Goal: Task Accomplishment & Management: Manage account settings

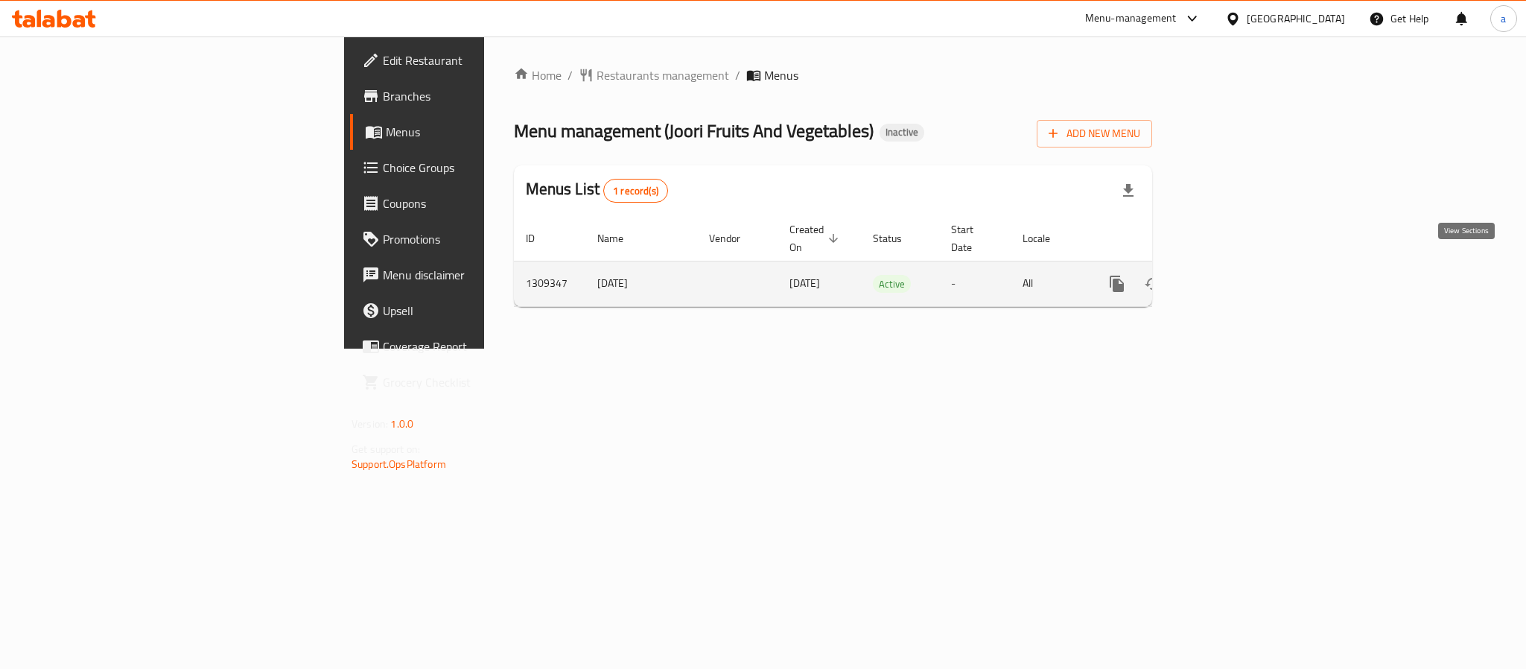
click at [1231, 277] on icon "enhanced table" at bounding box center [1224, 283] width 13 height 13
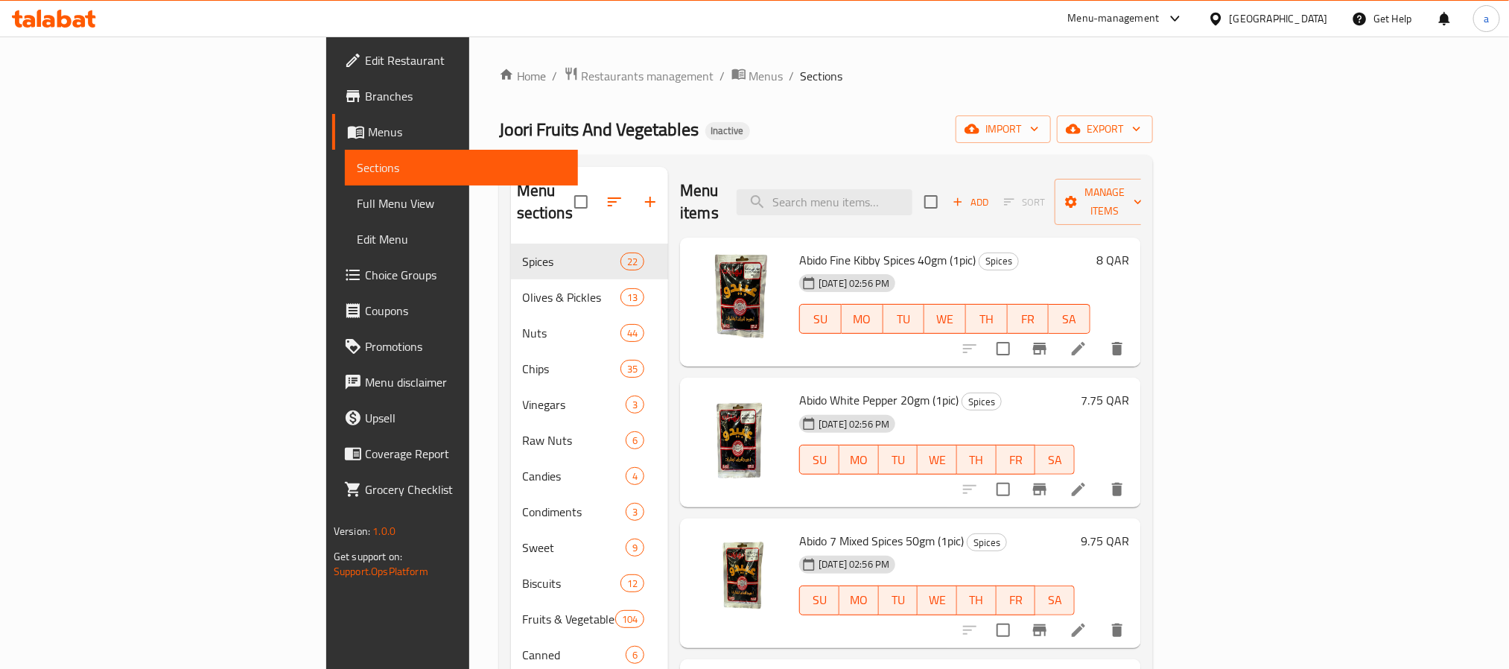
drag, startPoint x: 96, startPoint y: 204, endPoint x: 40, endPoint y: 203, distance: 55.9
click at [357, 204] on span "Full Menu View" at bounding box center [461, 203] width 209 height 18
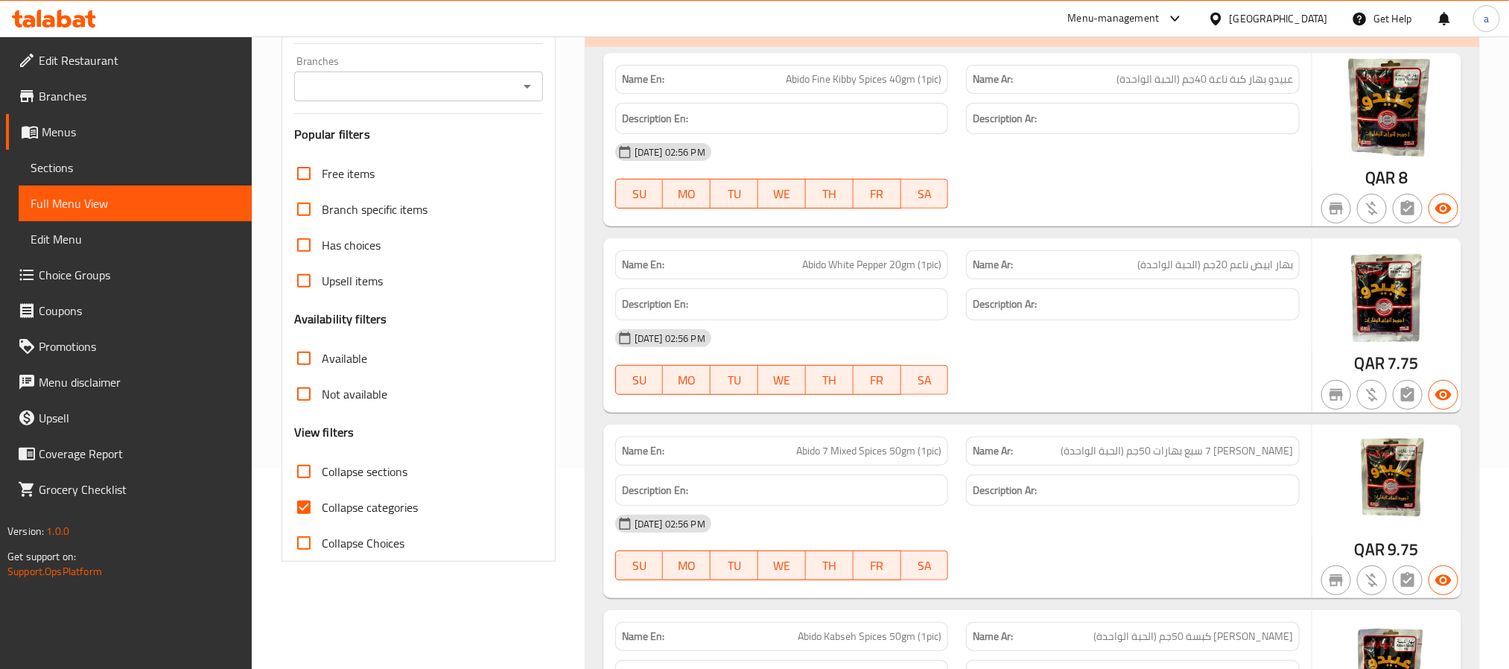
scroll to position [223, 0]
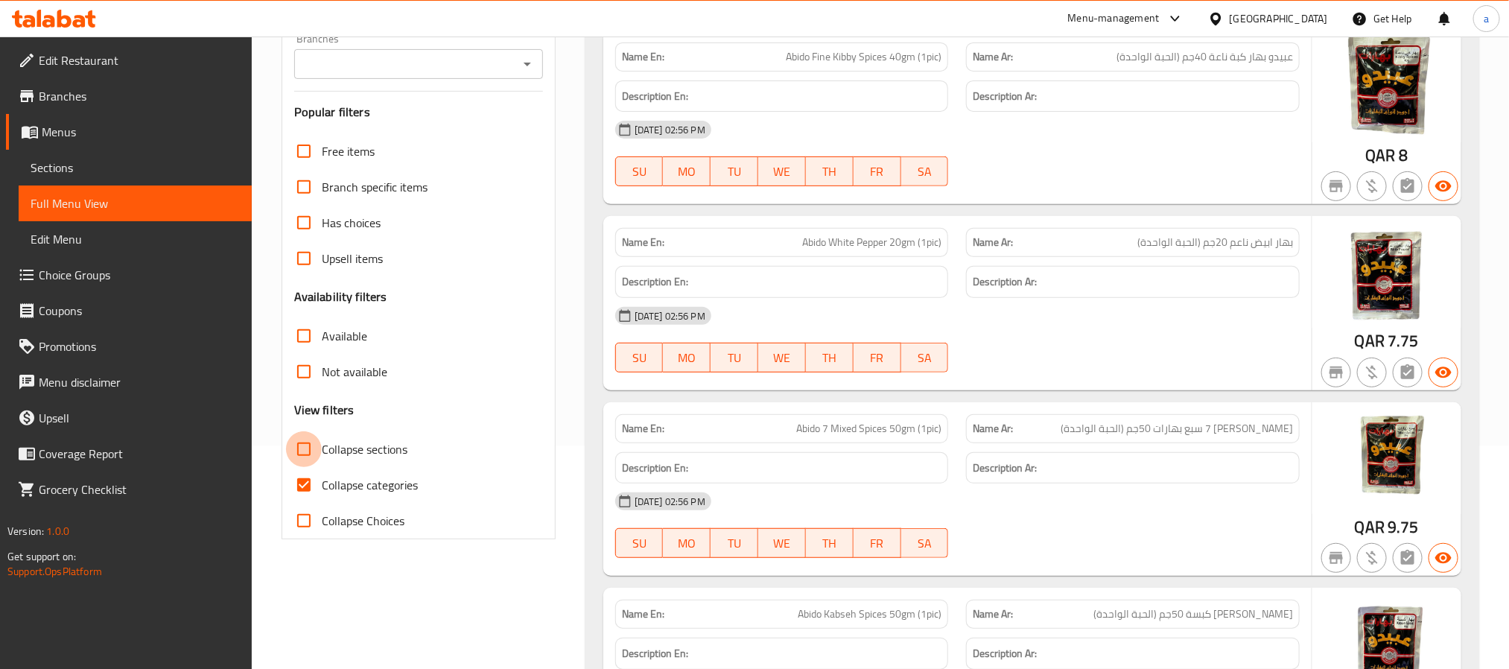
drag, startPoint x: 309, startPoint y: 450, endPoint x: 300, endPoint y: 497, distance: 47.8
click at [309, 450] on input "Collapse sections" at bounding box center [304, 449] width 36 height 36
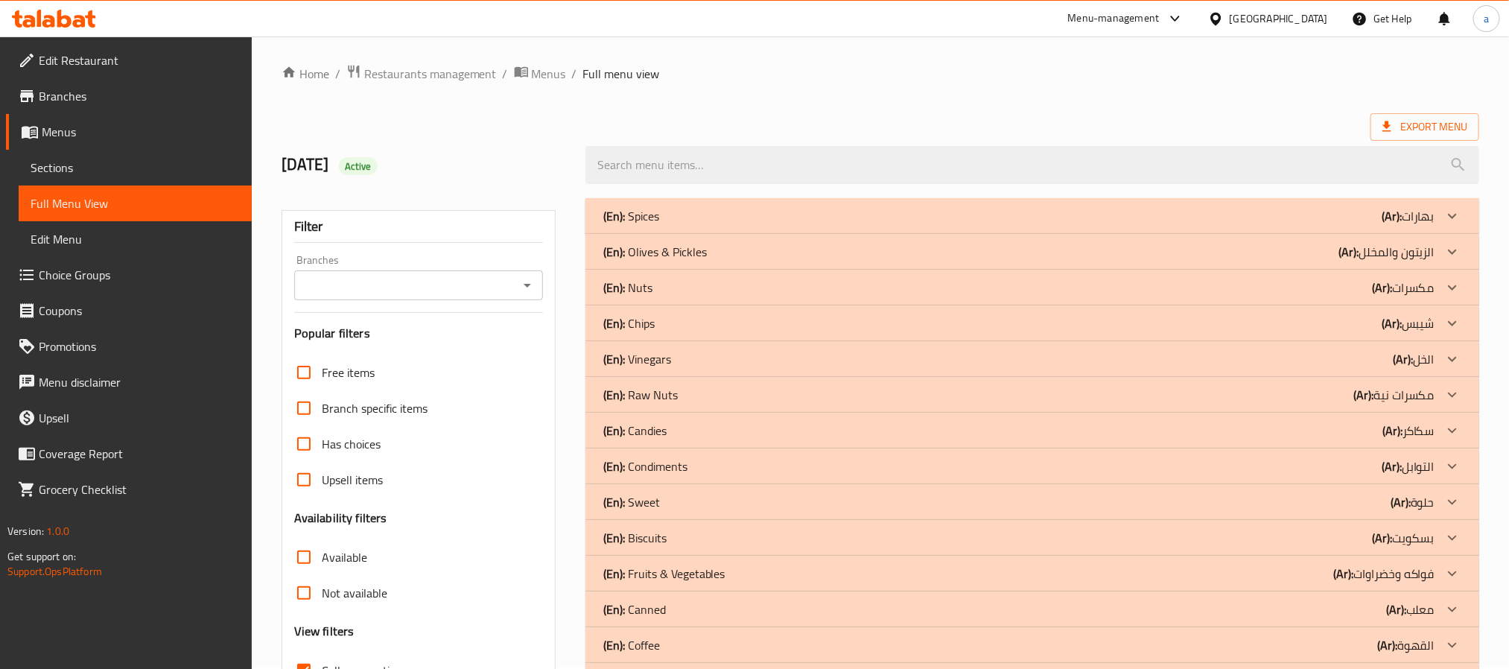
scroll to position [0, 0]
click at [802, 291] on div "(En): Nuts (Ar): مكسرات" at bounding box center [1018, 290] width 831 height 18
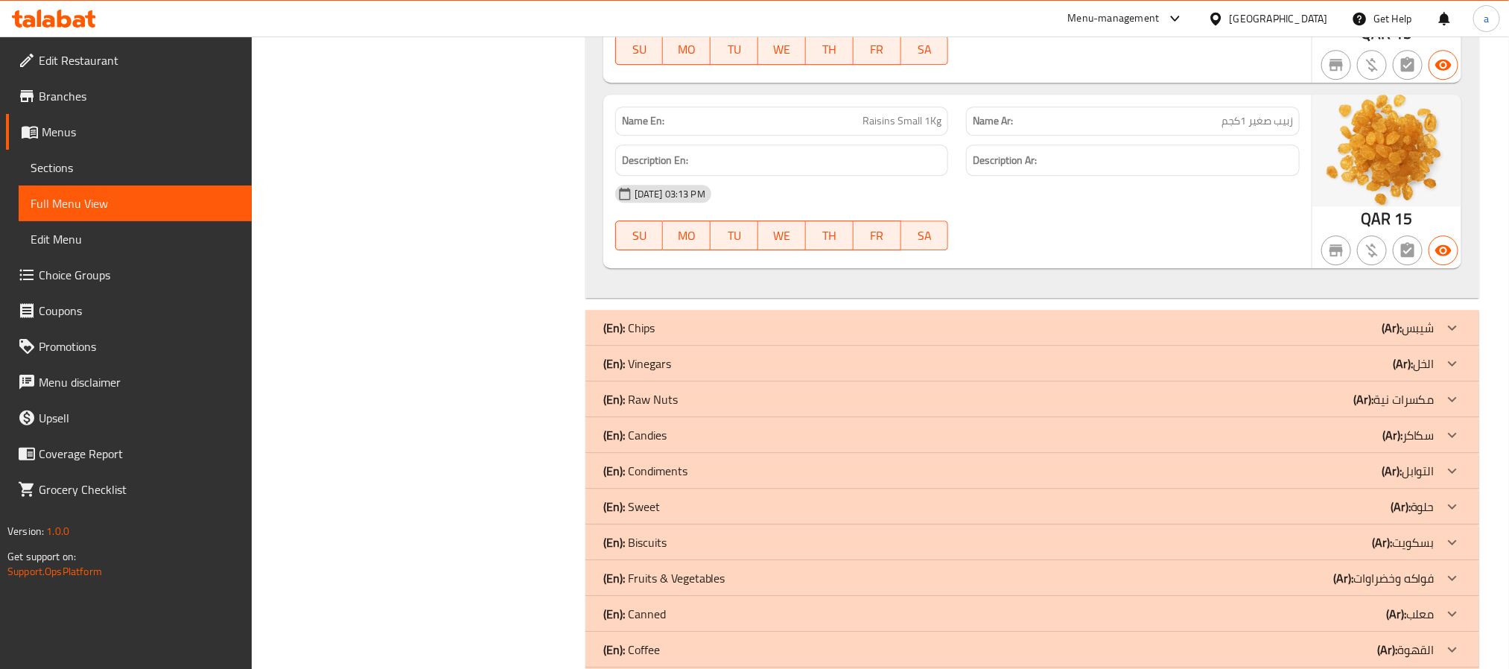
scroll to position [11396, 0]
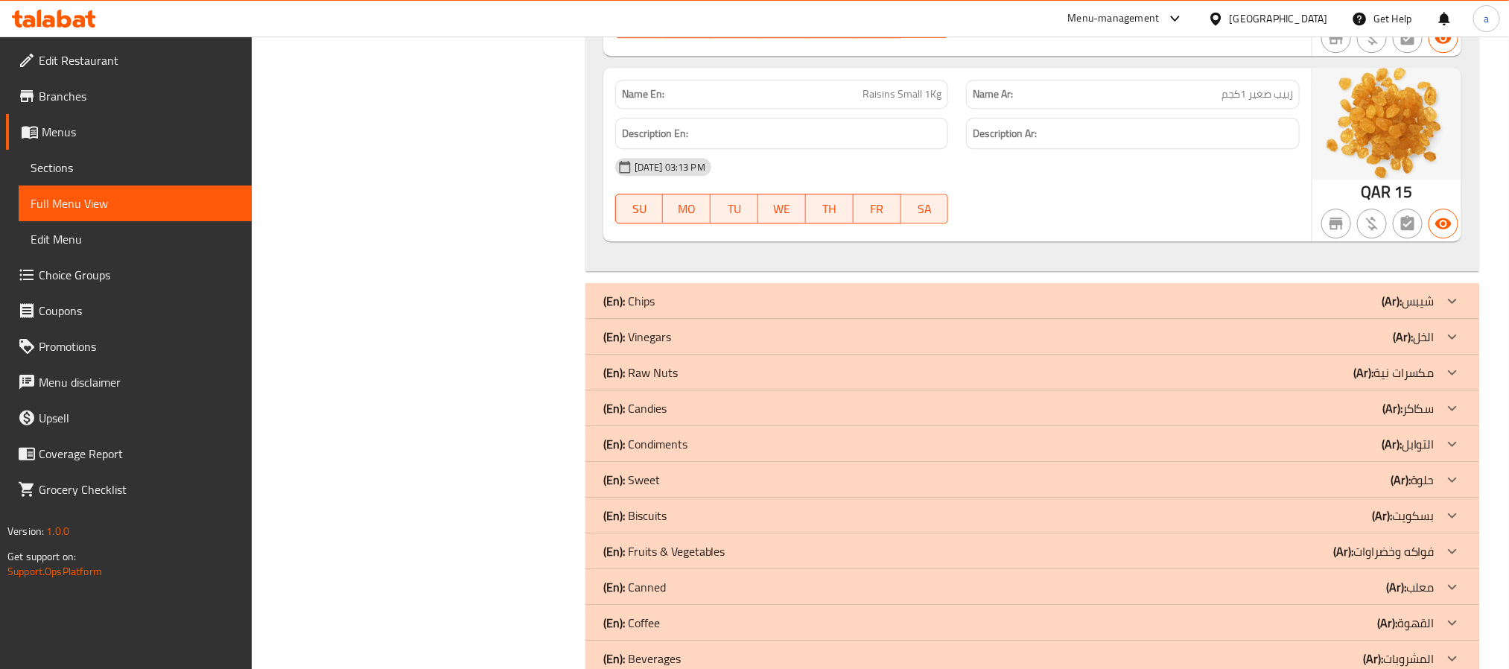
drag, startPoint x: 722, startPoint y: 430, endPoint x: 697, endPoint y: 380, distance: 56.0
click at [722, 381] on div "(En): Raw Nuts (Ar): مكسرات نية" at bounding box center [1018, 372] width 831 height 18
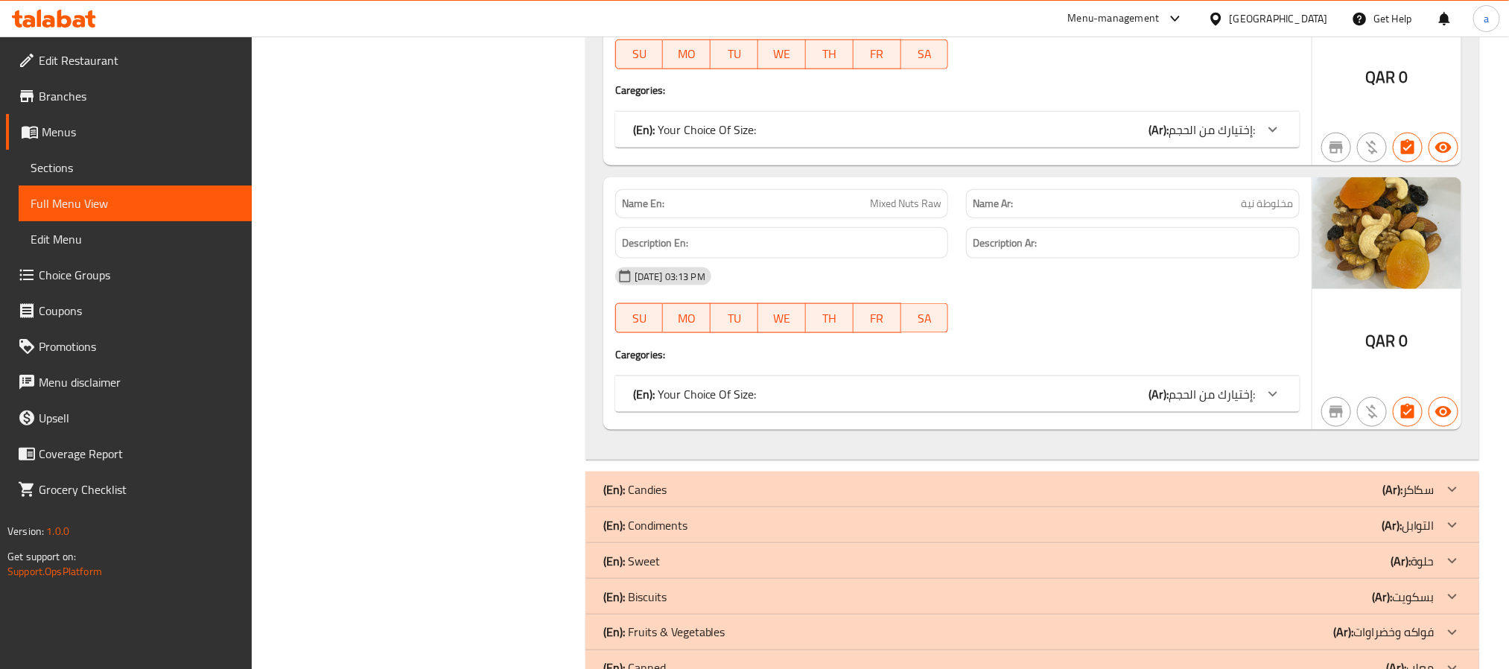
scroll to position [13072, 0]
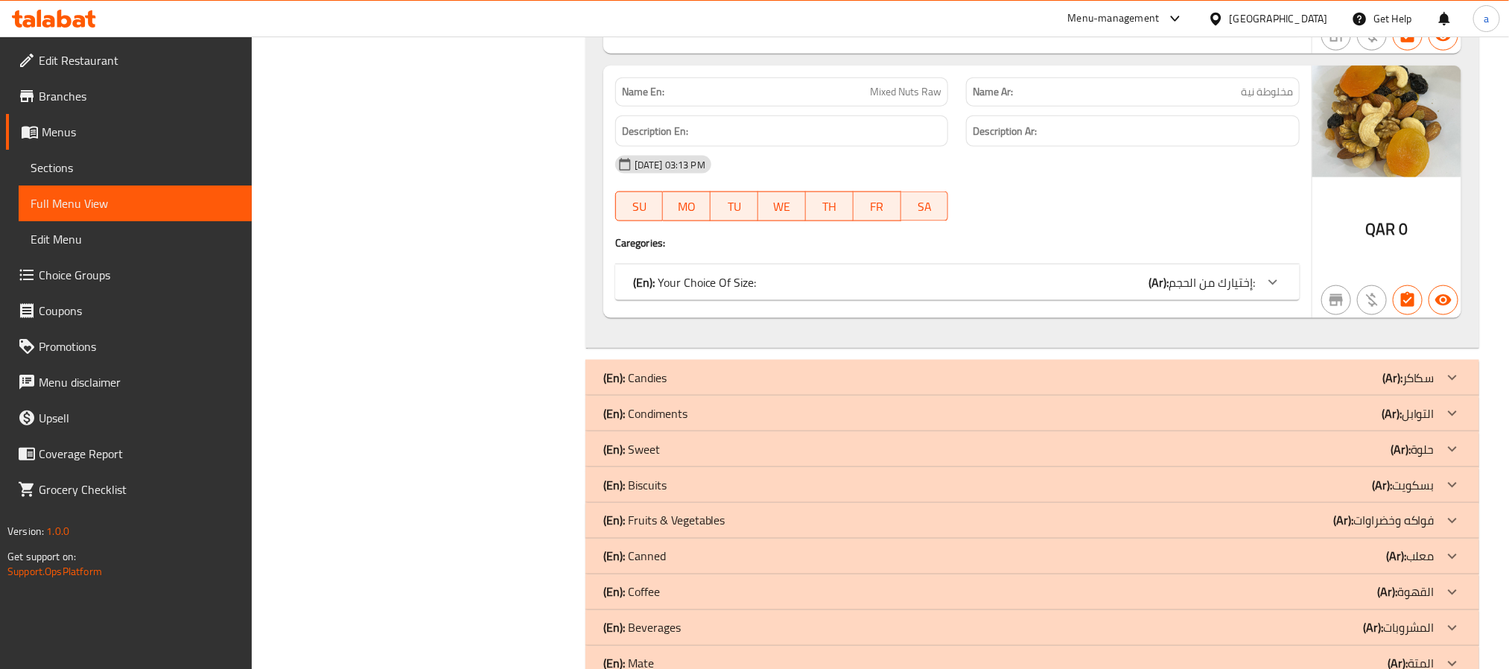
click at [689, 458] on div "(En): Sweet (Ar): حلوة" at bounding box center [1018, 449] width 831 height 18
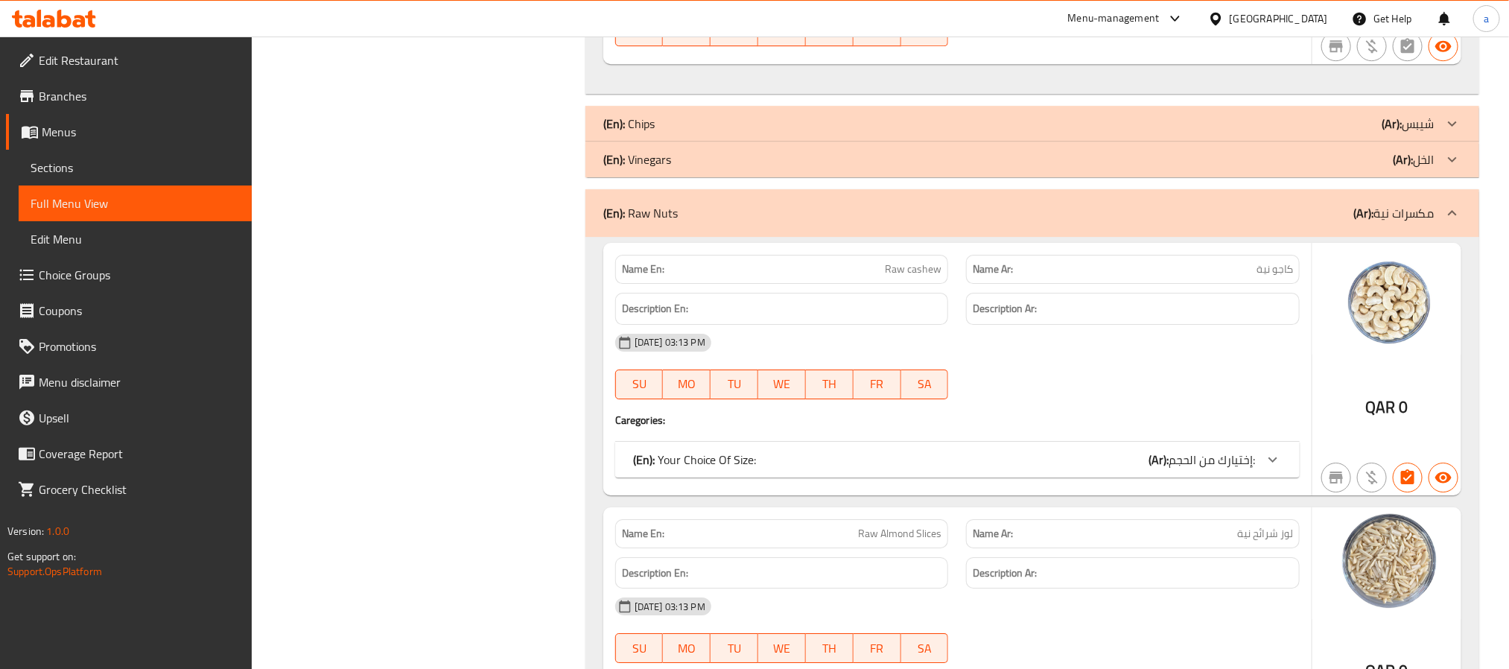
scroll to position [11267, 0]
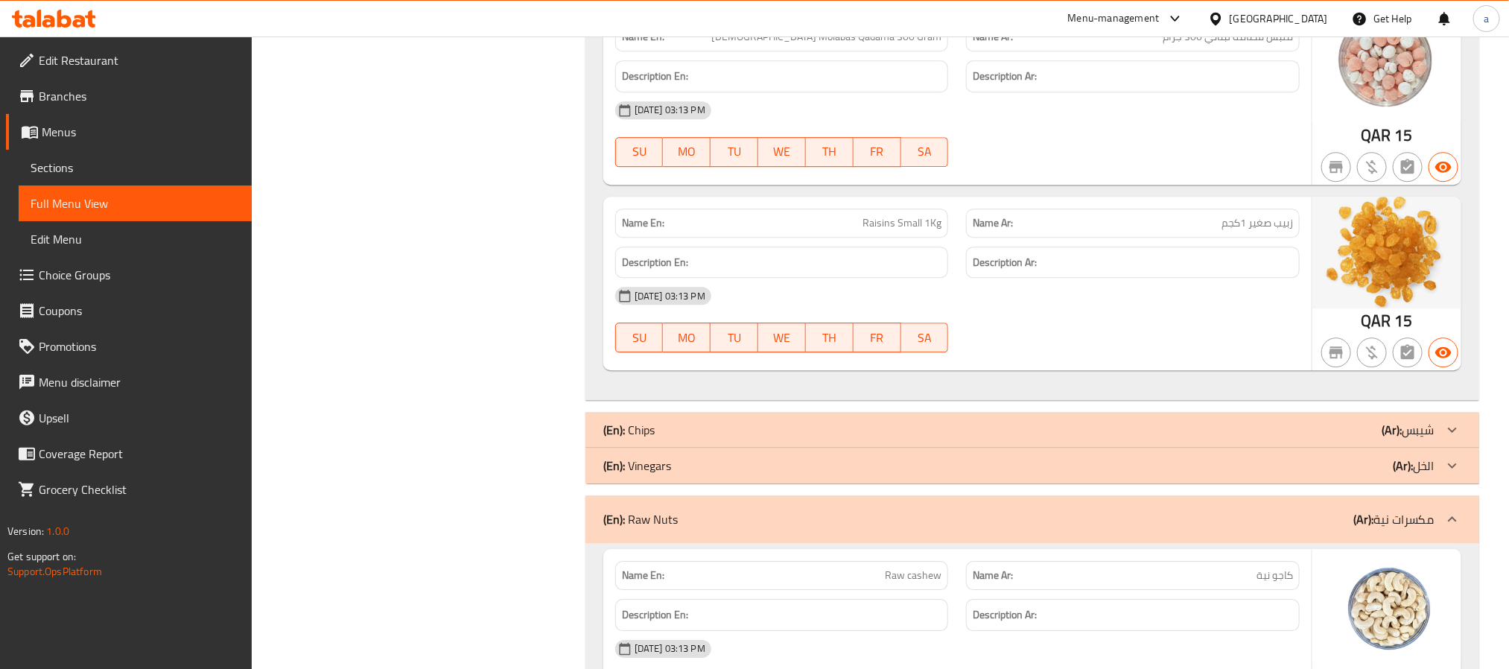
click at [702, 439] on div "(En): Chips (Ar): شيبس" at bounding box center [1018, 430] width 831 height 18
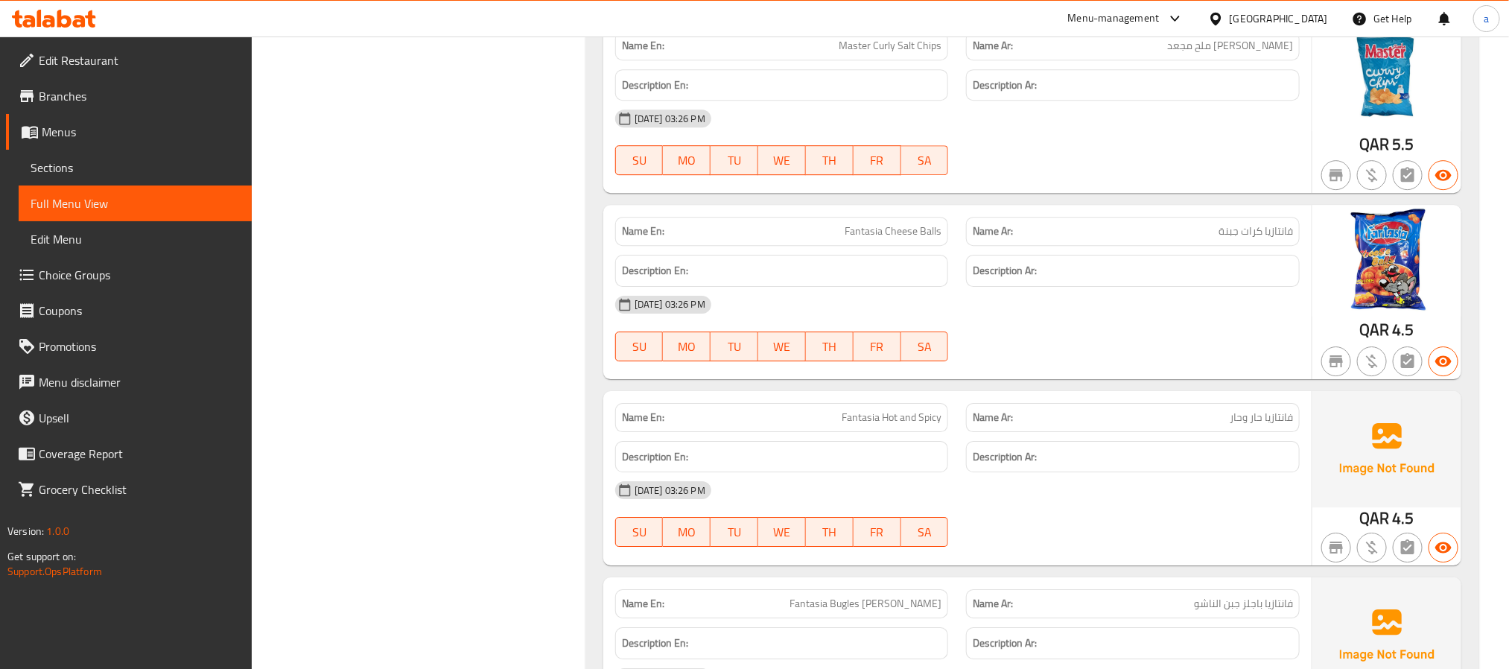
scroll to position [17524, 0]
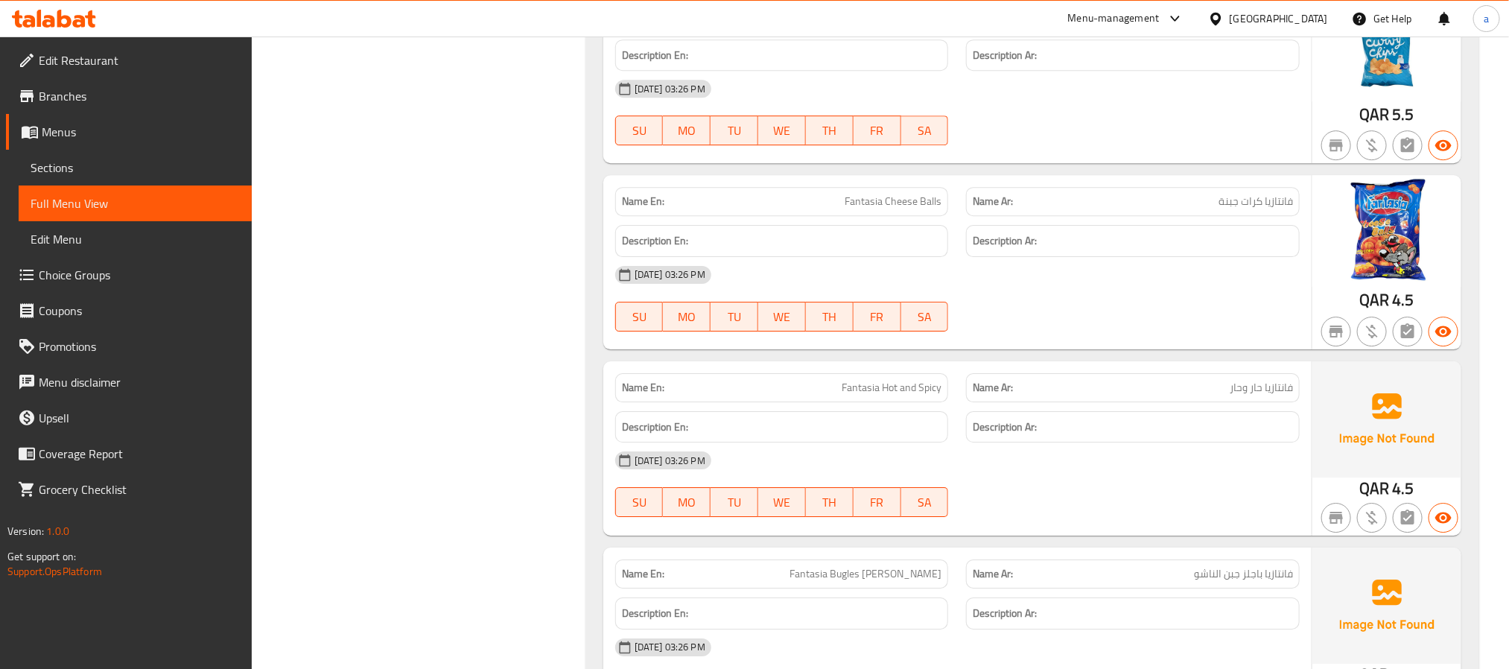
click at [885, 209] on span "Fantasia Cheese Balls" at bounding box center [893, 202] width 97 height 16
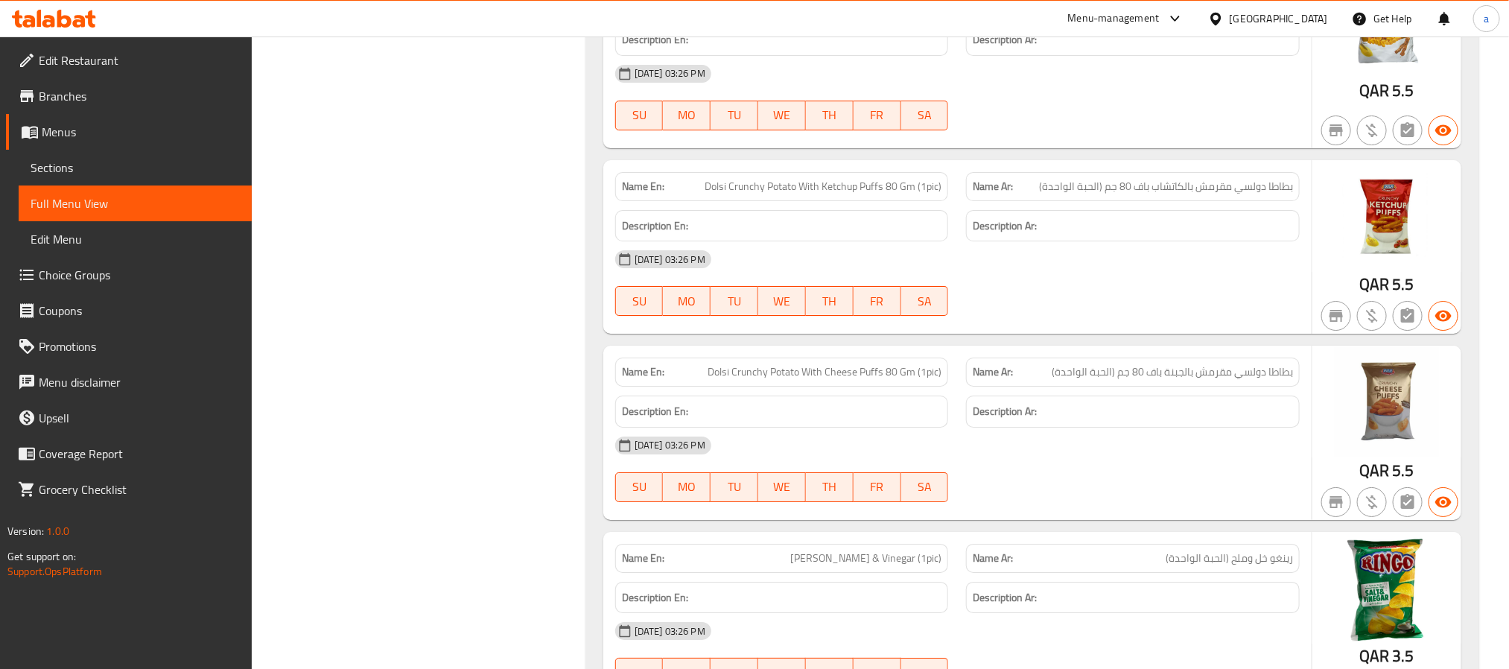
scroll to position [11491, 0]
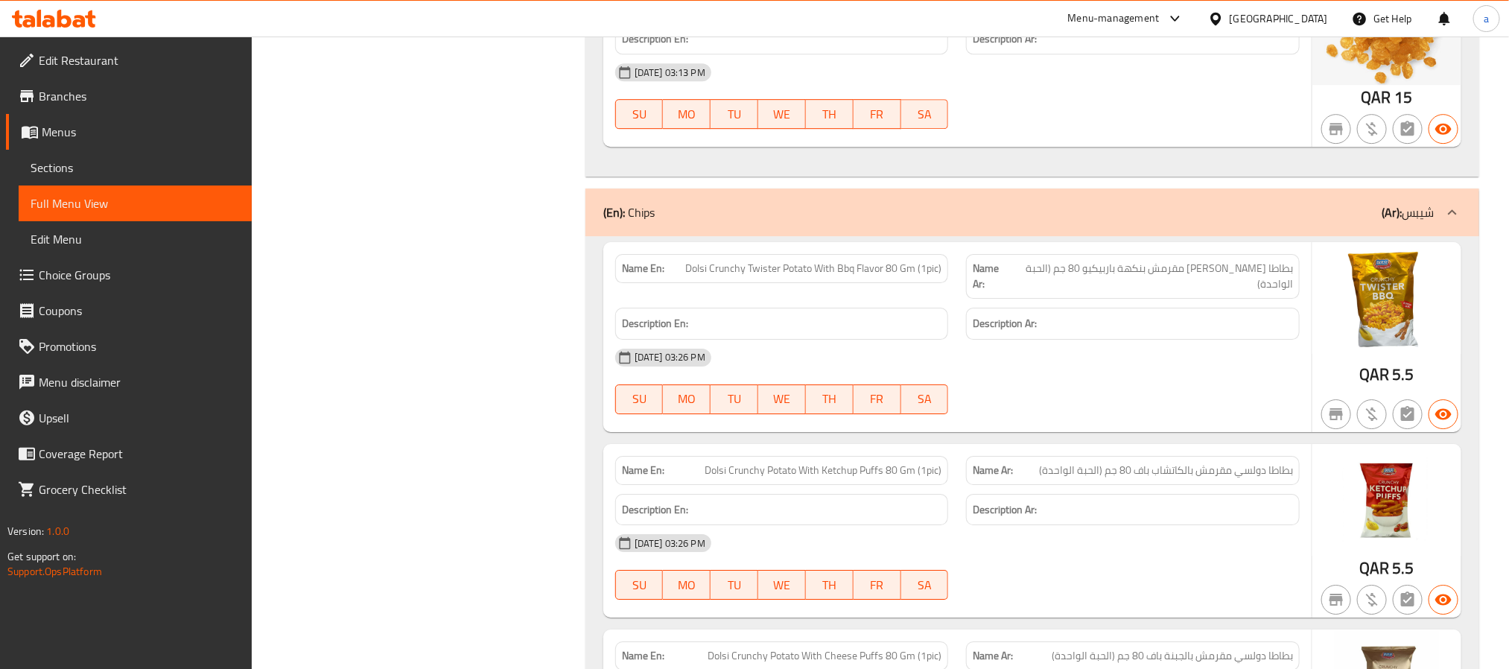
drag, startPoint x: 660, startPoint y: 269, endPoint x: 626, endPoint y: 267, distance: 33.6
click at [626, 221] on div "(En): Chips (Ar): شيبس" at bounding box center [1018, 212] width 831 height 18
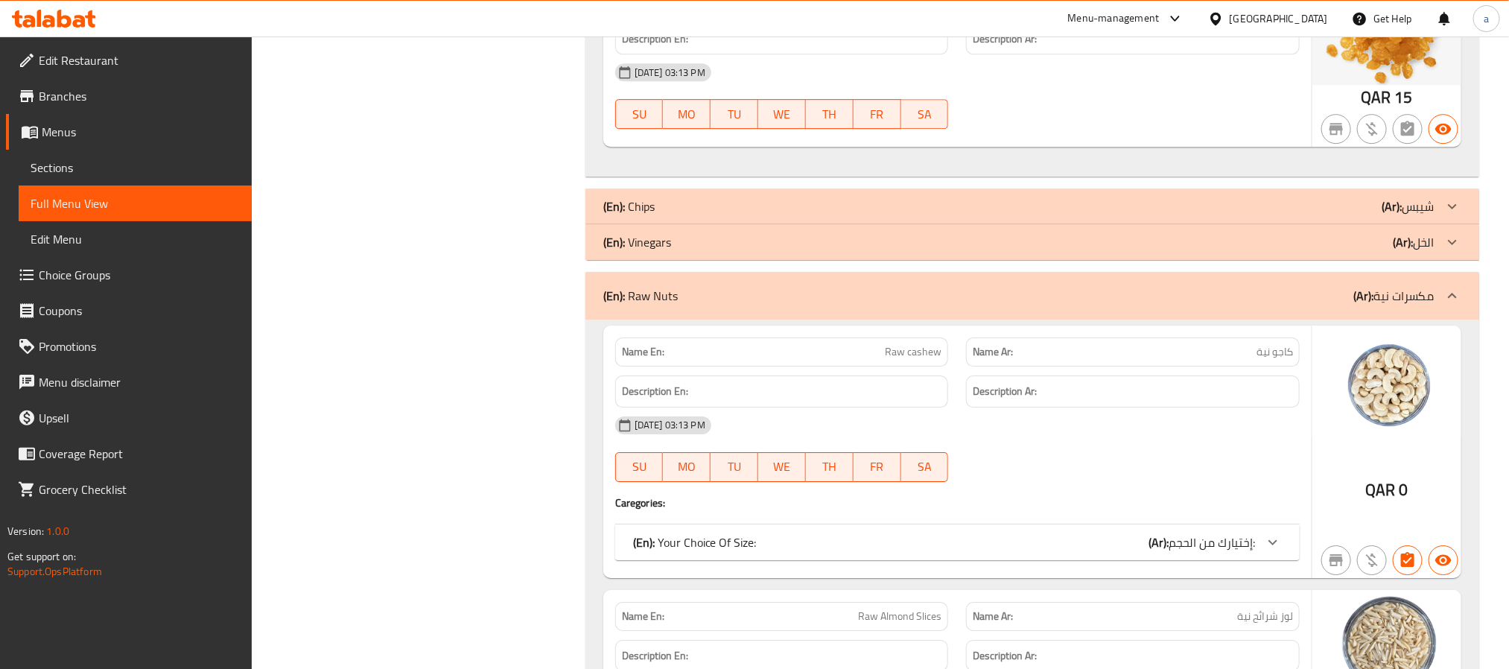
click at [662, 215] on div "(En): Chips (Ar): شيبس" at bounding box center [1018, 206] width 831 height 18
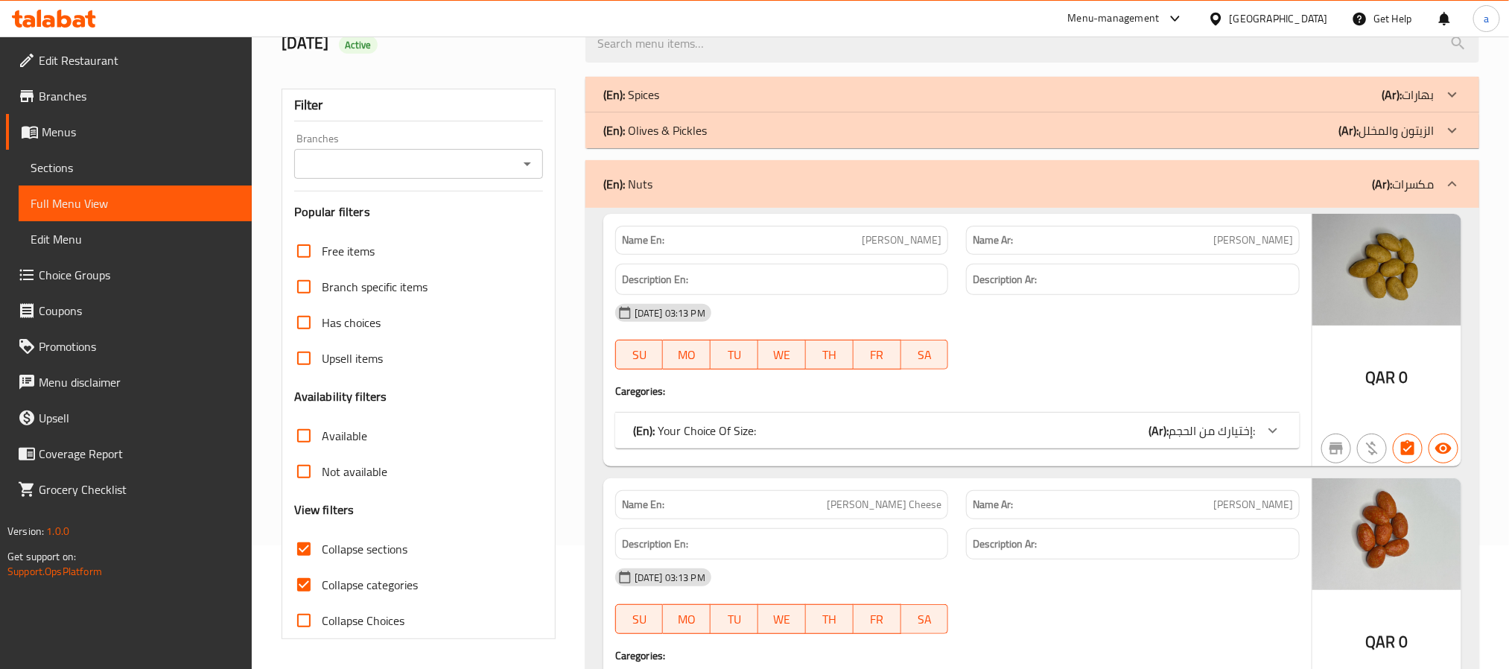
scroll to position [223, 0]
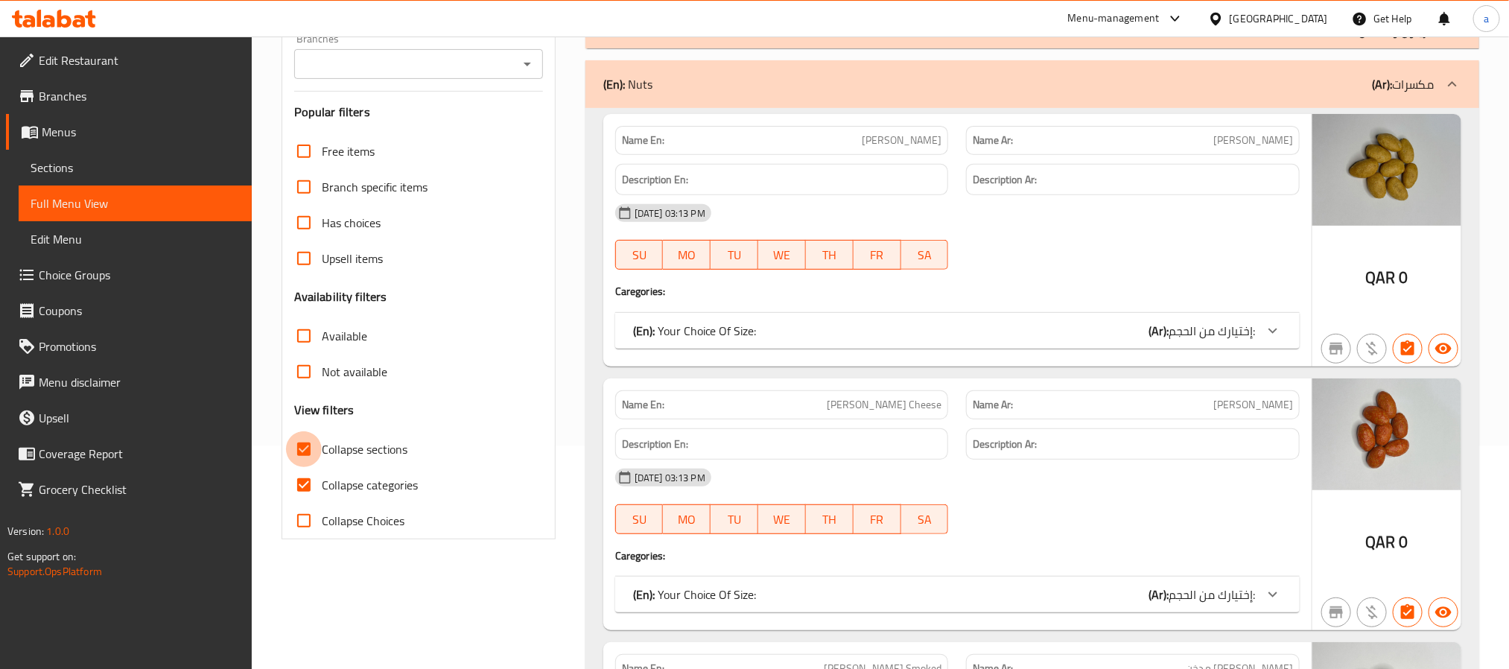
click at [302, 445] on input "Collapse sections" at bounding box center [304, 449] width 36 height 36
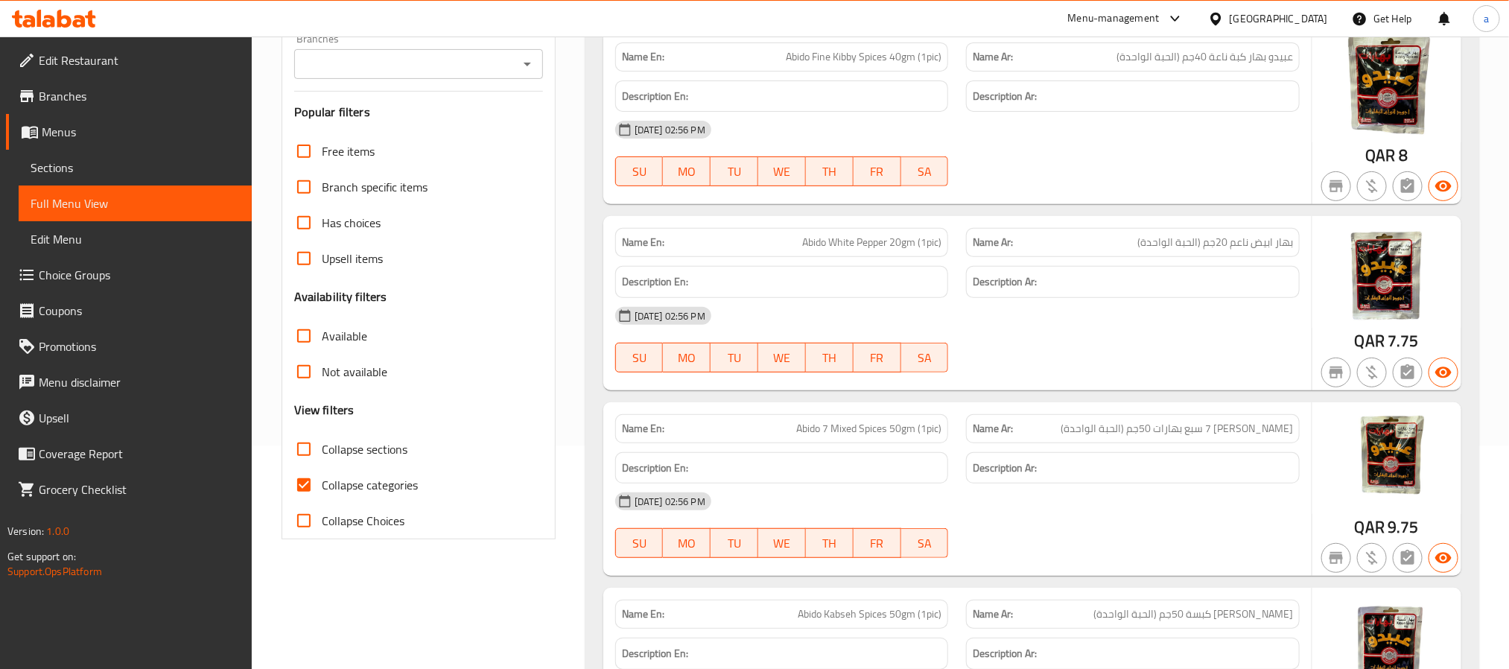
click at [302, 445] on input "Collapse sections" at bounding box center [304, 449] width 36 height 36
checkbox input "true"
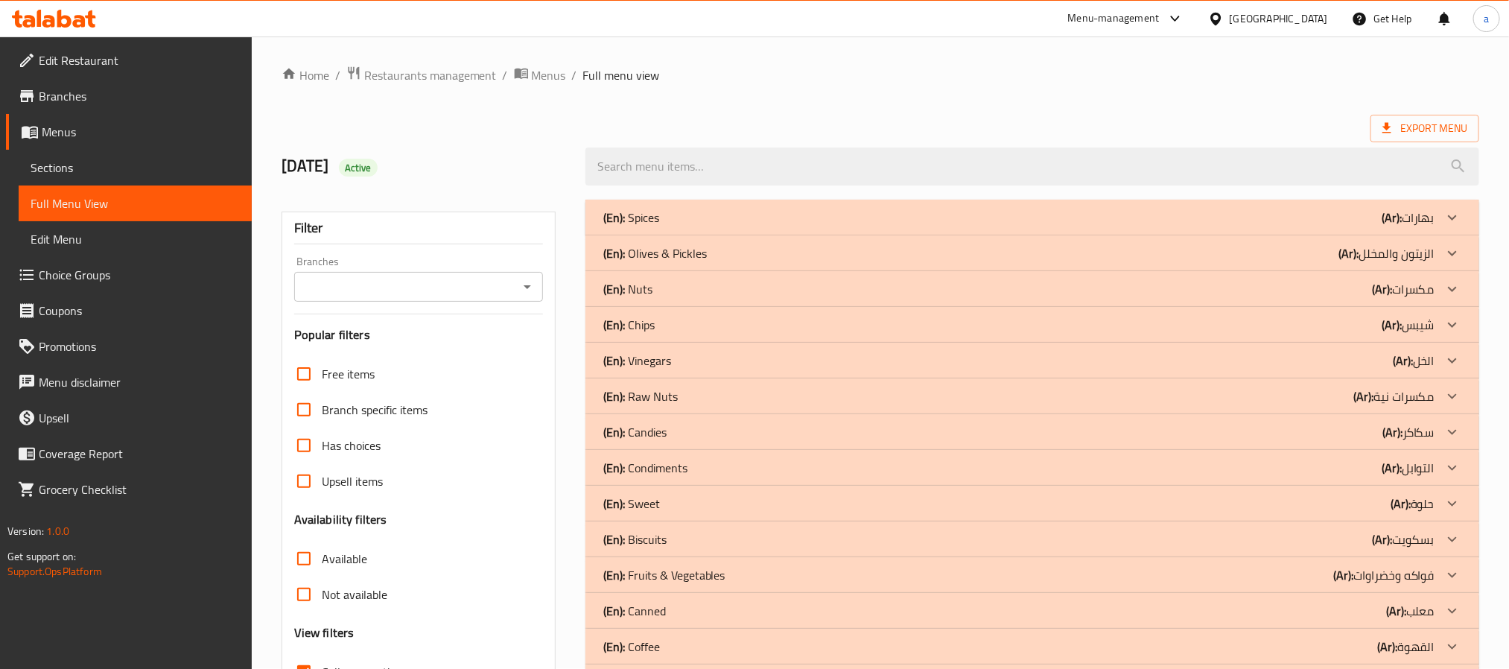
scroll to position [0, 0]
click at [685, 215] on div "(En): Spices (Ar): بهارات" at bounding box center [1018, 218] width 831 height 18
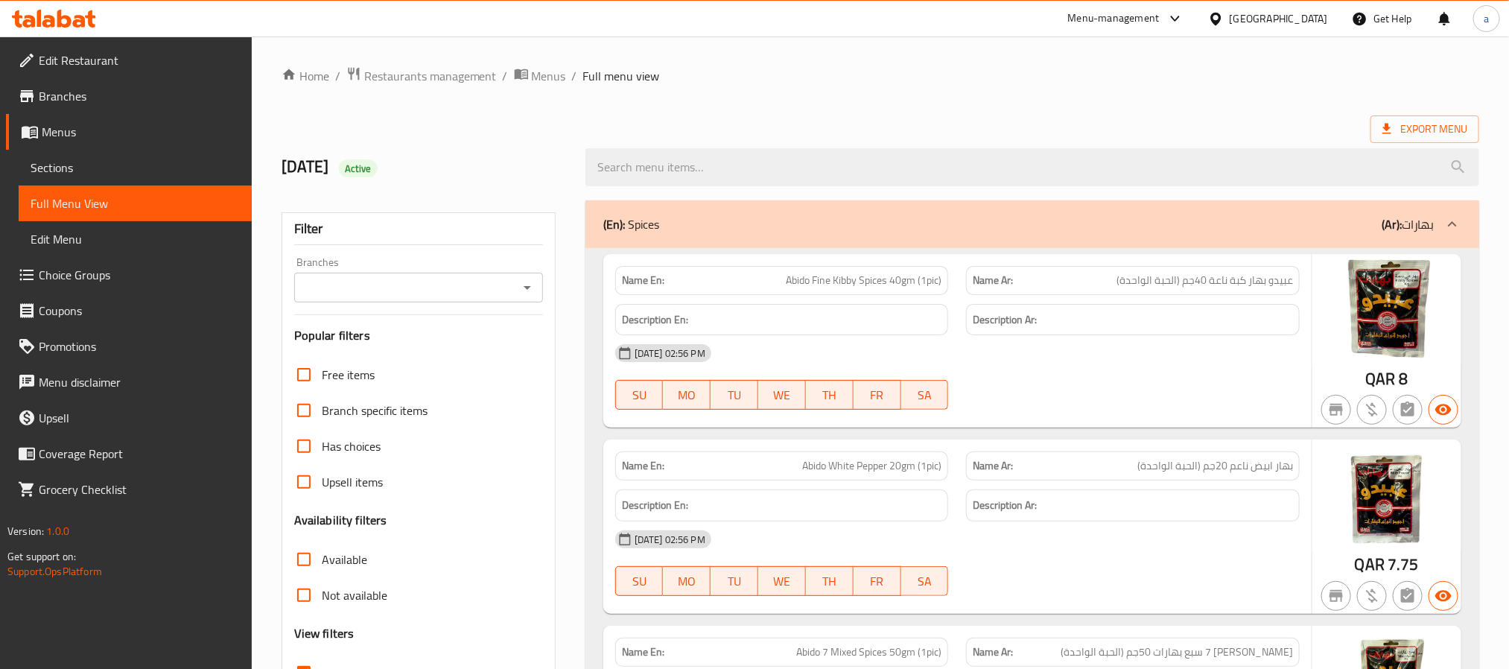
click at [845, 230] on div "(En): Spices (Ar): بهارات" at bounding box center [1018, 224] width 831 height 18
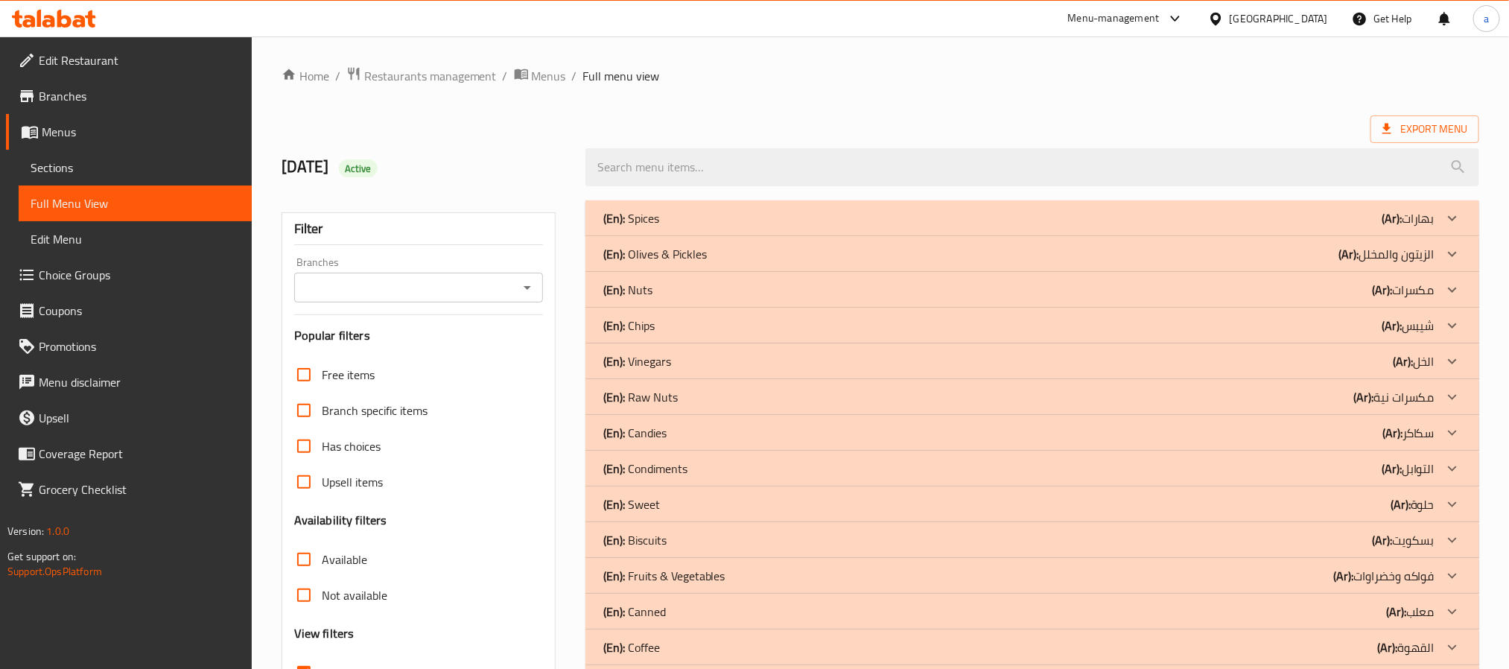
drag, startPoint x: 810, startPoint y: 255, endPoint x: 714, endPoint y: 305, distance: 107.9
click at [810, 255] on div "(En): Olives & Pickles (Ar): الزيتون والمخلل" at bounding box center [1018, 254] width 831 height 18
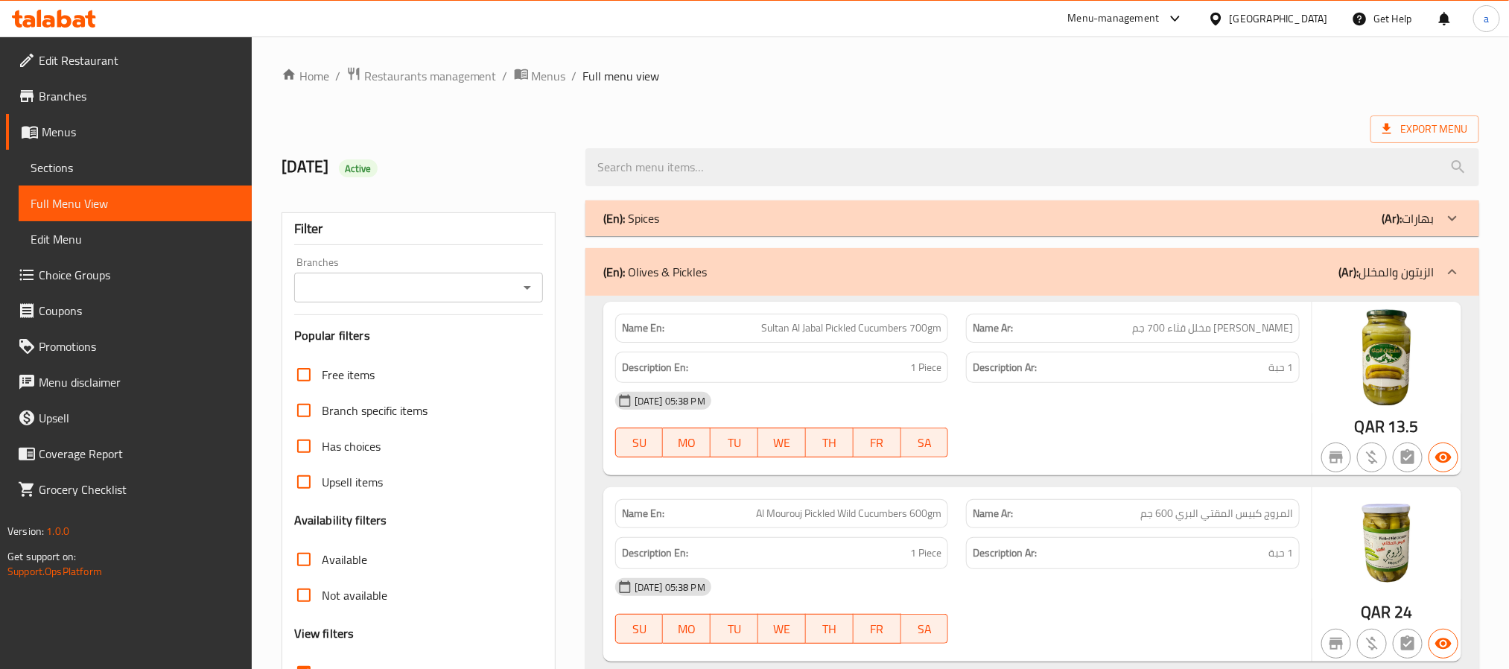
click at [689, 266] on p "(En): Olives & Pickles" at bounding box center [655, 272] width 104 height 18
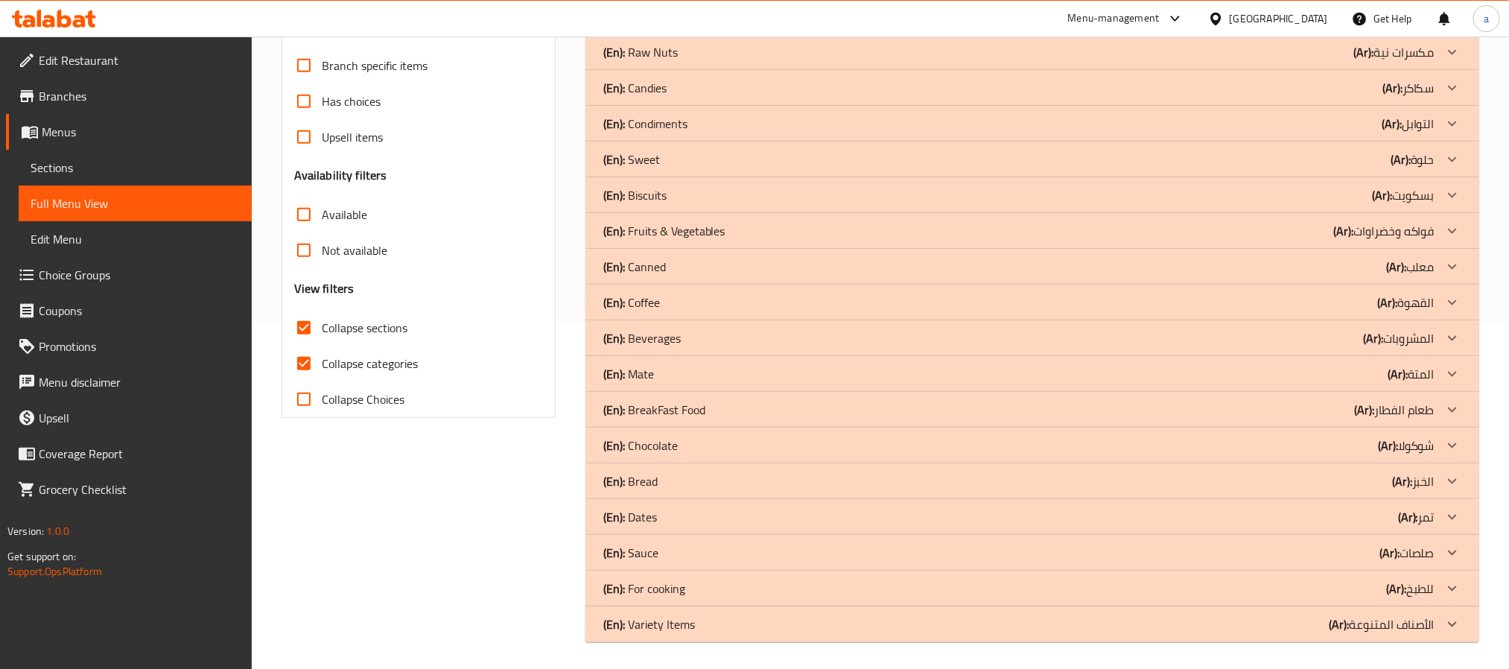
scroll to position [347, 0]
click at [688, 550] on div "(En): Sauce (Ar): صلصات" at bounding box center [1018, 550] width 831 height 18
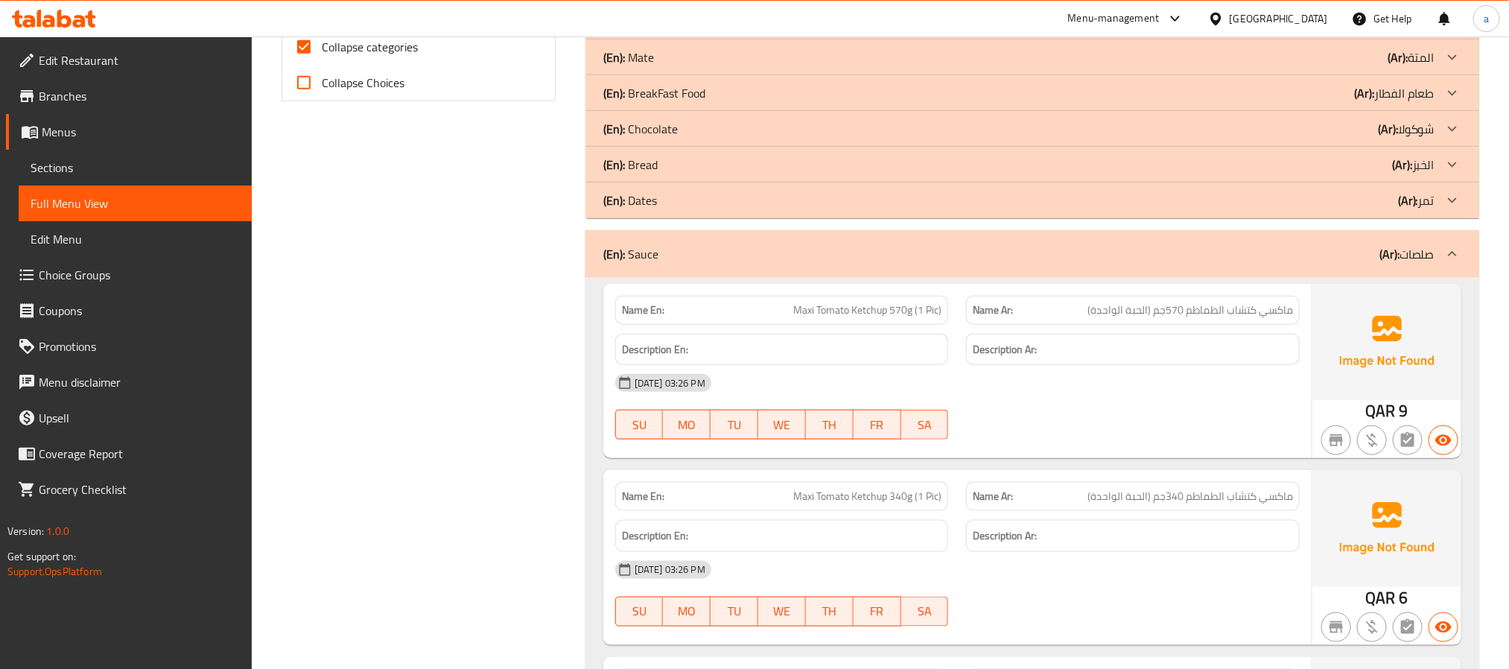
scroll to position [635, 0]
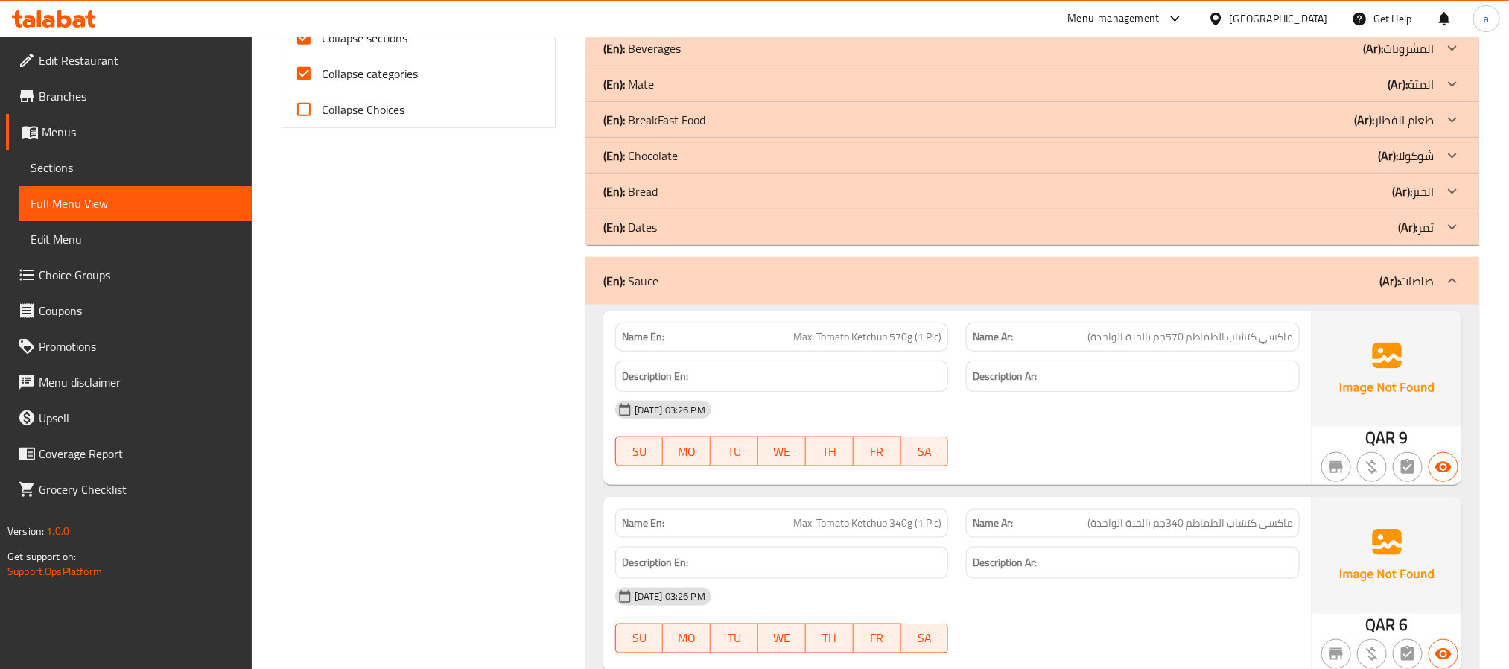
click at [859, 337] on span "Maxi Tomato Ketchup 570g (1 Pic)" at bounding box center [867, 337] width 148 height 16
copy span "Maxi Tomato Ketchup 570g (1 Pic)"
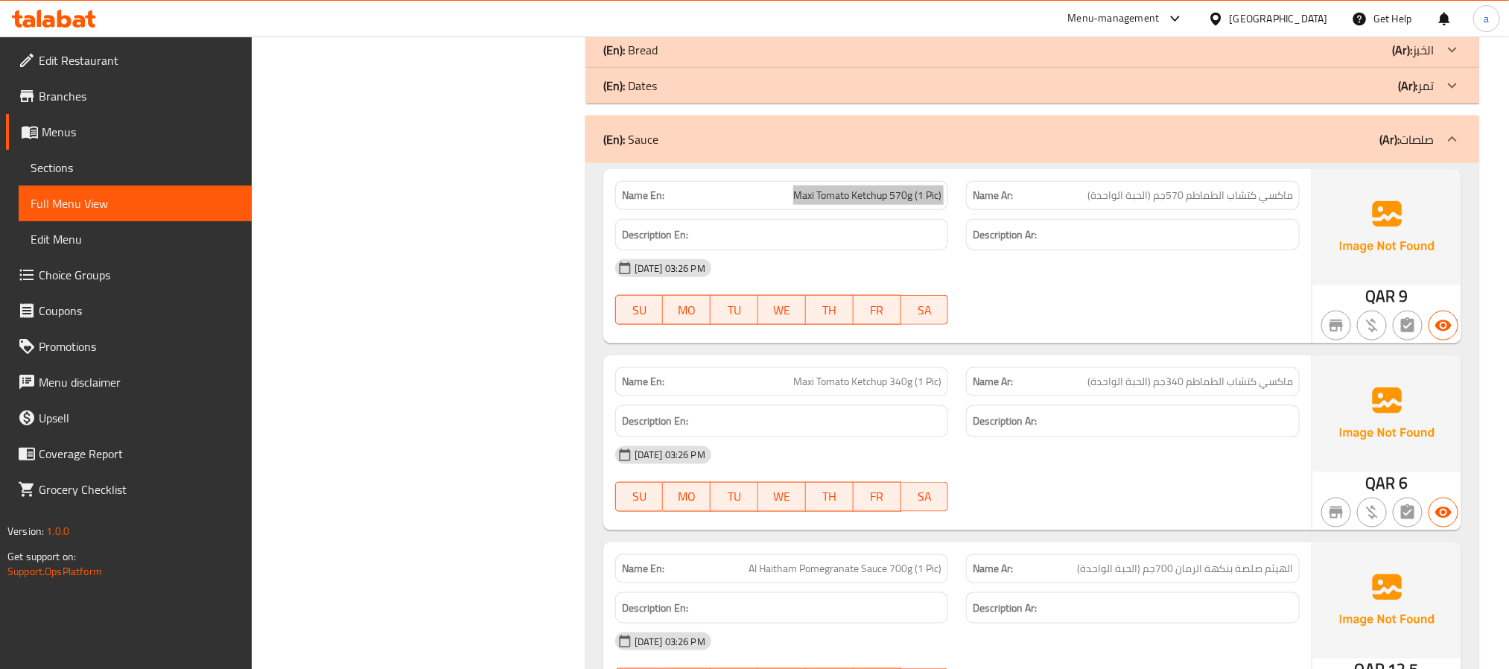
scroll to position [746, 0]
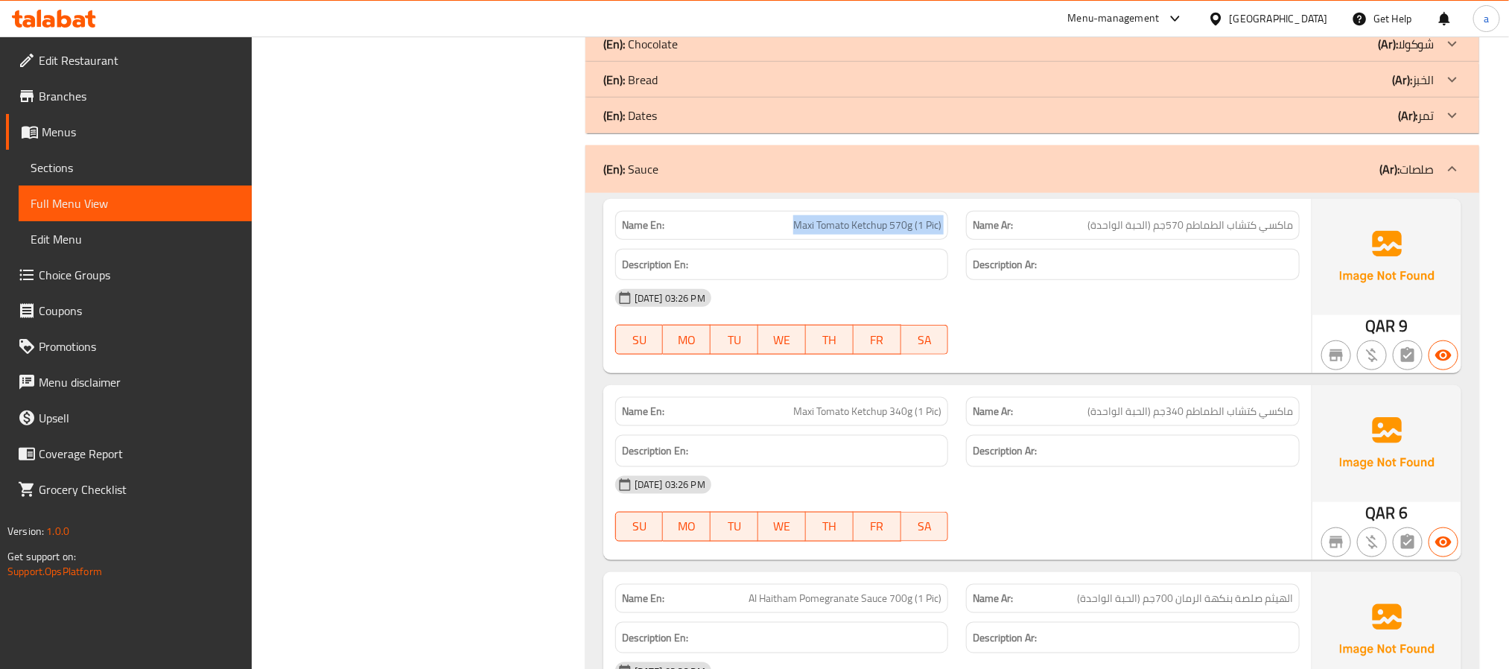
click at [1371, 253] on img at bounding box center [1386, 257] width 149 height 116
click at [1399, 253] on img at bounding box center [1386, 257] width 149 height 116
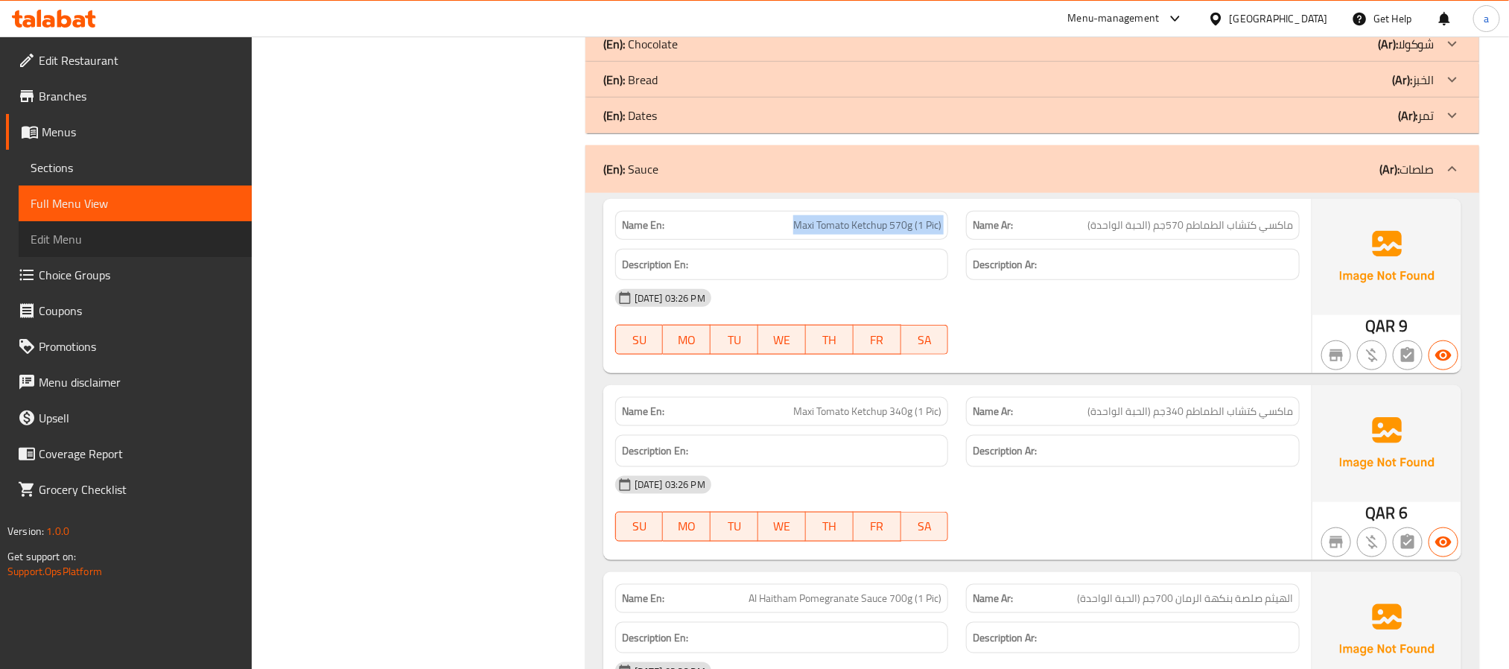
click at [108, 235] on span "Edit Menu" at bounding box center [135, 239] width 209 height 18
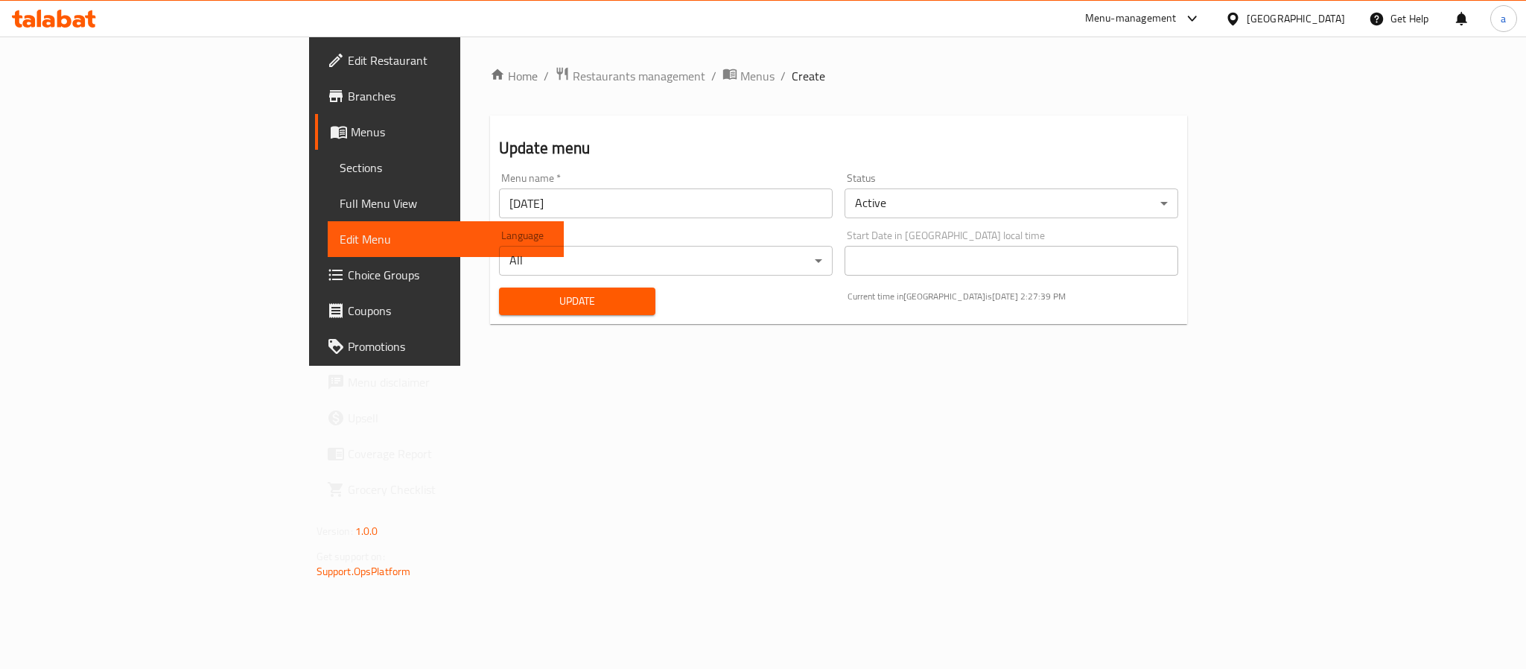
click at [340, 201] on span "Full Menu View" at bounding box center [446, 203] width 212 height 18
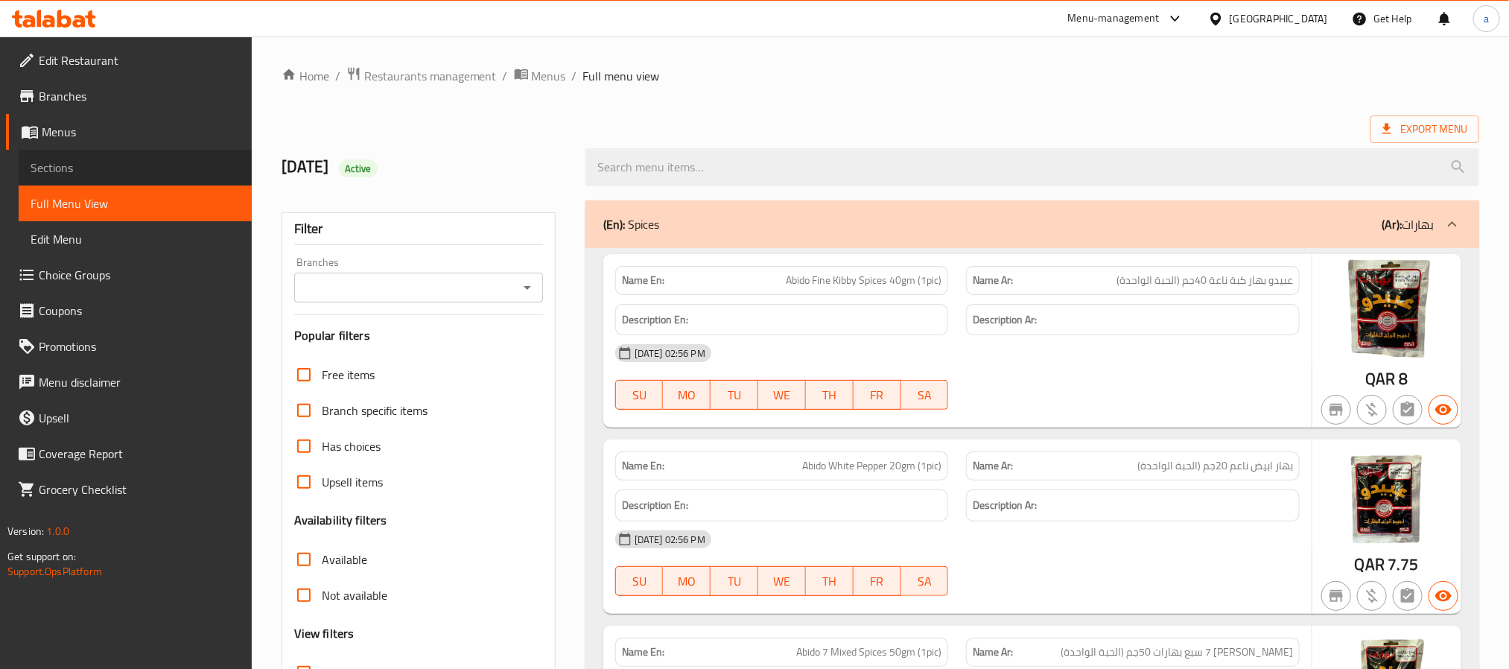
click at [83, 165] on span "Sections" at bounding box center [135, 168] width 209 height 18
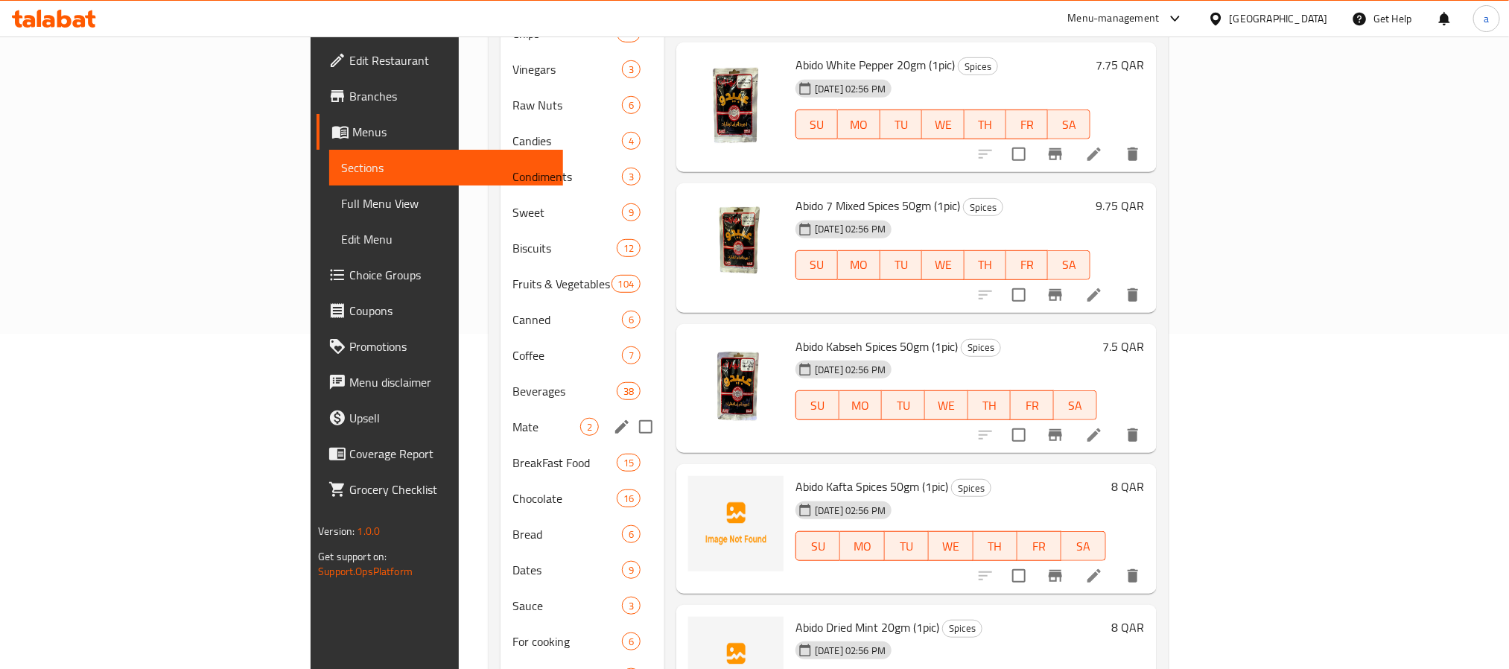
scroll to position [385, 0]
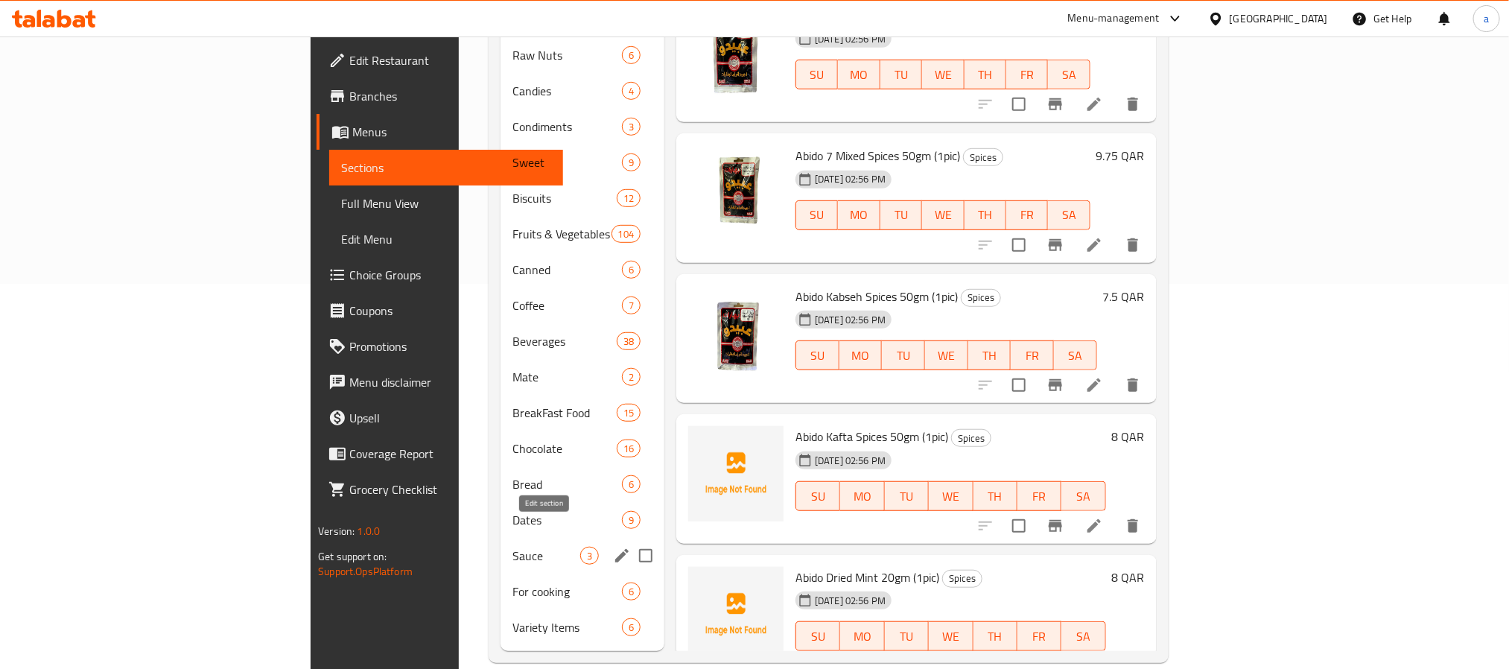
click at [615, 549] on icon "edit" at bounding box center [621, 555] width 13 height 13
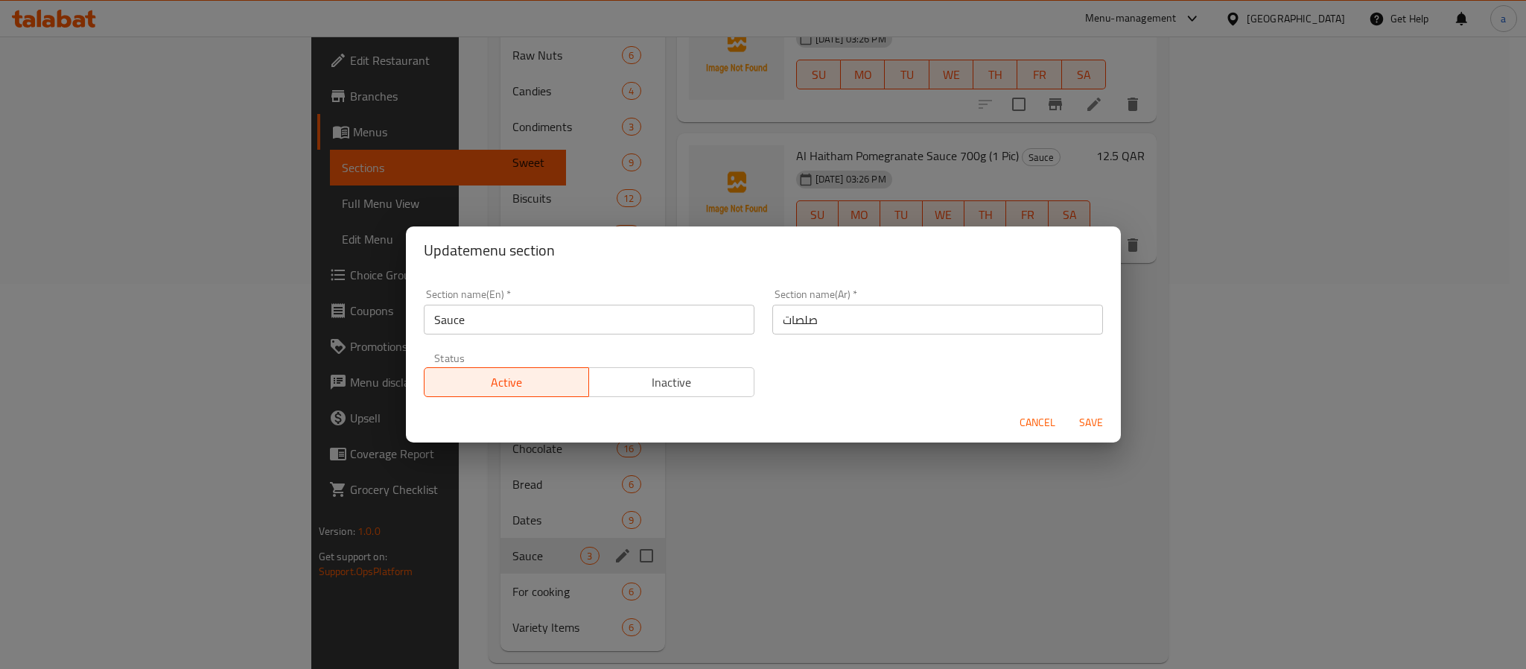
click at [1022, 420] on span "Cancel" at bounding box center [1038, 422] width 36 height 19
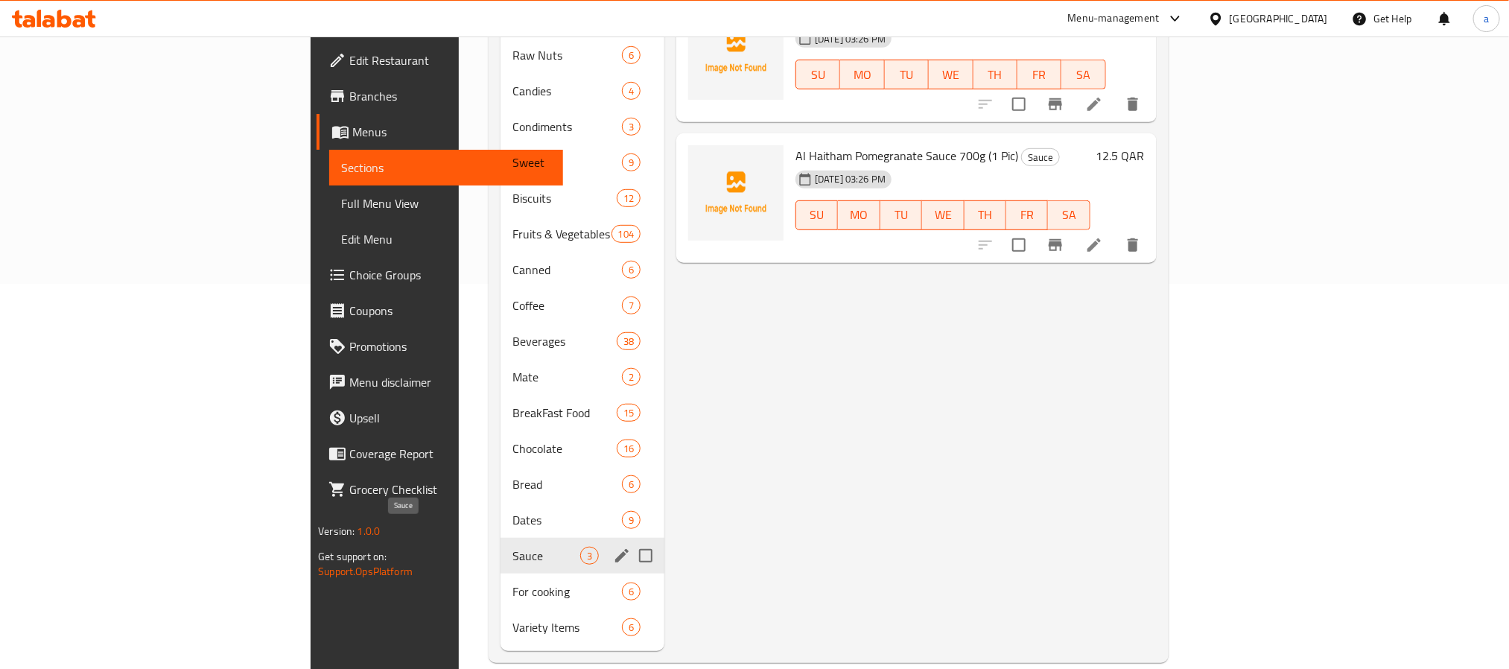
click at [512, 547] on span "Sauce" at bounding box center [546, 556] width 68 height 18
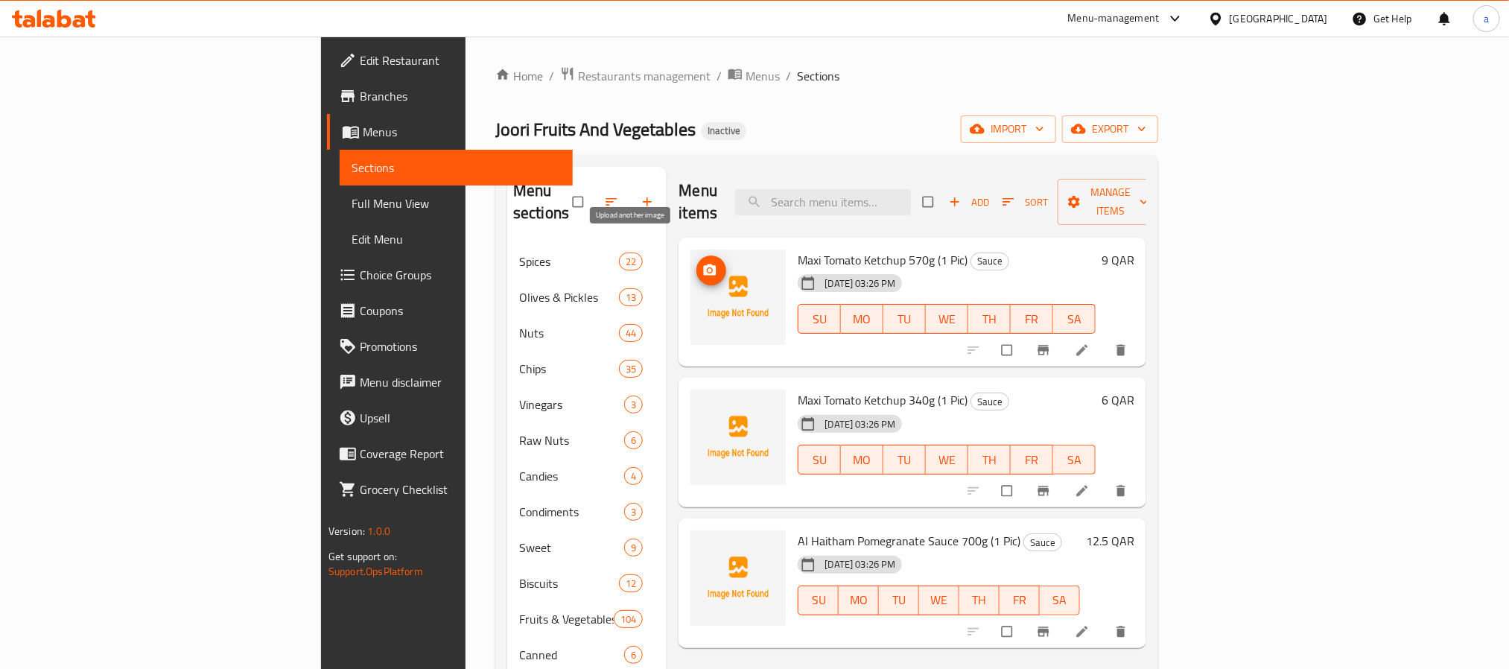
click at [702, 263] on icon "upload picture" at bounding box center [709, 270] width 15 height 15
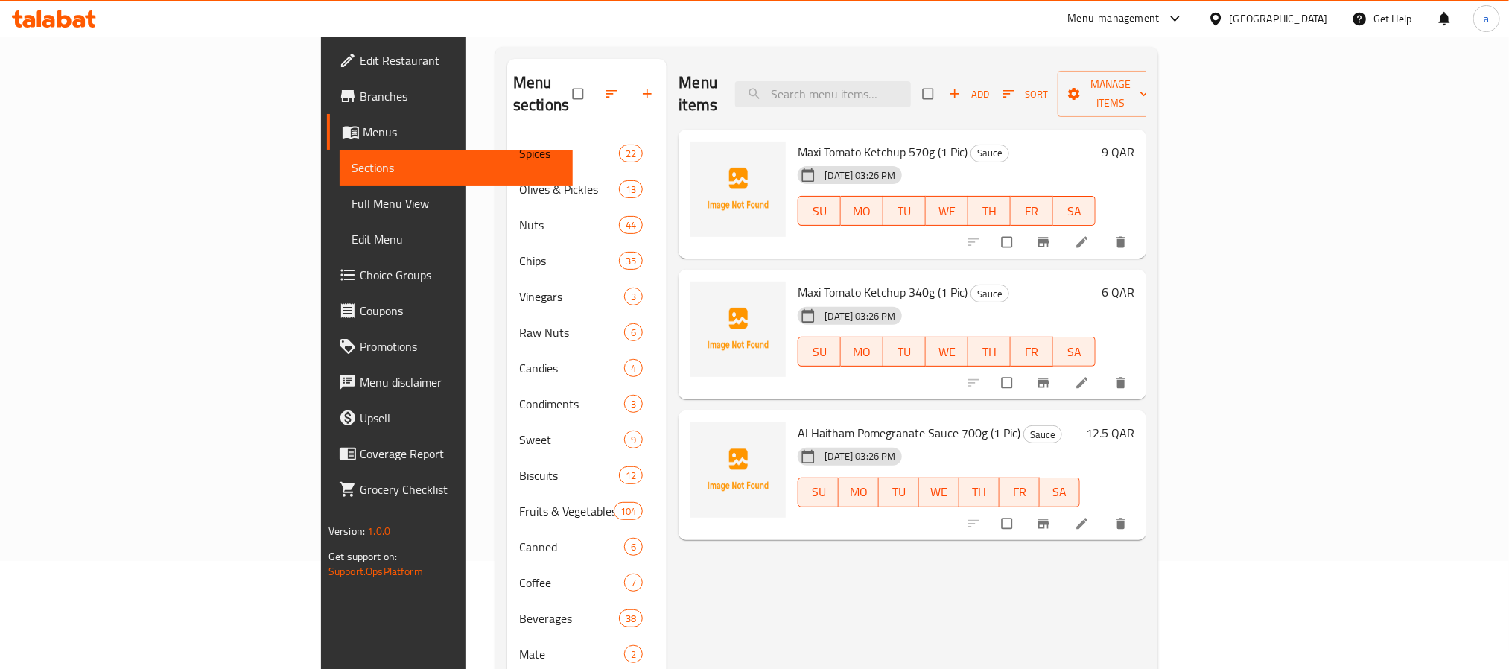
scroll to position [112, 0]
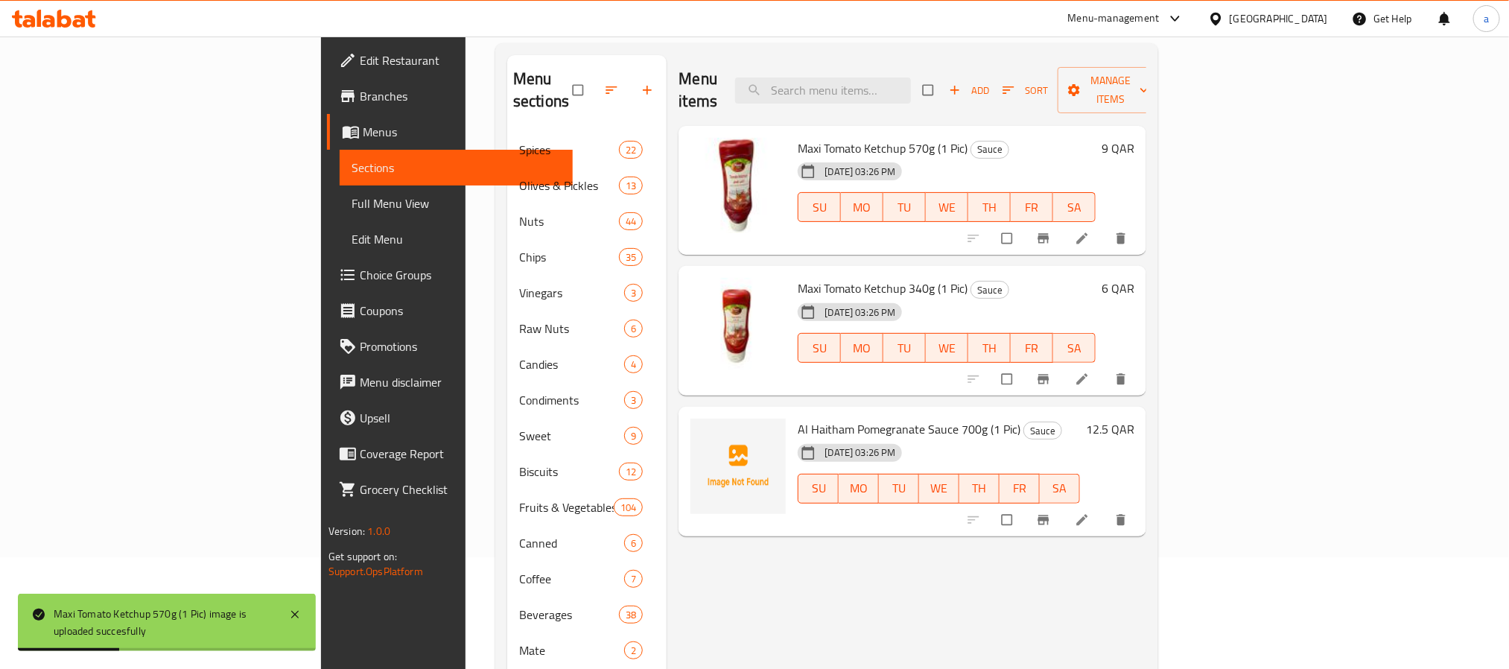
click at [798, 418] on span "Al Haitham Pomegranate Sauce 700g (1 Pic)" at bounding box center [909, 429] width 223 height 22
copy h6 "Al Haitham Pomegranate Sauce 700g (1 Pic)"
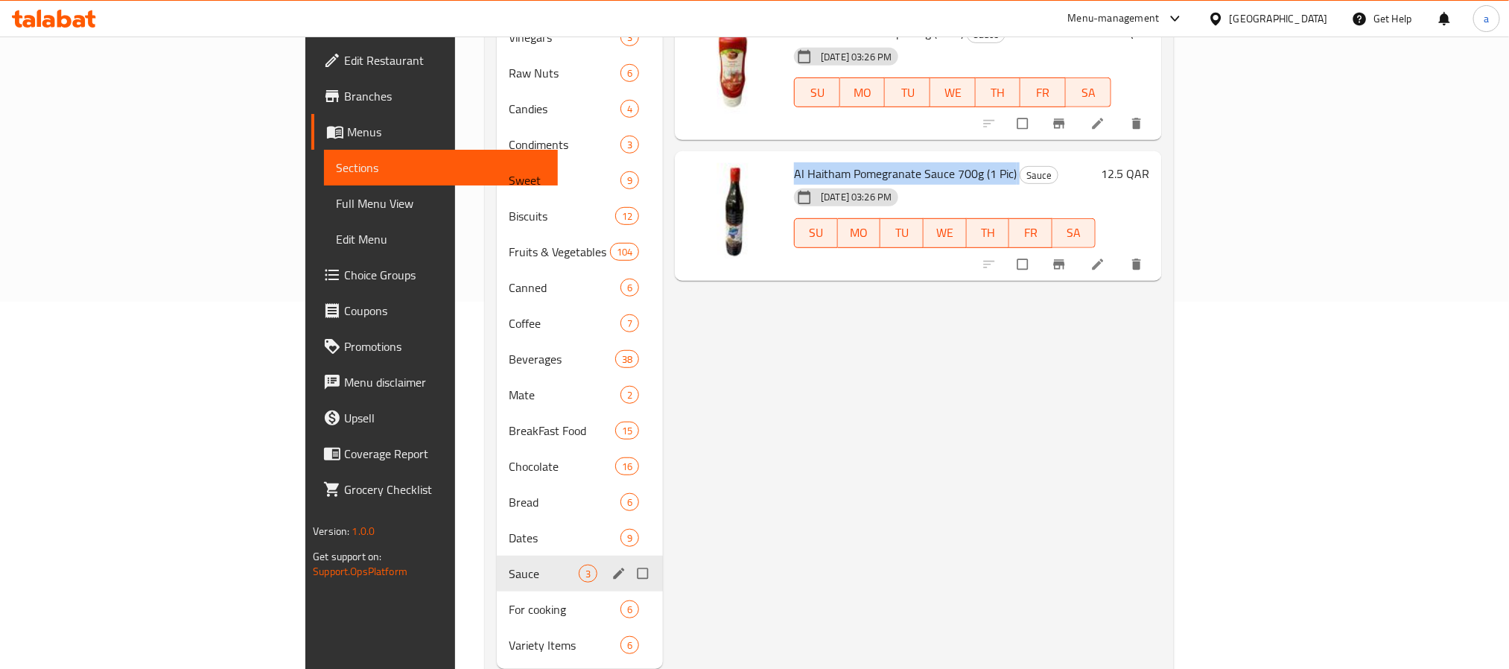
scroll to position [385, 0]
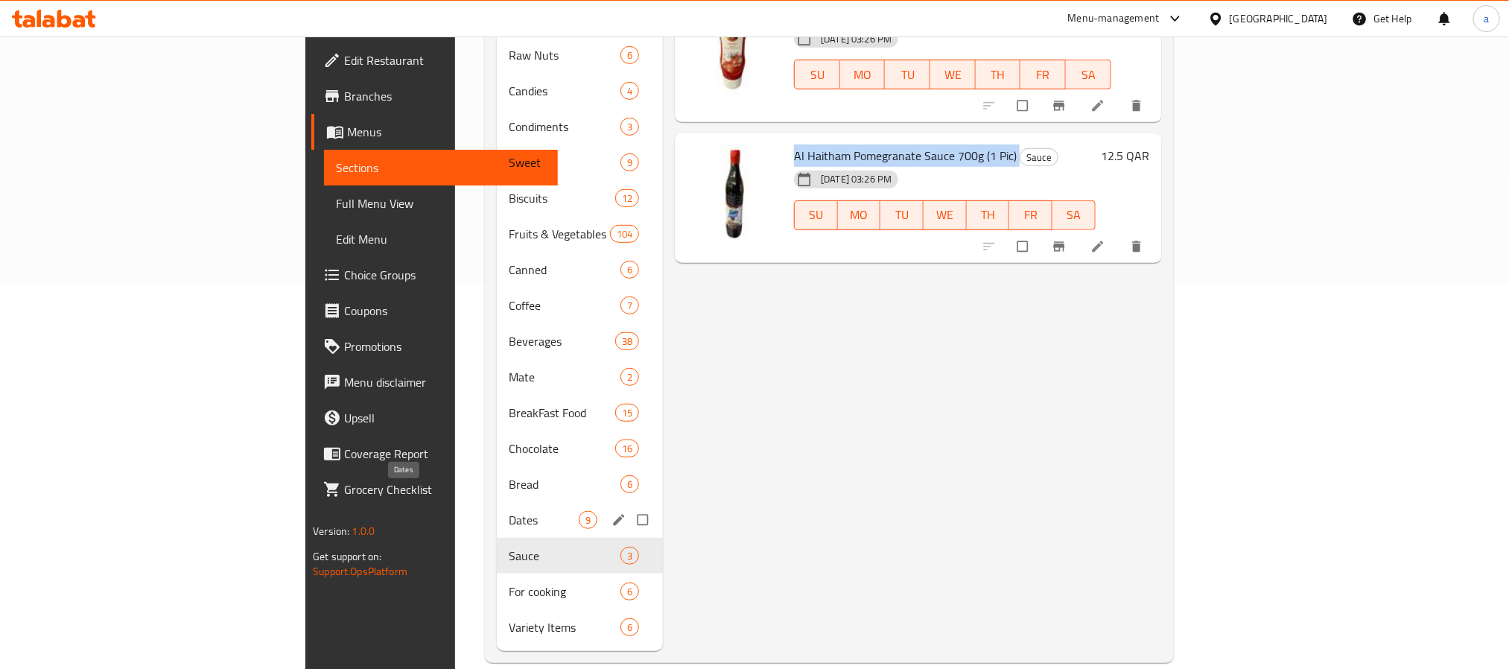
click at [509, 511] on span "Dates" at bounding box center [544, 520] width 70 height 18
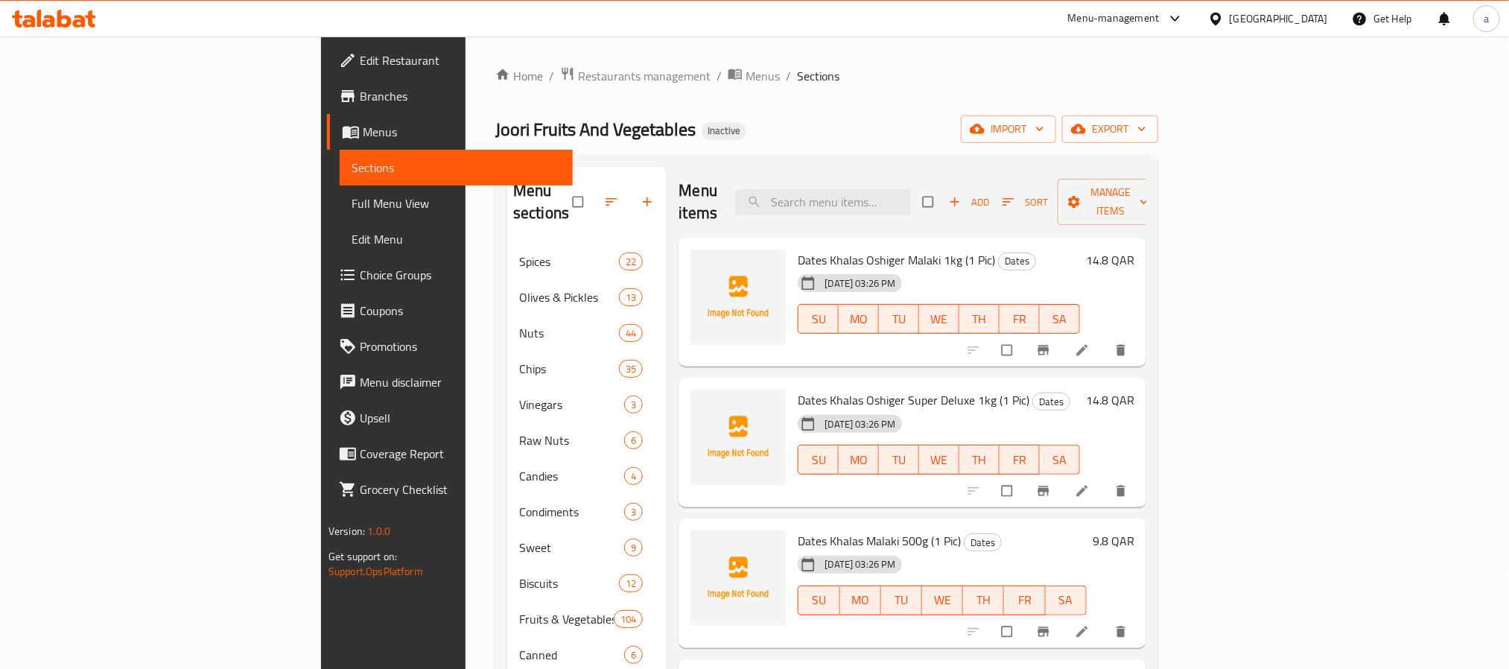
click at [798, 249] on span "Dates Khalas Oshiger Malaki 1kg (1 Pic)" at bounding box center [896, 260] width 197 height 22
copy h6 "Dates Khalas Oshiger Malaki 1kg (1 Pic)"
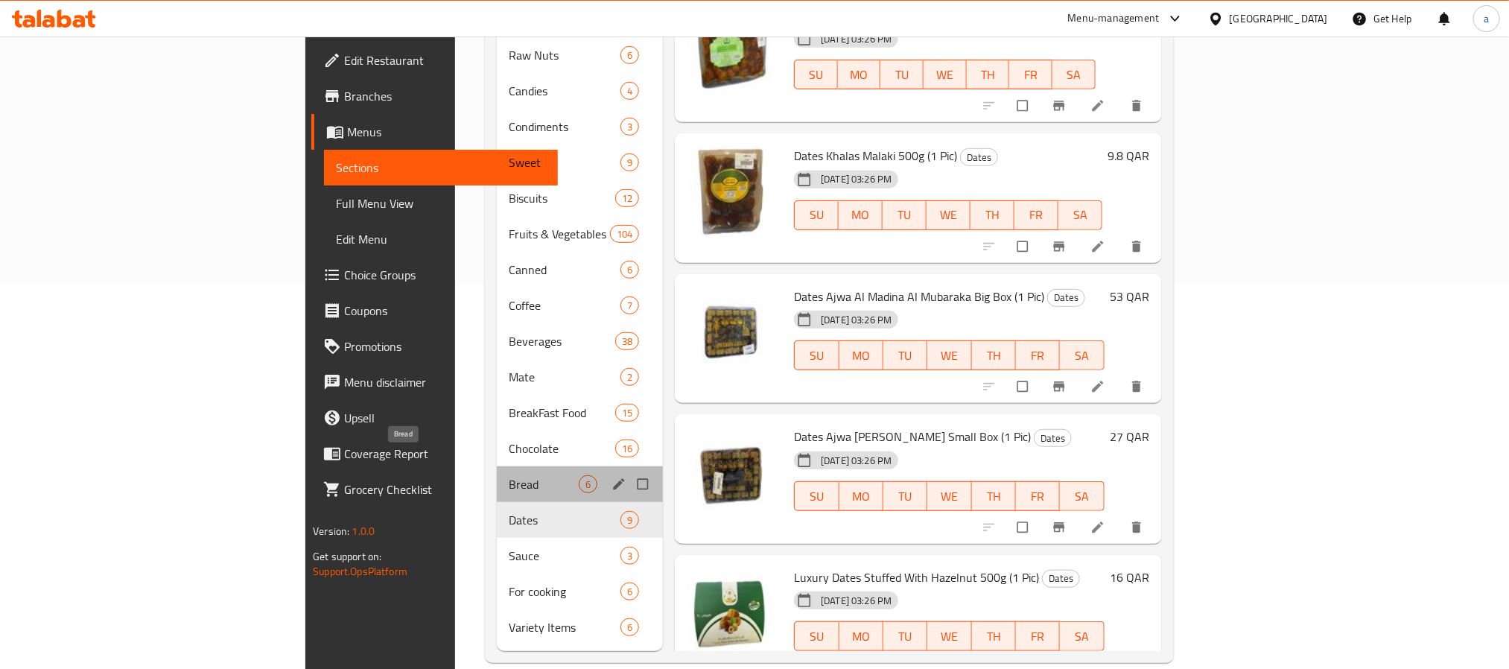
click at [509, 475] on span "Bread" at bounding box center [544, 484] width 70 height 18
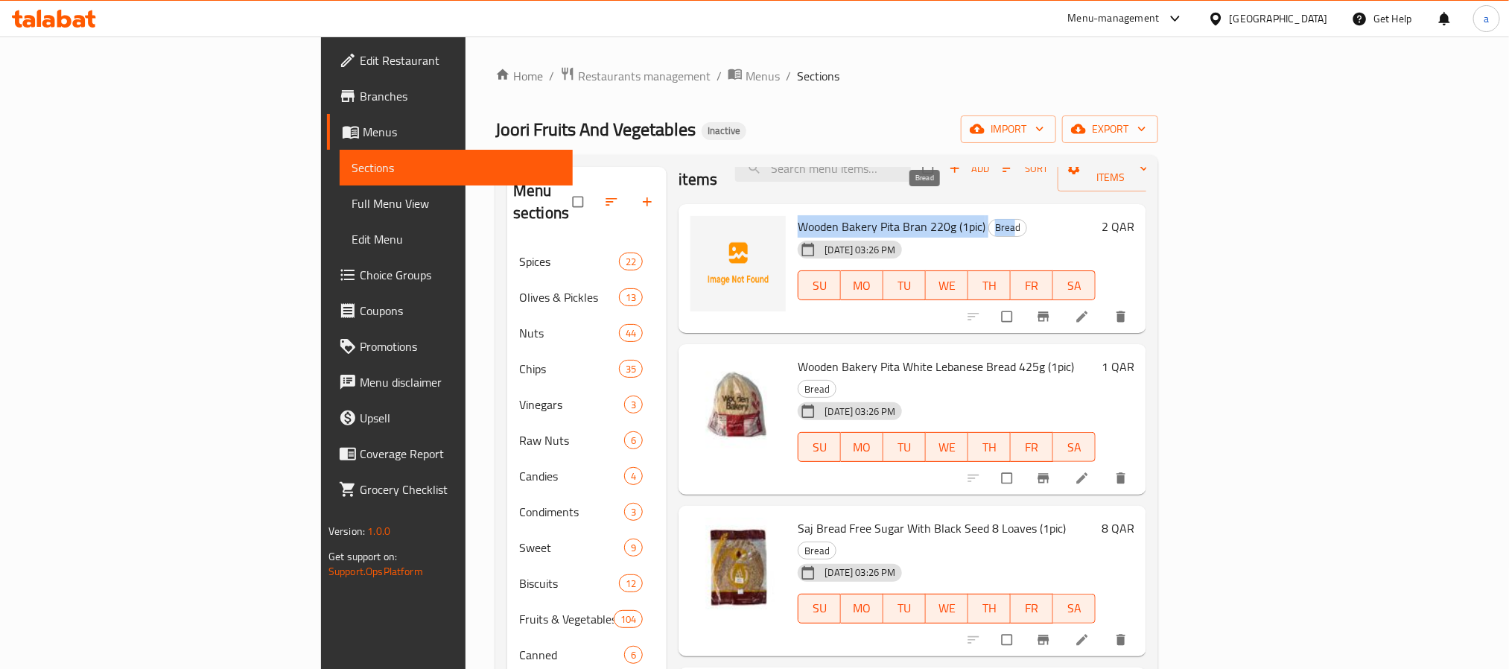
drag, startPoint x: 717, startPoint y: 203, endPoint x: 933, endPoint y: 208, distance: 215.3
click at [933, 216] on h6 "Wooden Bakery Pita Bran 220g (1pic) Bread" at bounding box center [946, 226] width 297 height 21
copy h6 "Wooden Bakery Pita Bran 220g (1pic) Brea"
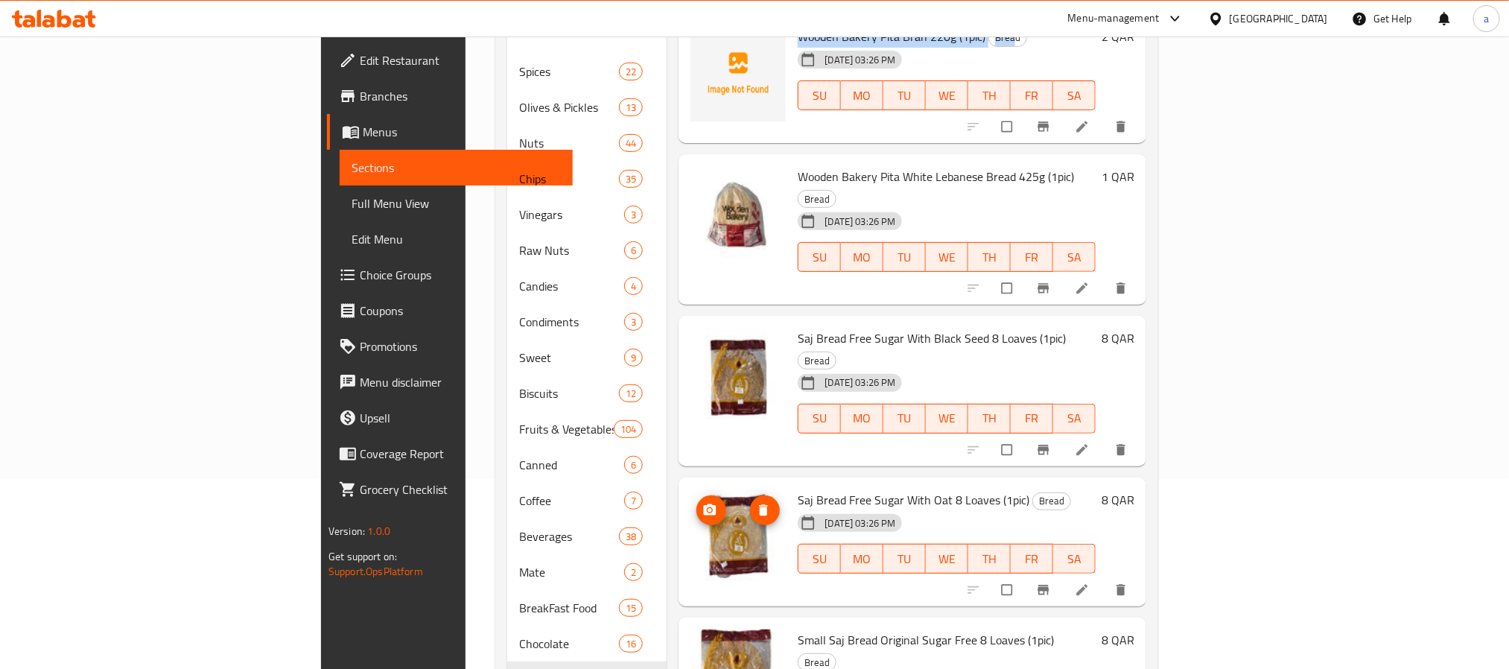
scroll to position [223, 0]
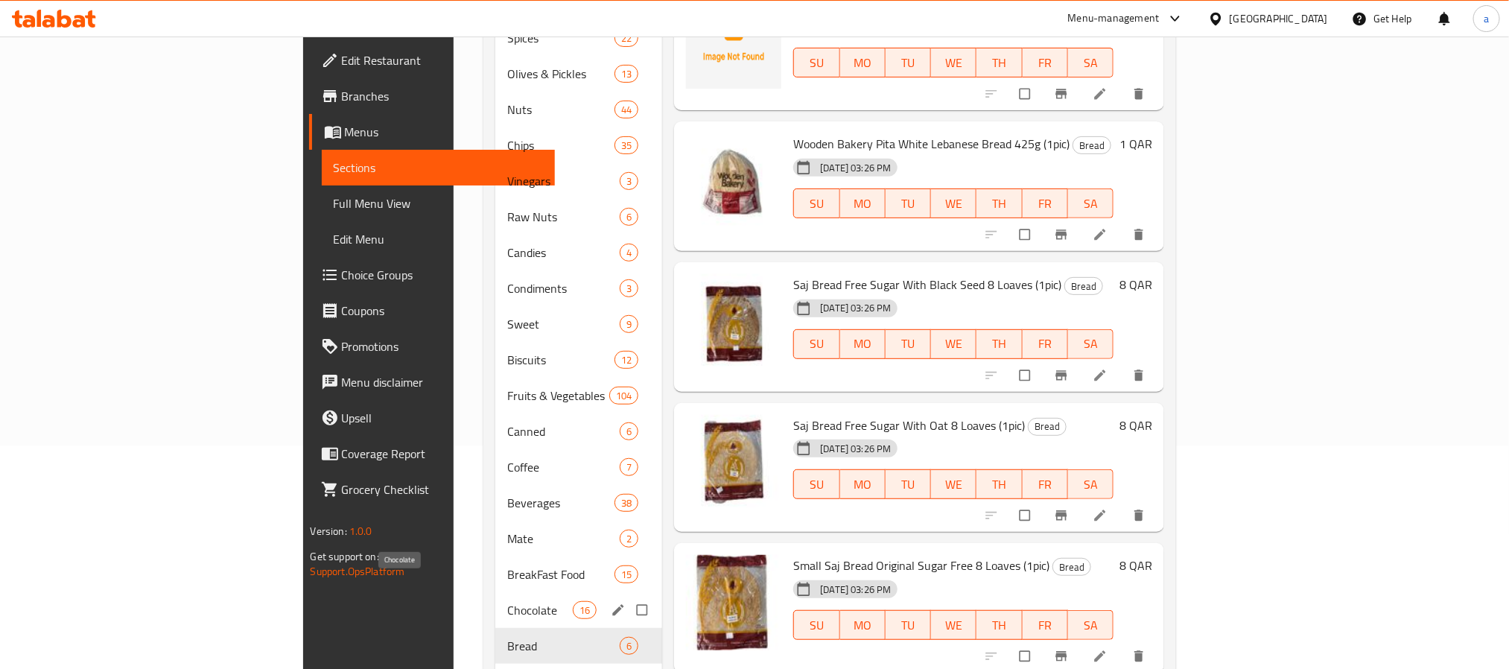
click at [507, 601] on span "Chocolate" at bounding box center [540, 610] width 66 height 18
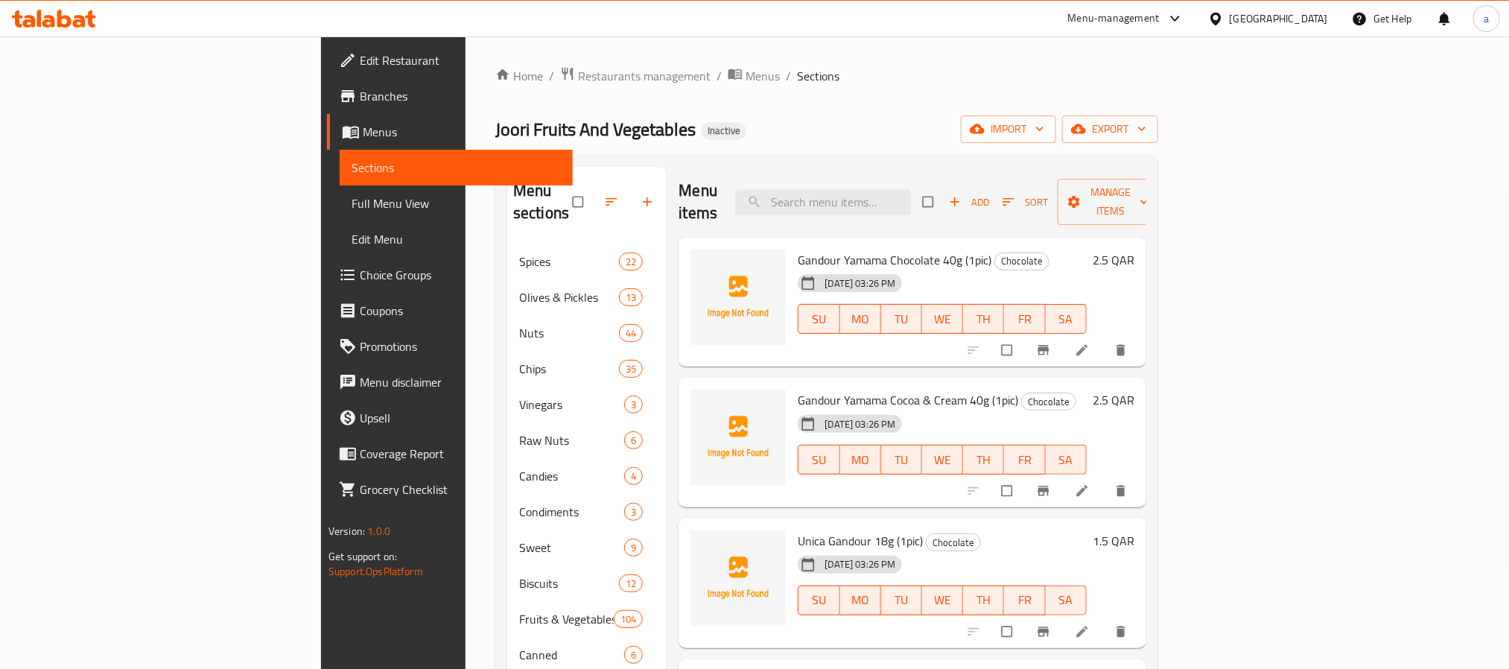
click at [798, 249] on span "Gandour Yamama Chocolate 40g (1pic)" at bounding box center [895, 260] width 194 height 22
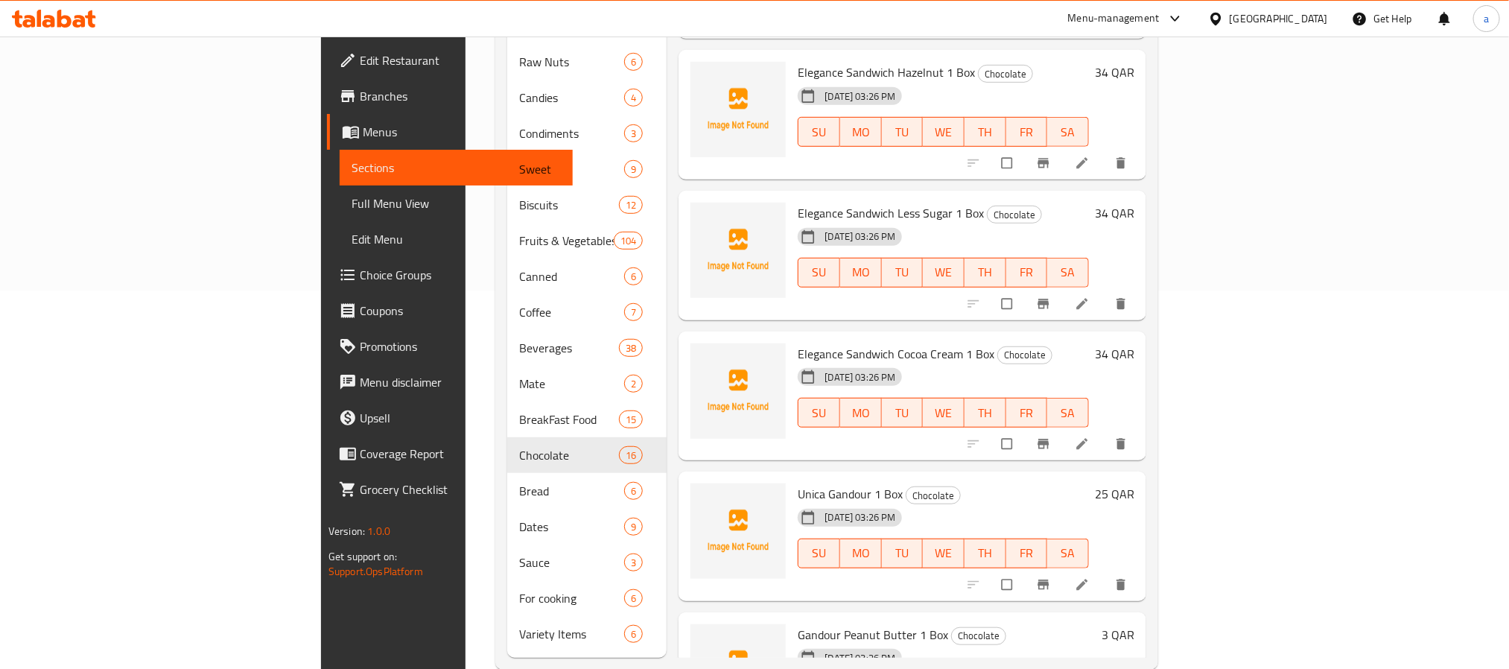
scroll to position [385, 0]
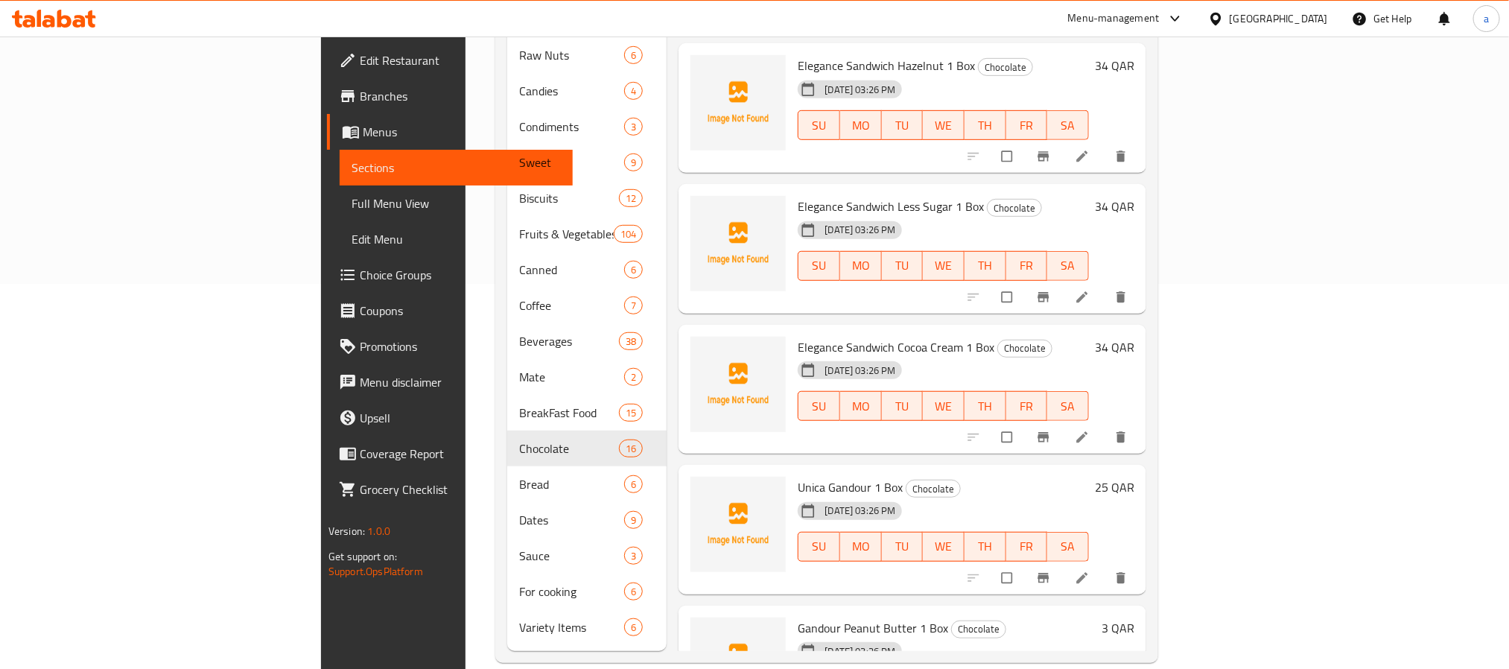
click at [798, 617] on span "Gandour Peanut Butter 1 Box" at bounding box center [873, 628] width 150 height 22
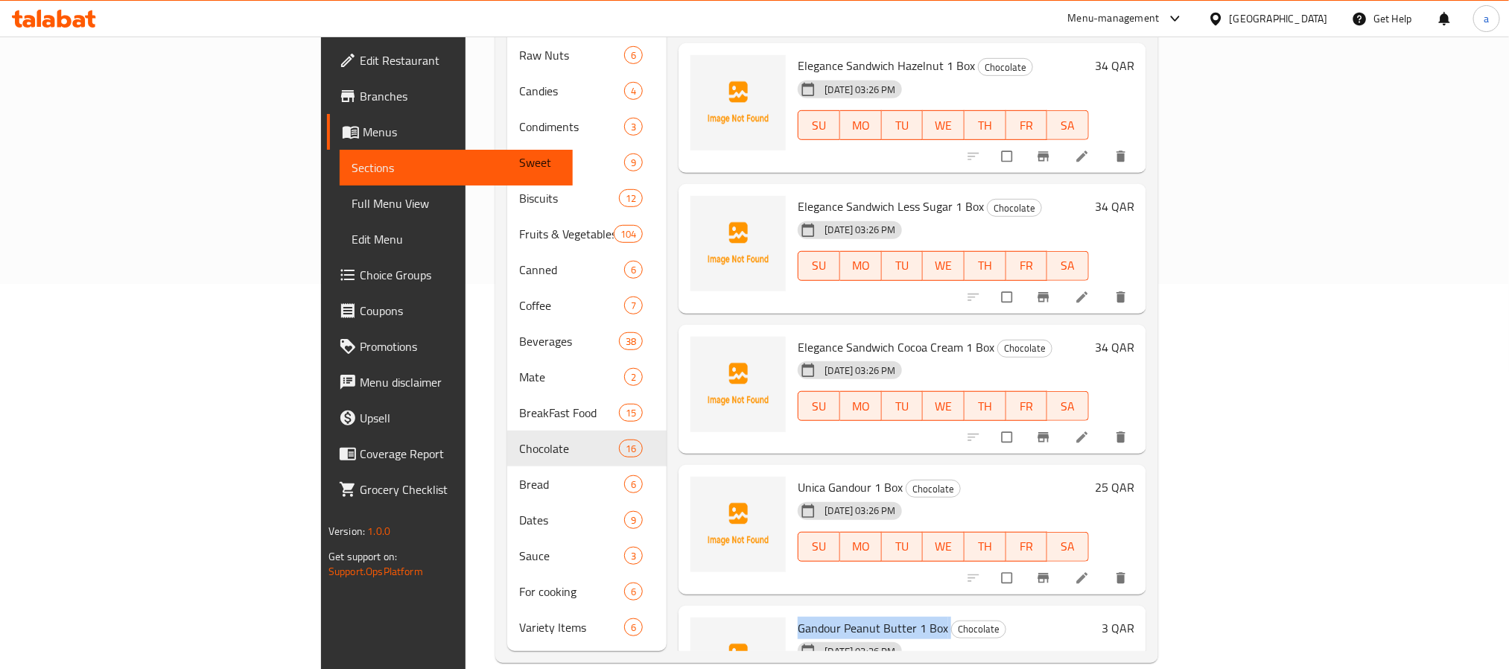
click at [798, 617] on span "Gandour Peanut Butter 1 Box" at bounding box center [873, 628] width 150 height 22
click at [690, 617] on img at bounding box center [737, 664] width 95 height 95
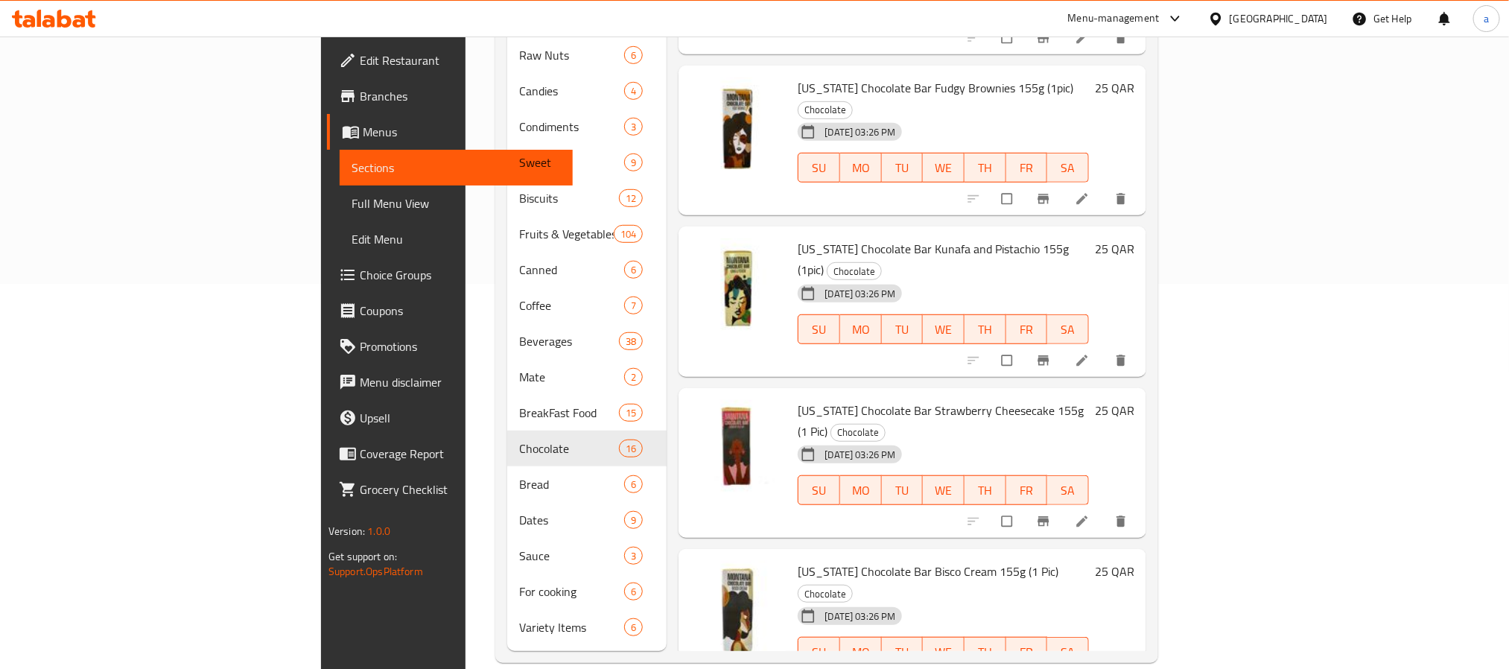
scroll to position [0, 0]
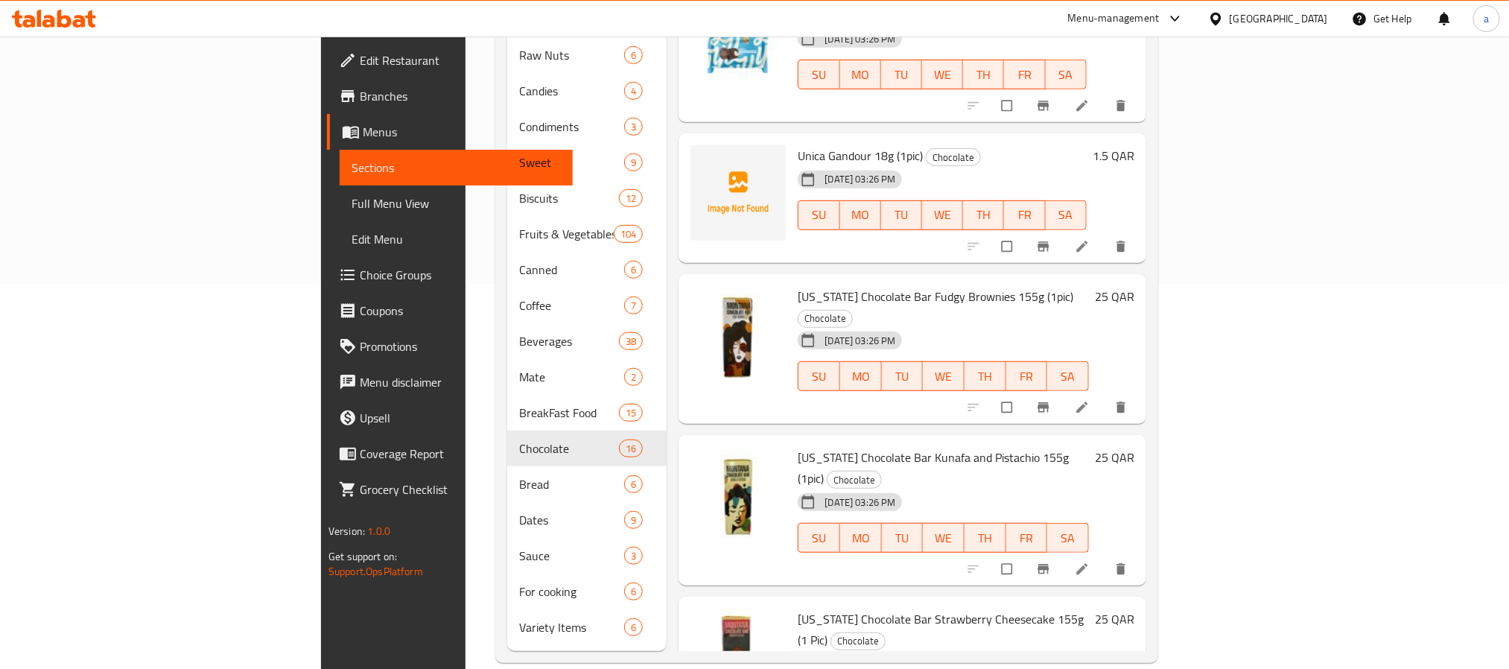
click at [798, 144] on span "Unica Gandour 18g (1pic)" at bounding box center [860, 155] width 125 height 22
copy h6 "Unica Gandour 18g (1pic)"
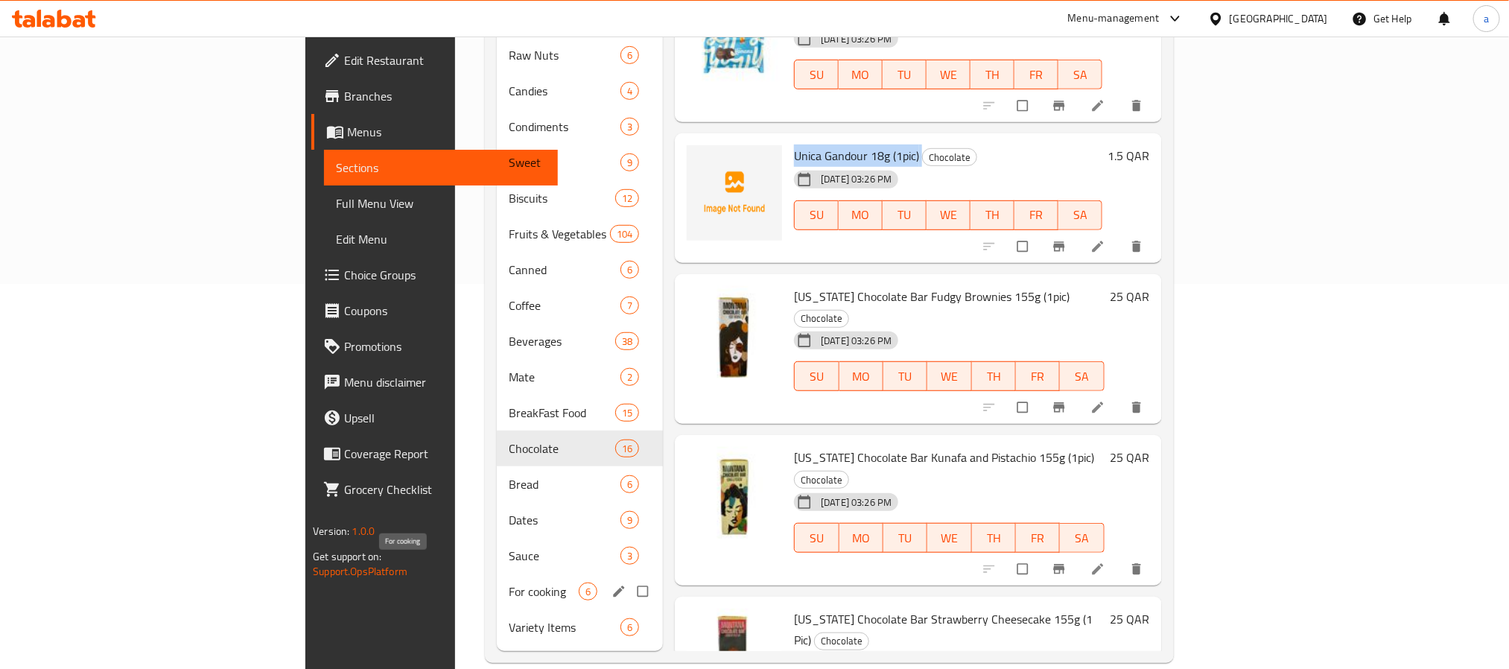
click at [509, 582] on span "For cooking" at bounding box center [544, 591] width 70 height 18
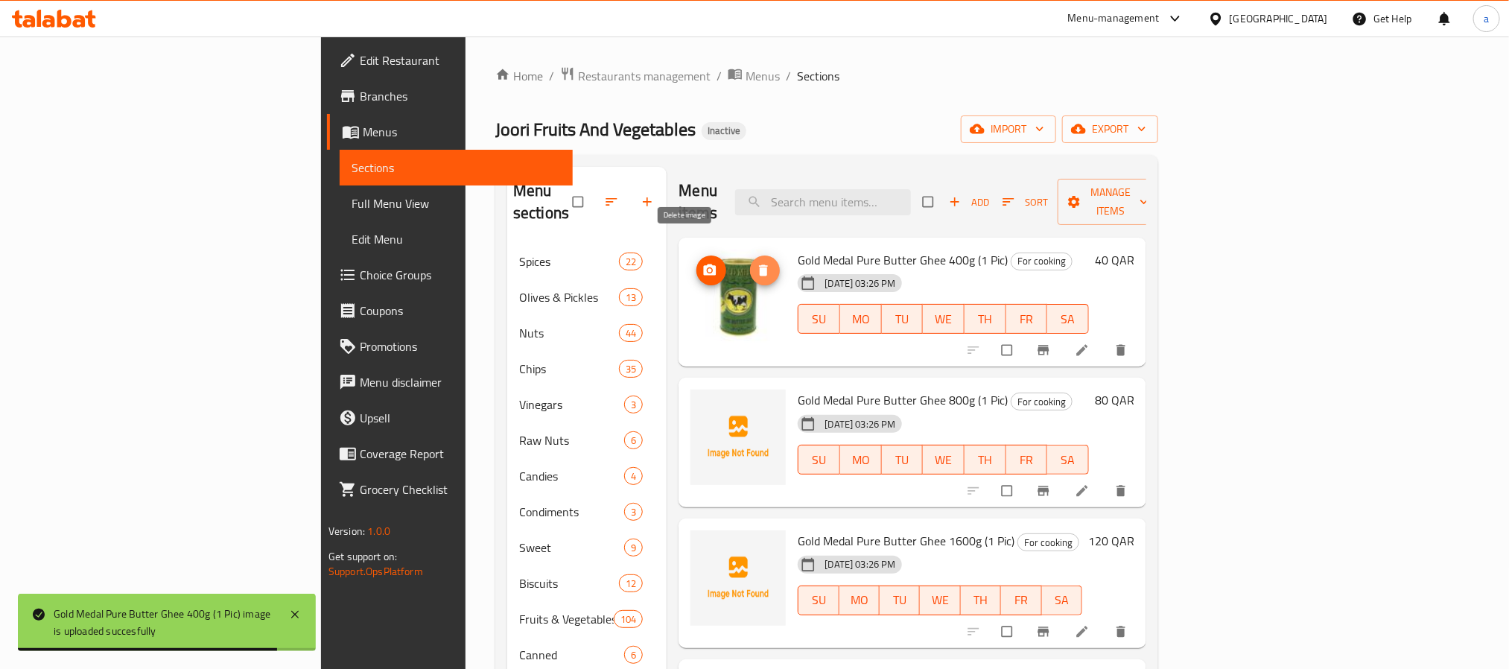
click at [760, 264] on icon "delete image" at bounding box center [764, 269] width 9 height 11
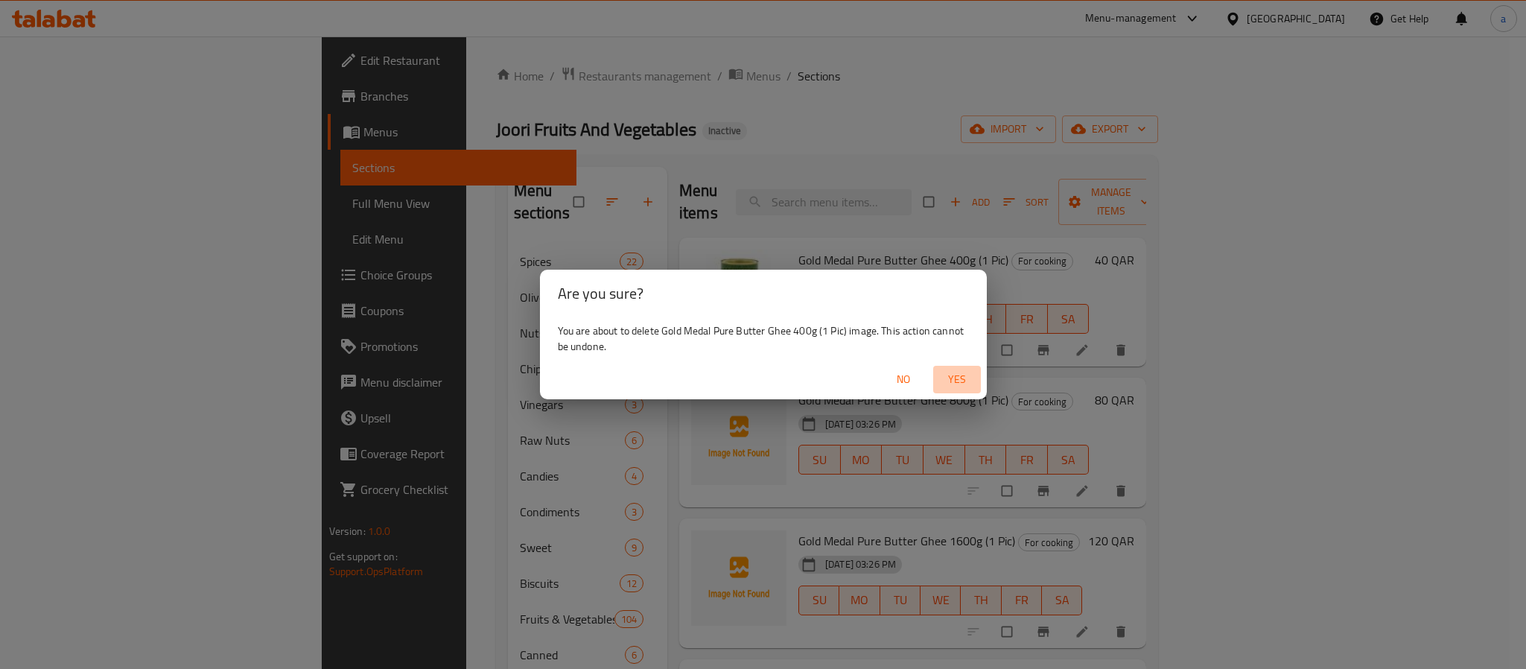
click at [954, 378] on span "Yes" at bounding box center [957, 379] width 36 height 19
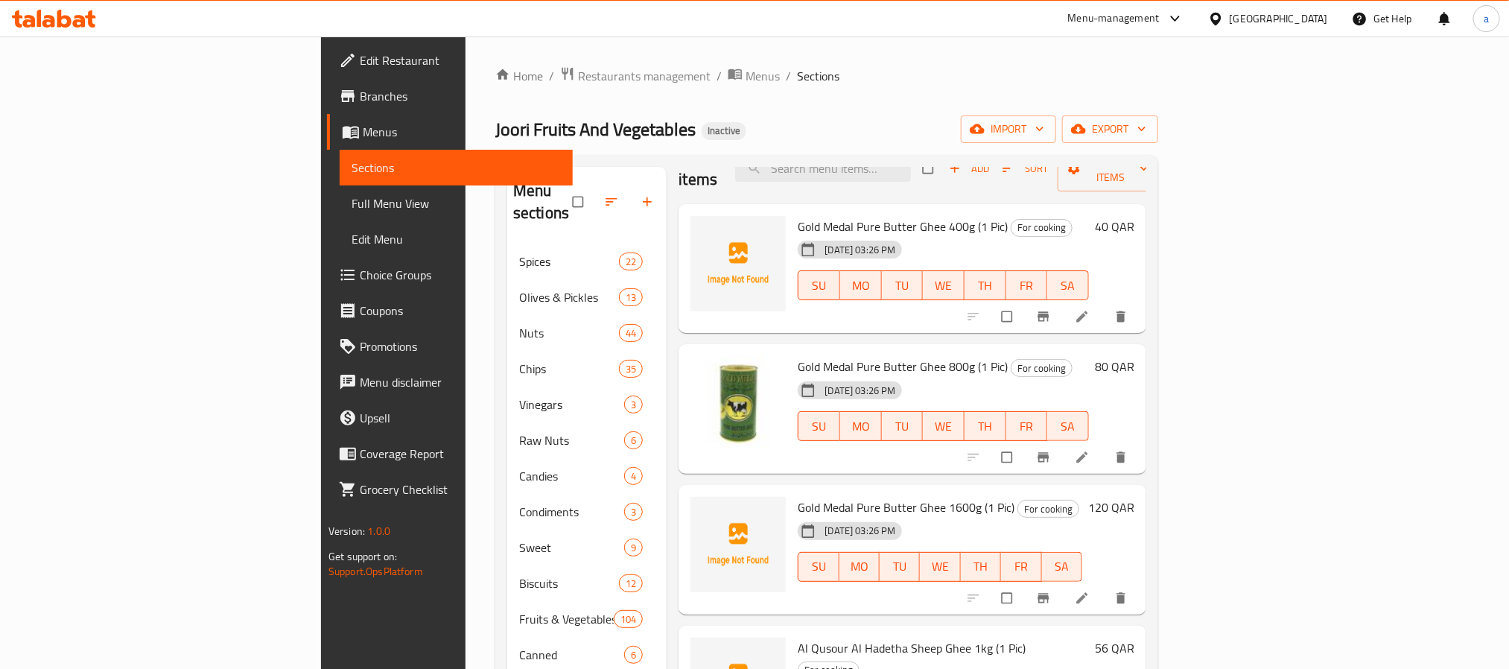
click at [798, 496] on span "Gold Medal Pure Butter Ghee 1600g (1 Pic)" at bounding box center [906, 507] width 217 height 22
copy h6 "Gold Medal Pure Butter Ghee 1600g (1 Pic)"
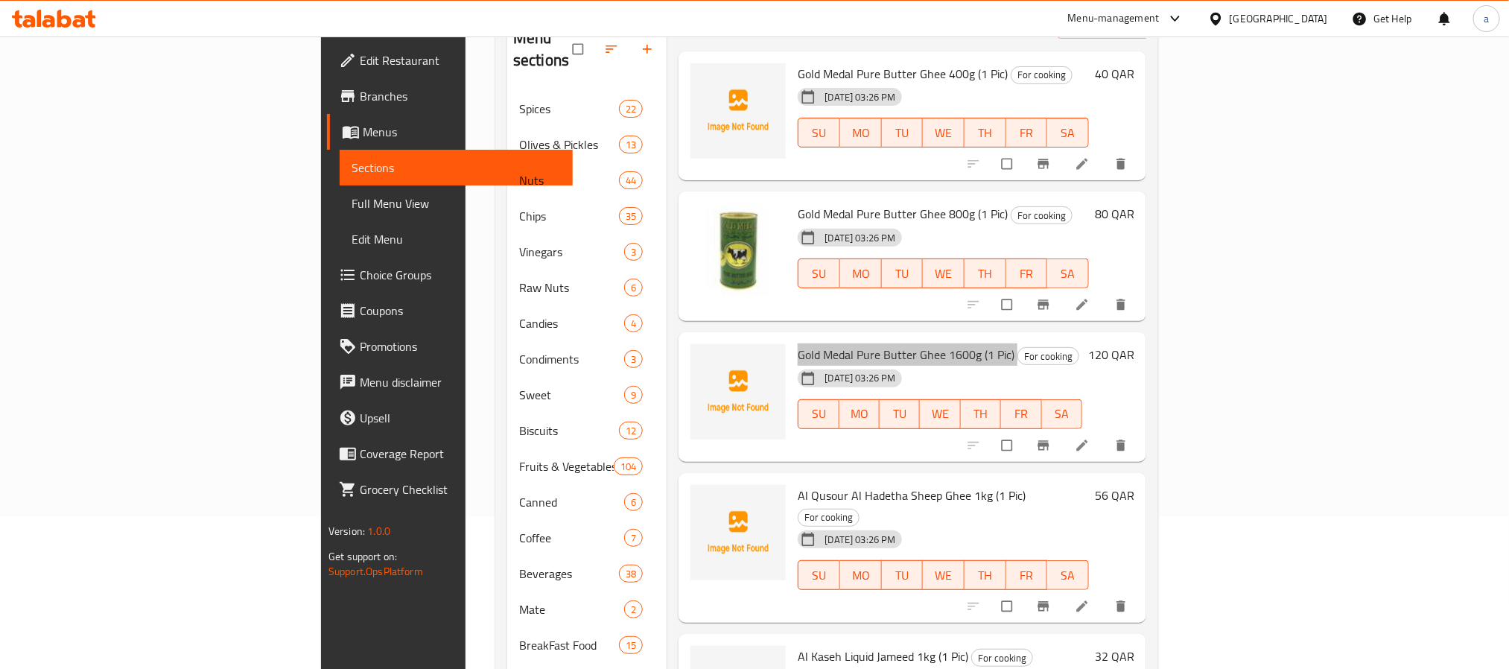
scroll to position [223, 0]
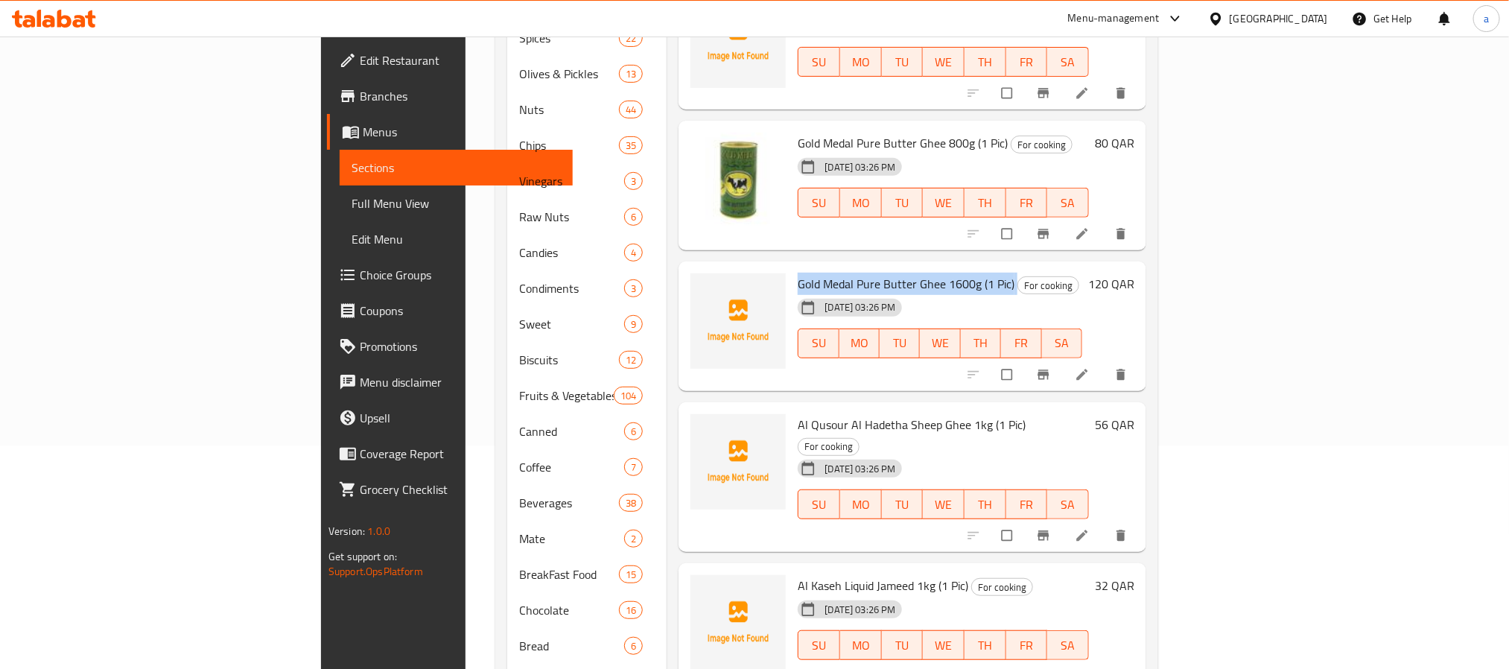
click at [798, 413] on span "Al Qusour Al Hadetha Sheep Ghee 1kg (1 Pic)" at bounding box center [912, 424] width 228 height 22
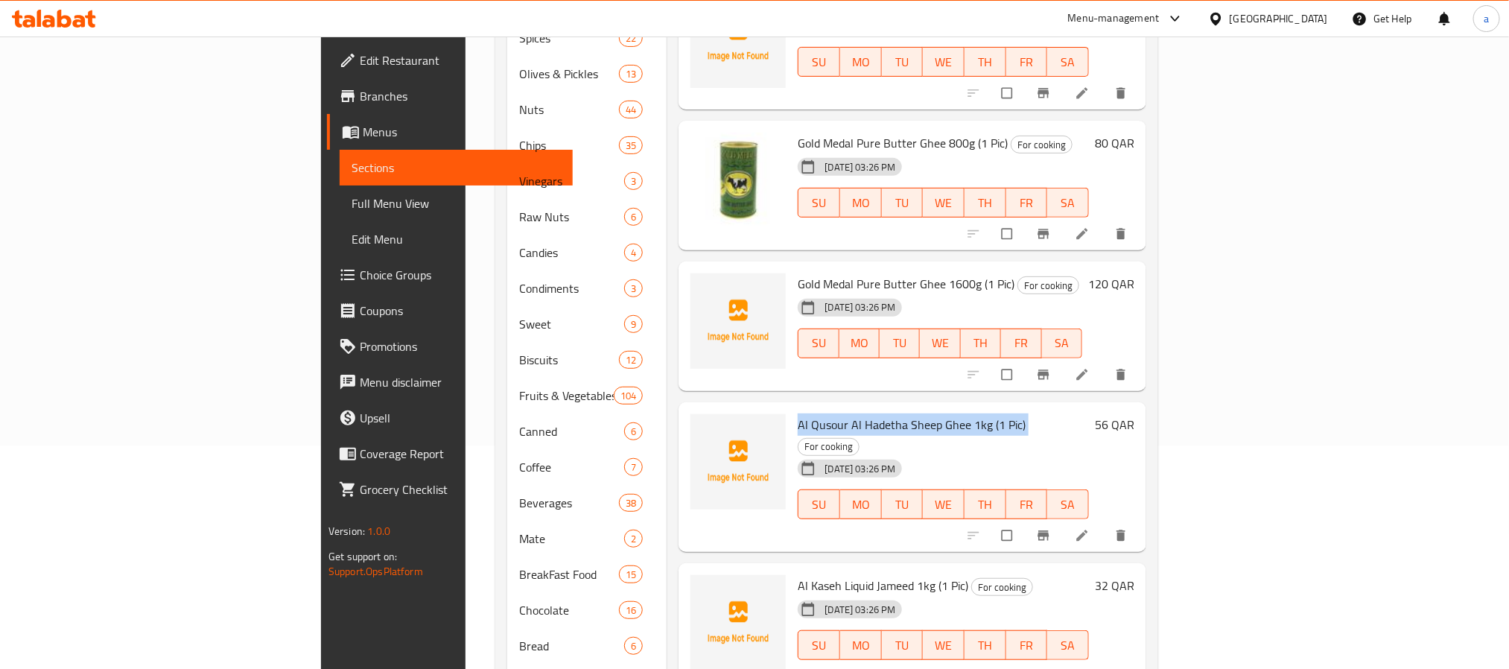
click at [798, 413] on span "Al Qusour Al Hadetha Sheep Ghee 1kg (1 Pic)" at bounding box center [912, 424] width 228 height 22
copy h6 "Al Qusour Al Hadetha Sheep Ghee 1kg (1 Pic)"
click at [798, 574] on span "Al Kaseh Liquid Jameed 1kg (1 Pic)" at bounding box center [883, 585] width 171 height 22
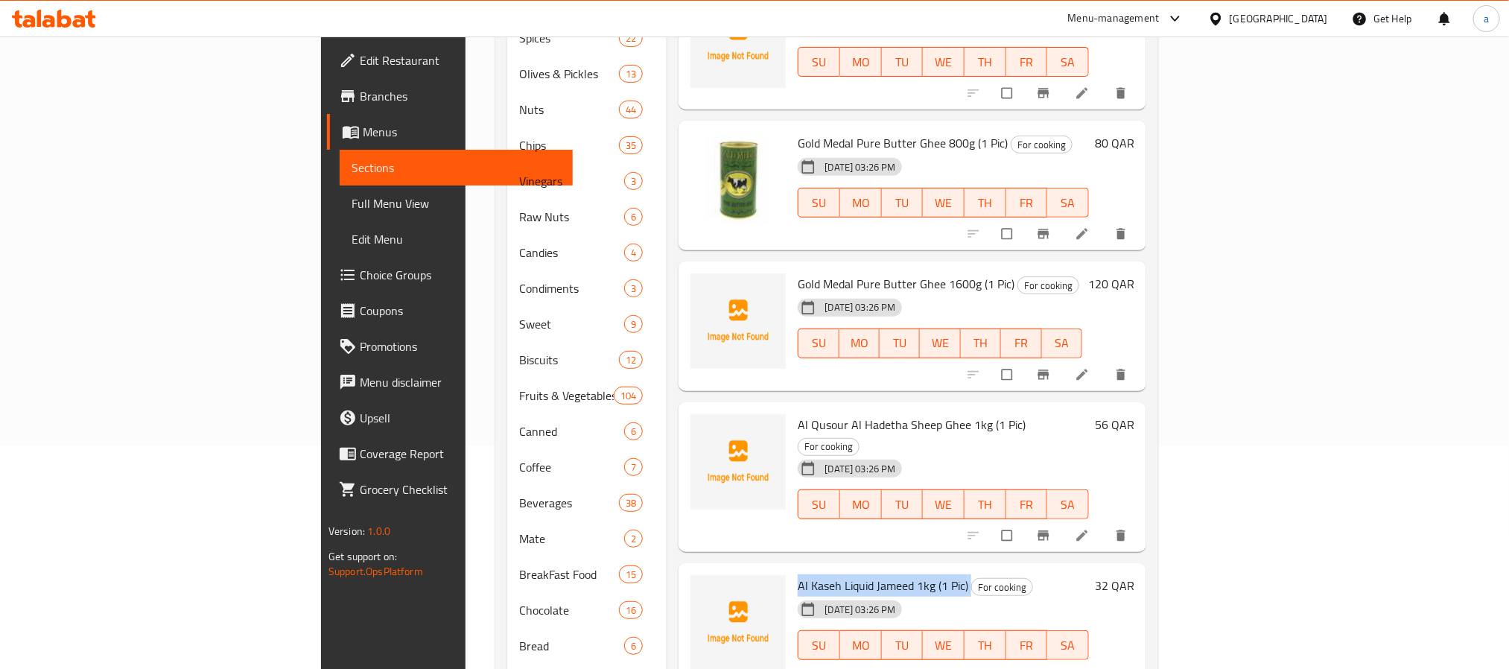
click at [798, 574] on span "Al Kaseh Liquid Jameed 1kg (1 Pic)" at bounding box center [883, 585] width 171 height 22
copy h6 "Al Kaseh Liquid Jameed 1kg (1 Pic)"
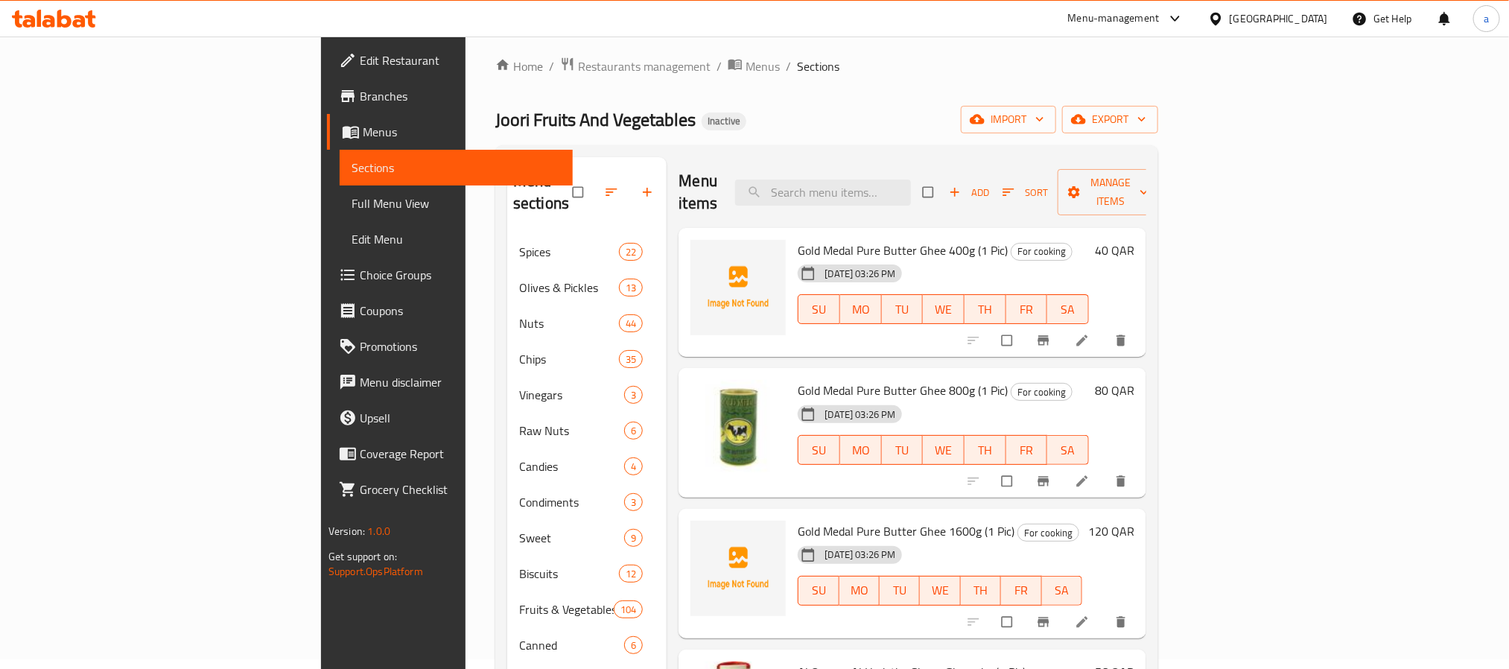
scroll to position [0, 0]
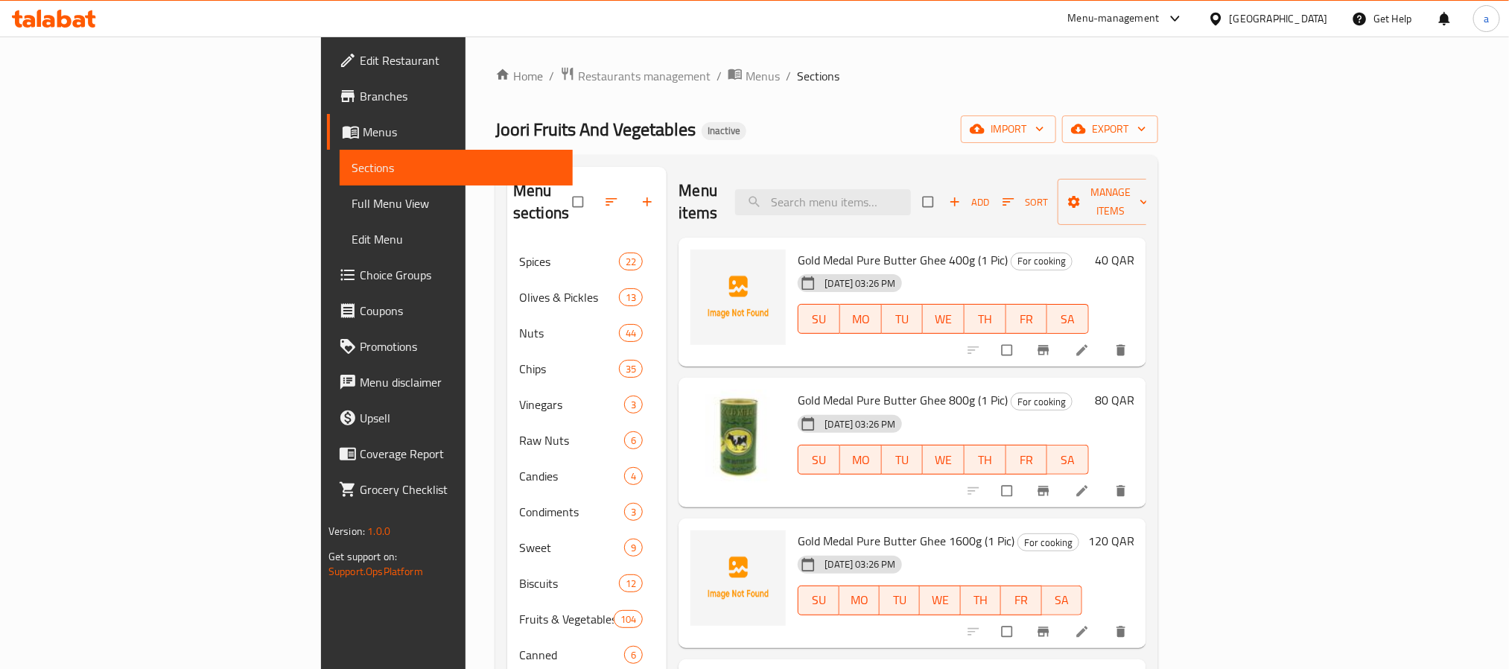
click at [798, 249] on span "Gold Medal Pure Butter Ghee 400g (1 Pic)" at bounding box center [903, 260] width 210 height 22
copy h6 "Gold Medal Pure Butter Ghee 400g (1 Pic)"
click at [798, 389] on span "Gold Medal Pure Butter Ghee 800g (1 Pic)" at bounding box center [903, 400] width 210 height 22
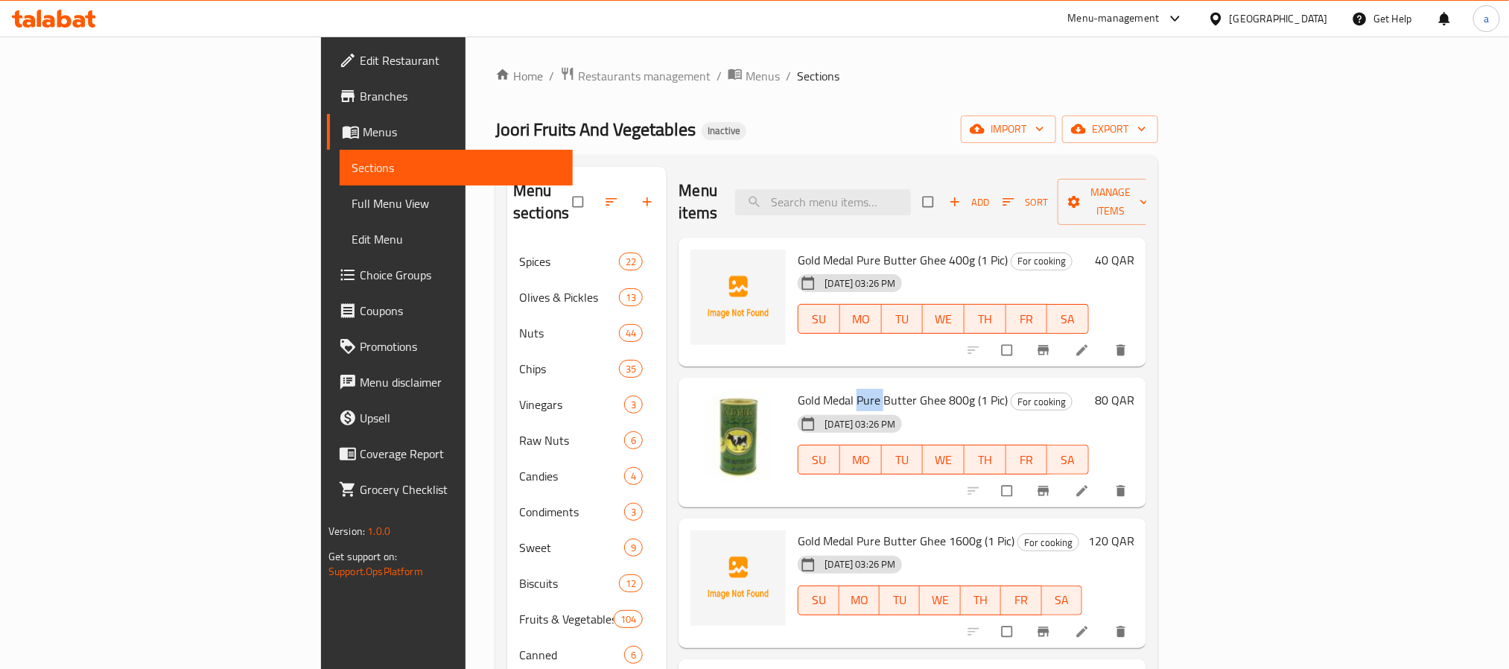
click at [798, 389] on span "Gold Medal Pure Butter Ghee 800g (1 Pic)" at bounding box center [903, 400] width 210 height 22
click at [812, 530] on span "Gold Medal Pure Butter Ghee 1600g (1 Pic)" at bounding box center [906, 541] width 217 height 22
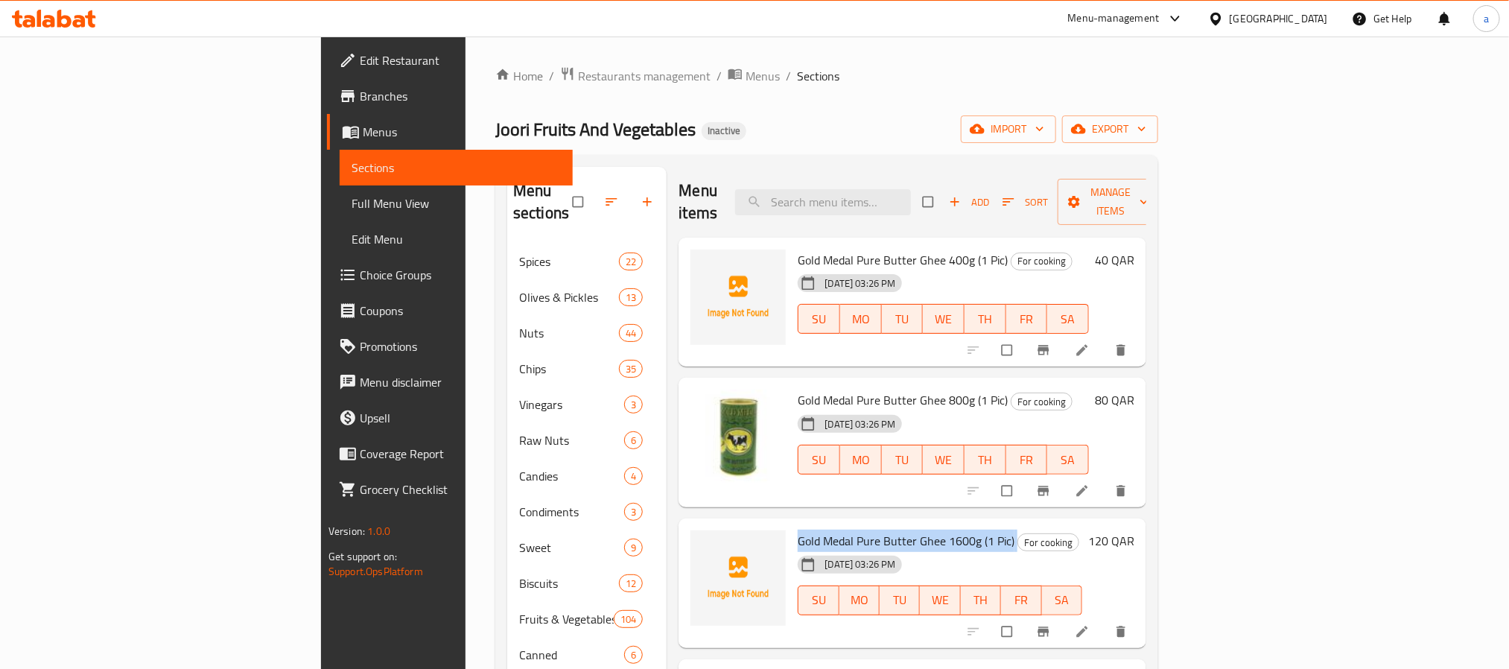
copy h6 "Gold Medal Pure Butter Ghee 1600g (1 Pic)"
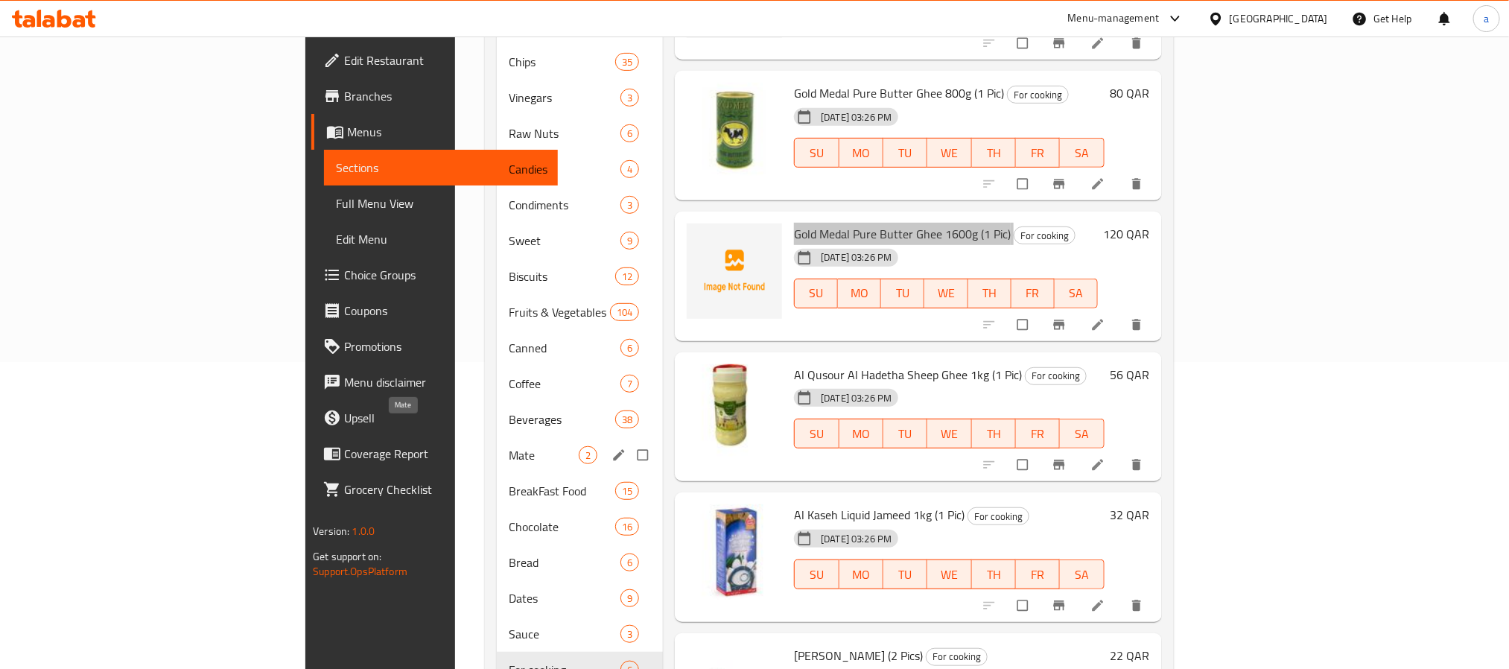
scroll to position [385, 0]
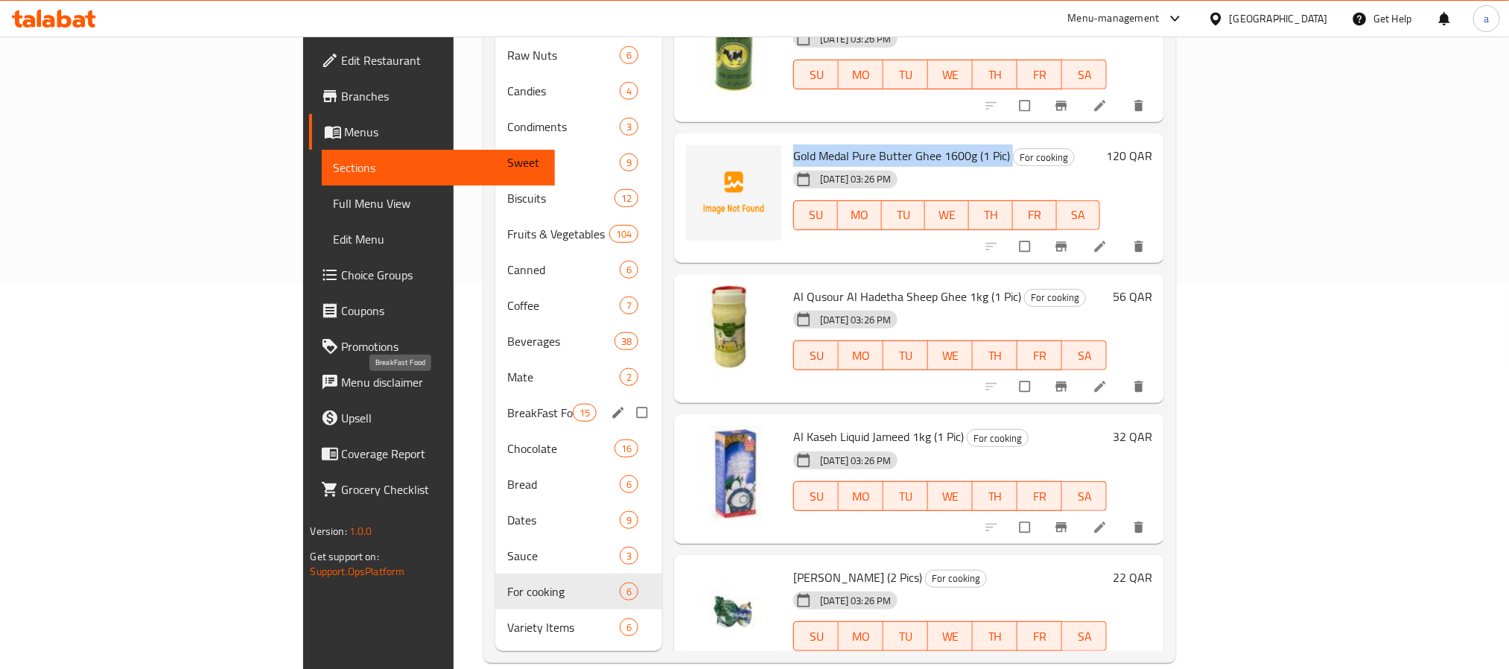
click at [507, 404] on span "BreakFast Food" at bounding box center [540, 413] width 66 height 18
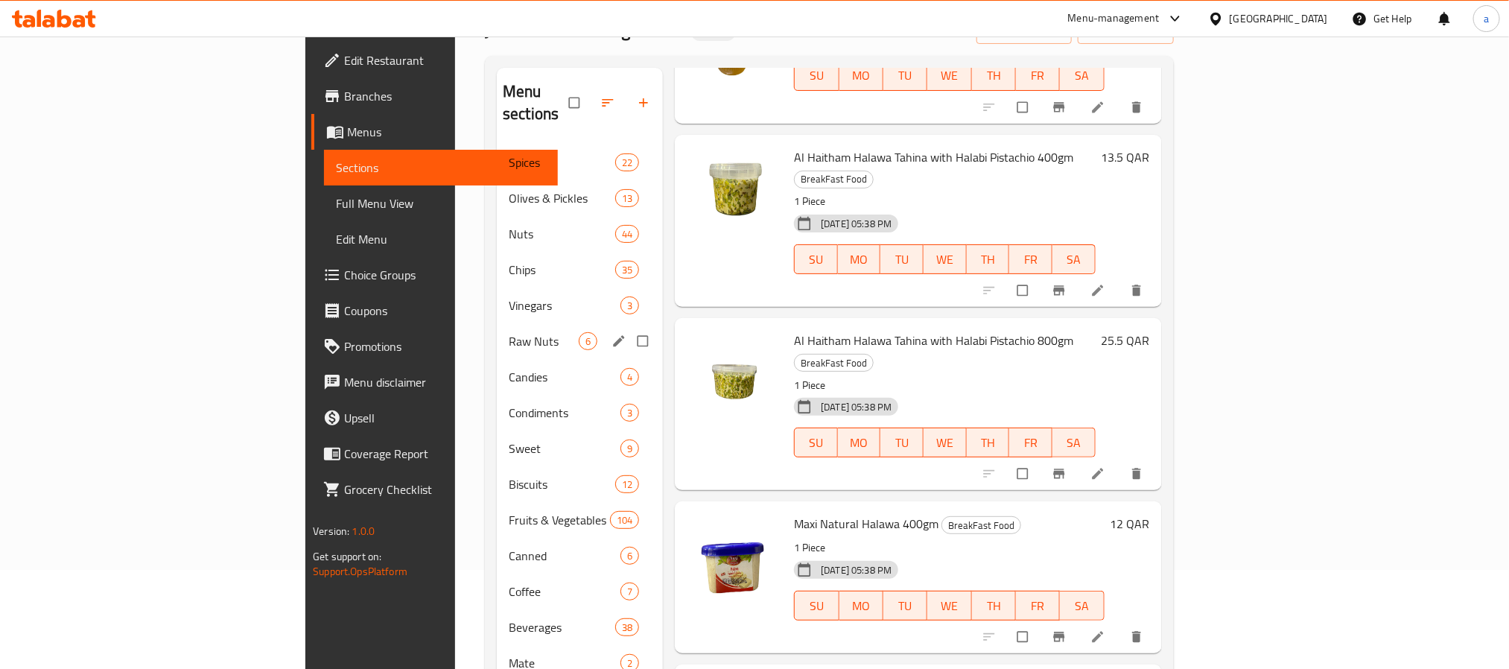
scroll to position [335, 0]
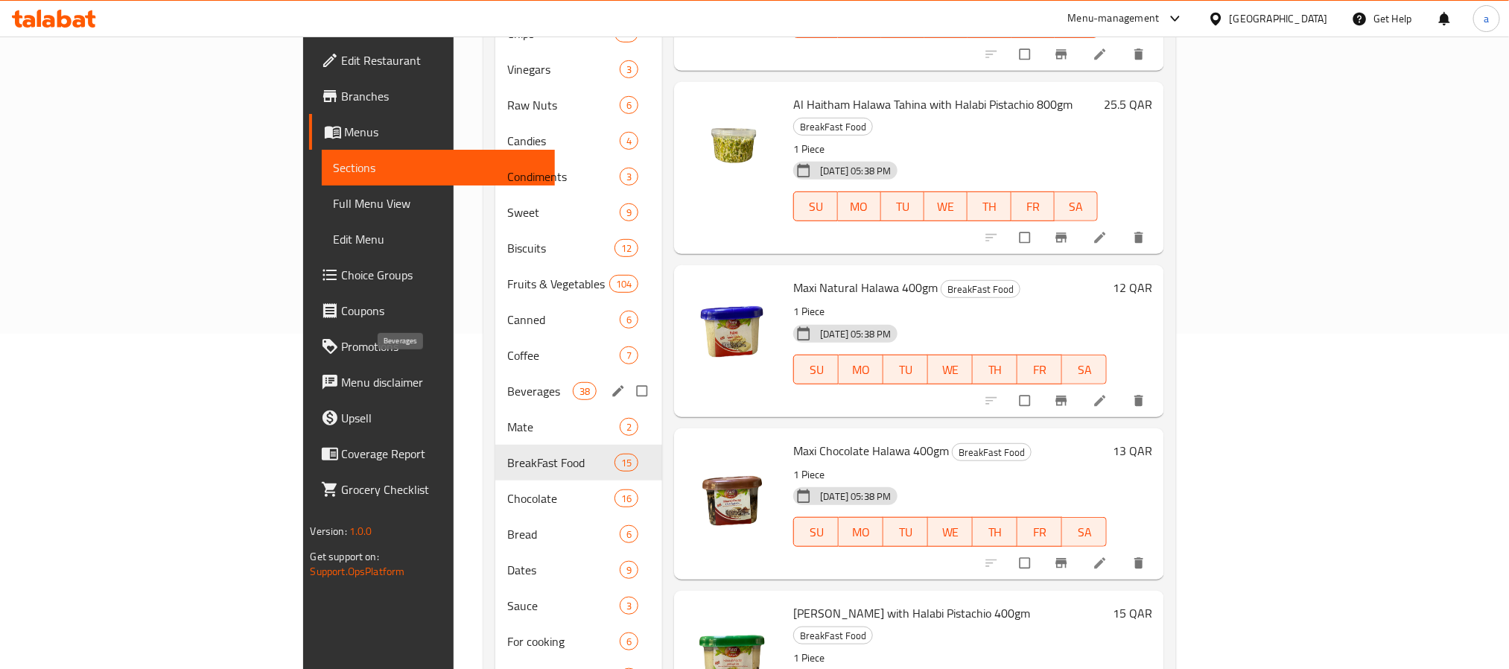
click at [507, 382] on span "Beverages" at bounding box center [540, 391] width 66 height 18
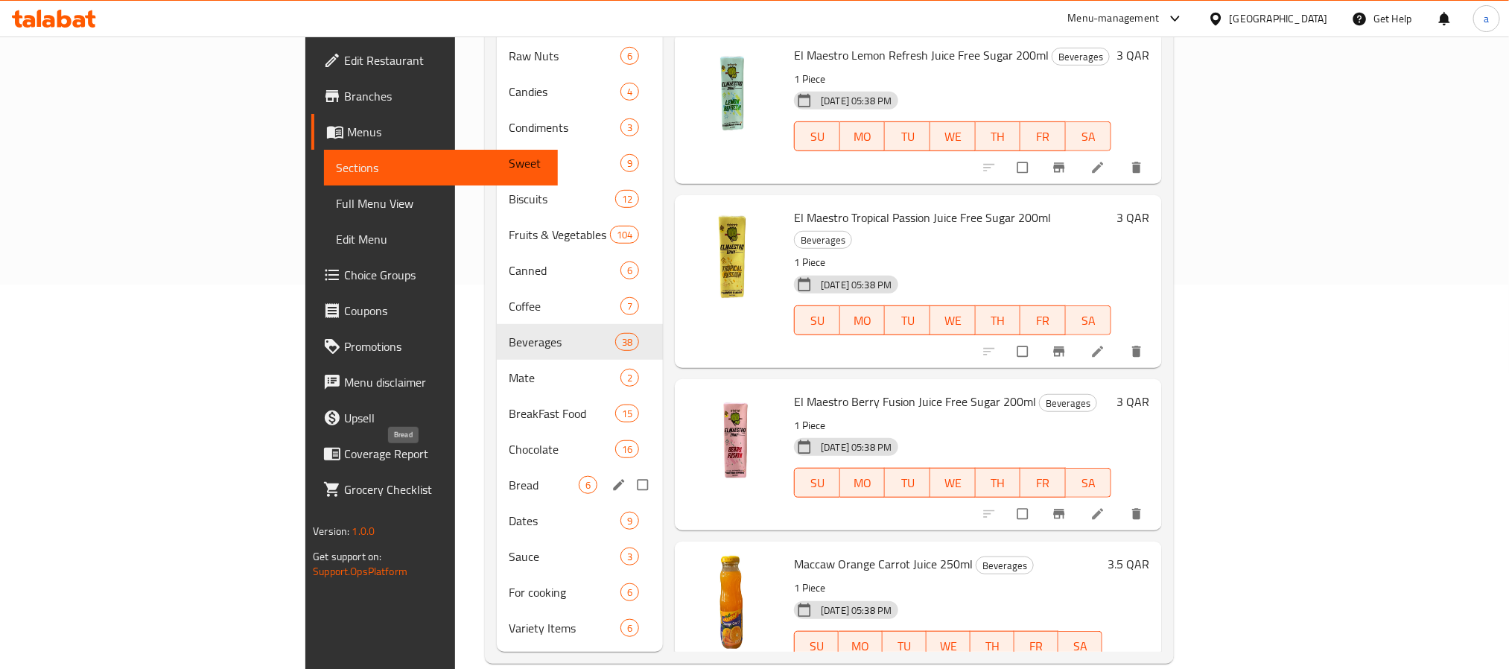
scroll to position [385, 0]
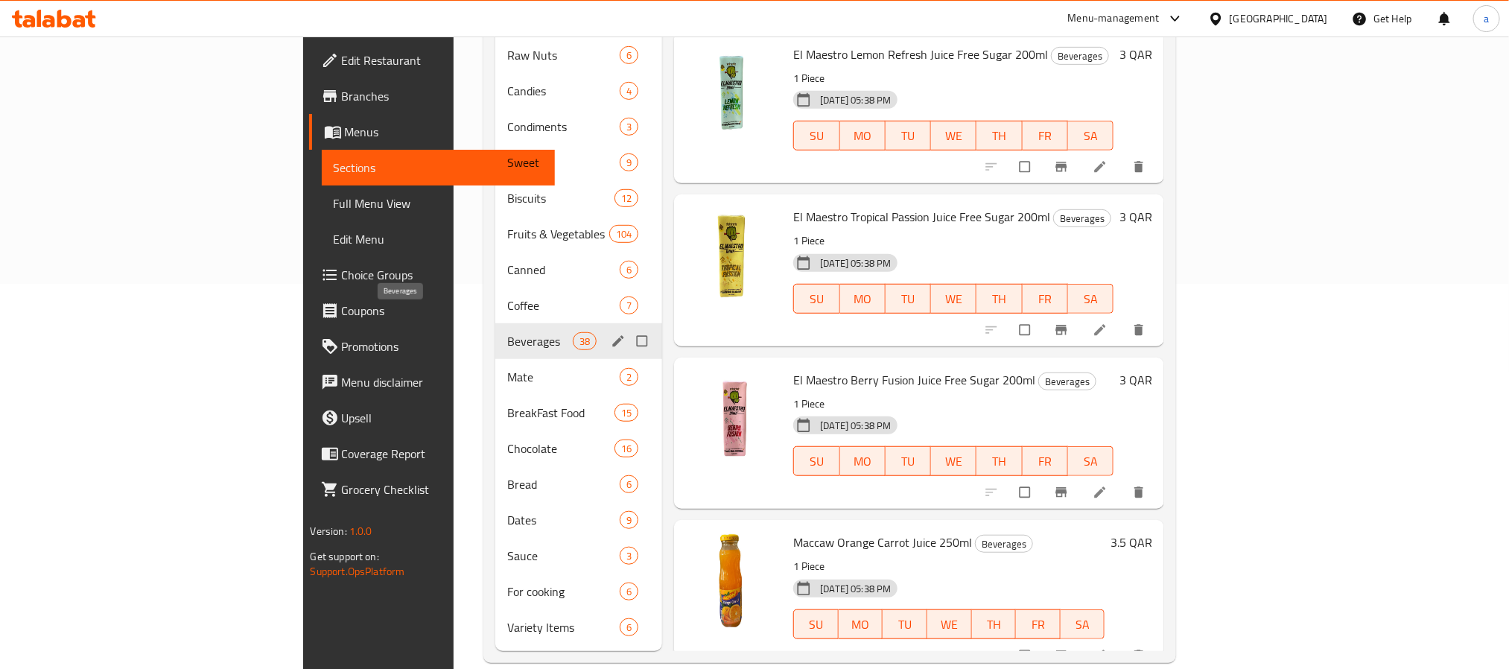
click at [507, 332] on span "Beverages" at bounding box center [540, 341] width 66 height 18
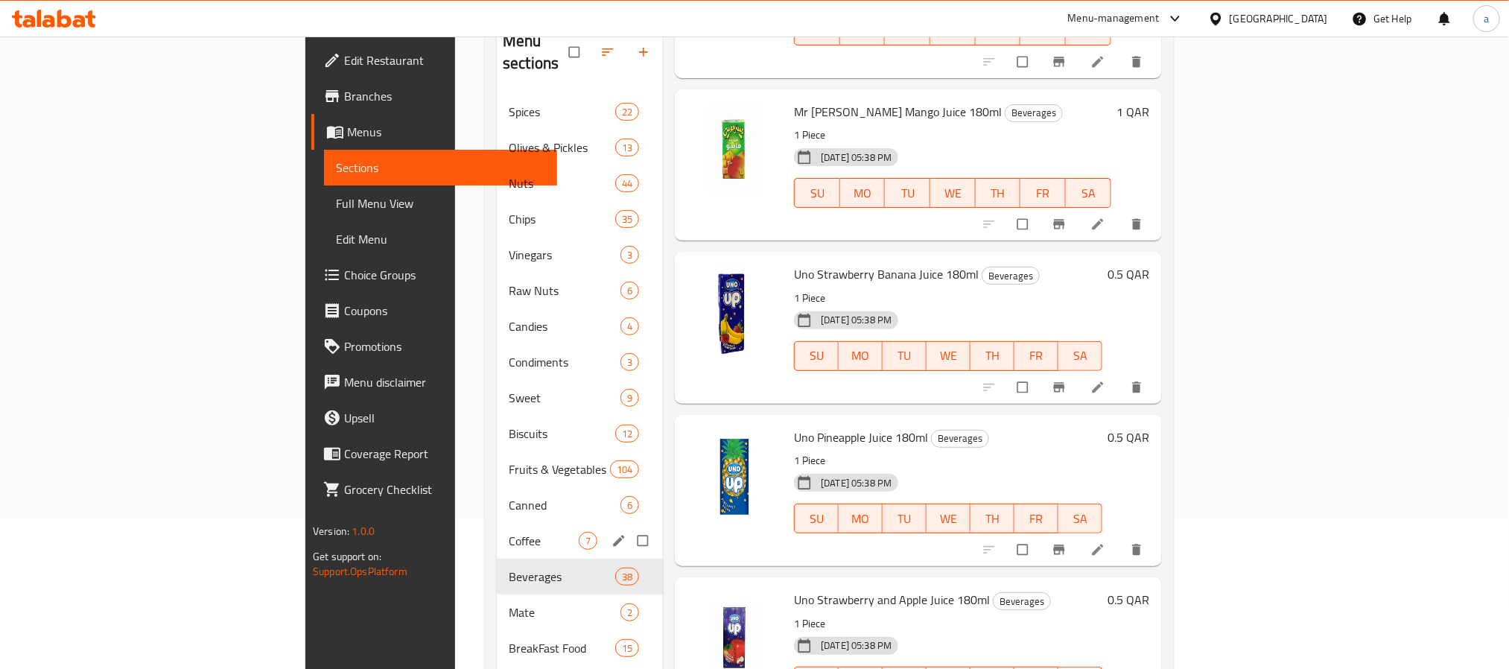
scroll to position [335, 0]
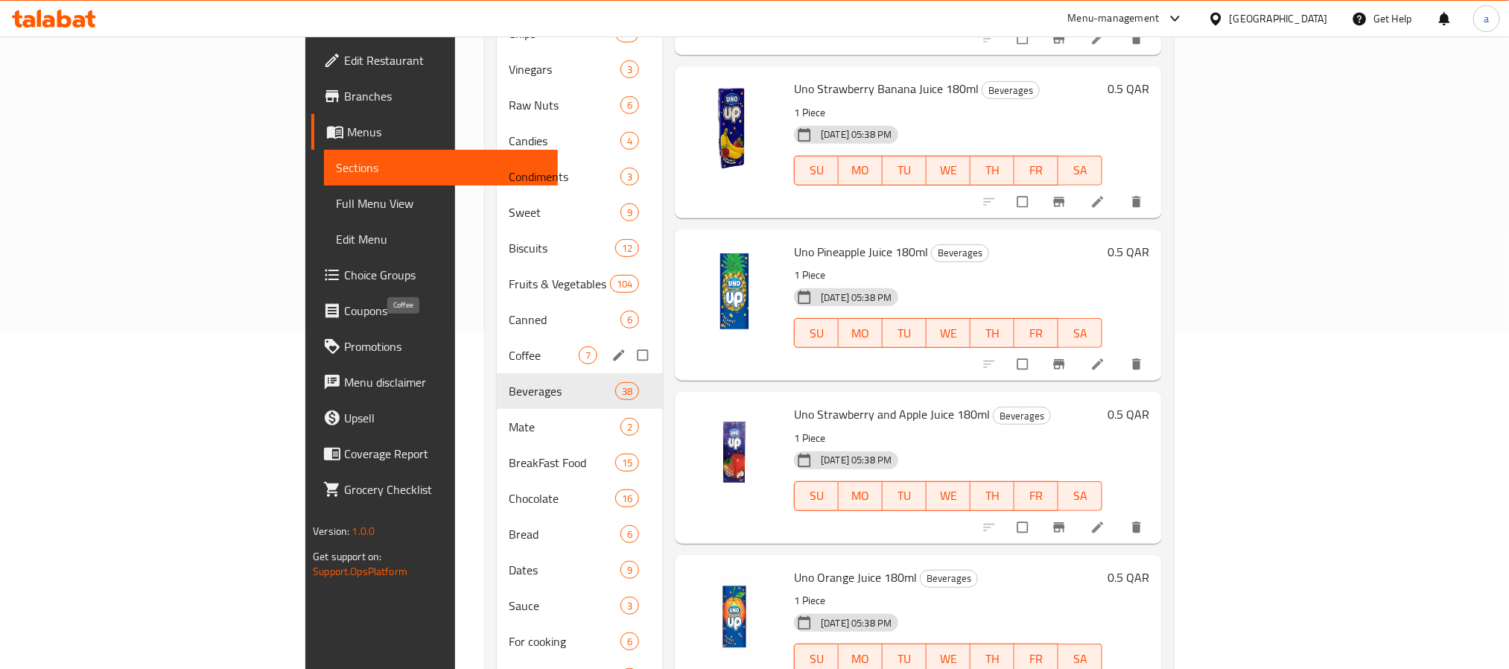
drag, startPoint x: 382, startPoint y: 331, endPoint x: 374, endPoint y: 333, distance: 8.5
click at [509, 346] on span "Coffee" at bounding box center [544, 355] width 70 height 18
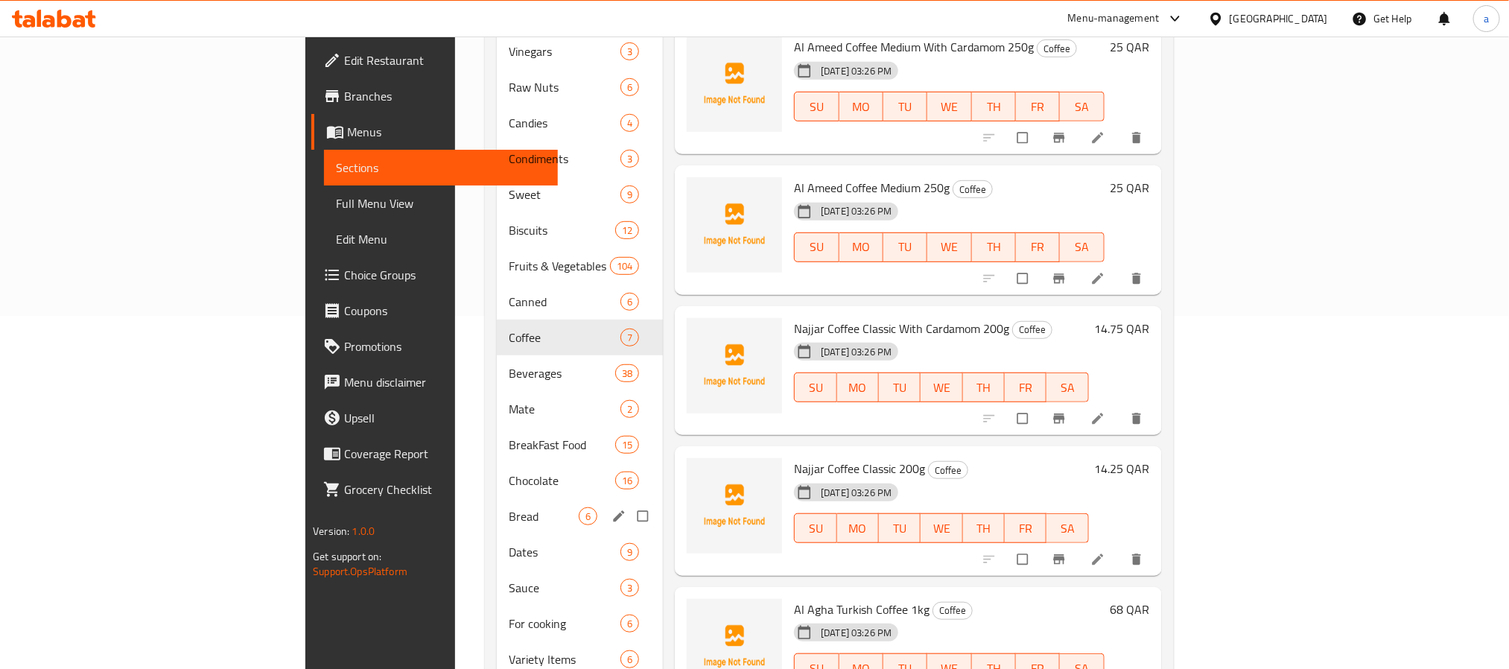
scroll to position [385, 0]
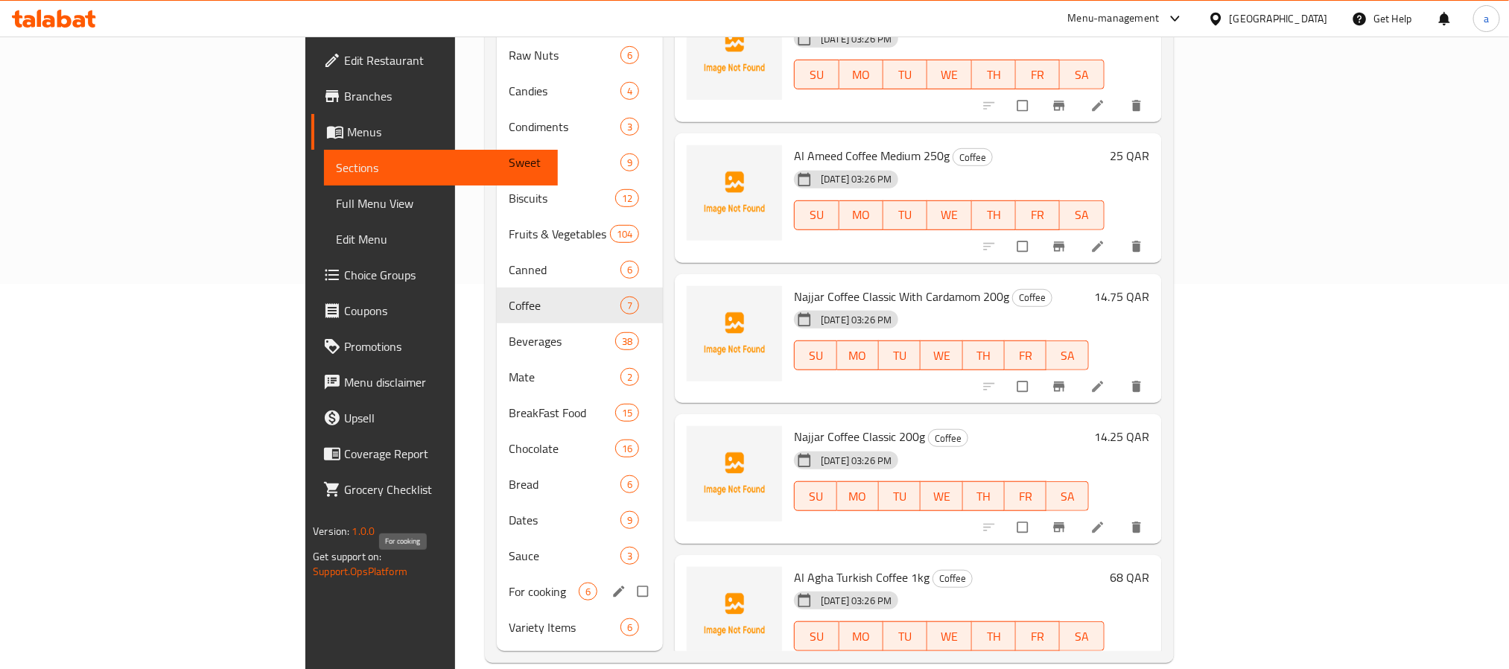
click at [509, 582] on span "For cooking" at bounding box center [544, 591] width 70 height 18
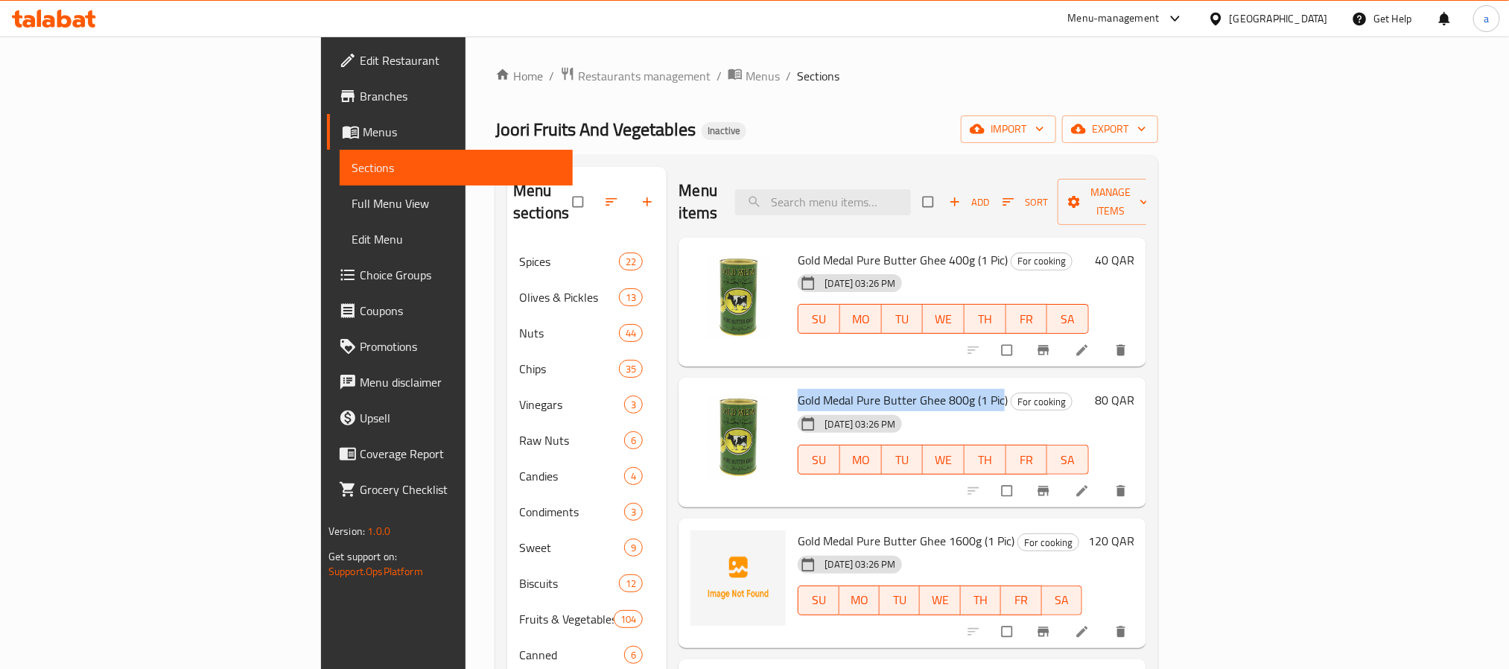
drag, startPoint x: 715, startPoint y: 374, endPoint x: 923, endPoint y: 380, distance: 207.9
click at [923, 384] on div "Gold Medal Pure Butter Ghee 800g (1 Pic) For cooking 06-09-2025 03:26 PM SU MO …" at bounding box center [943, 443] width 302 height 118
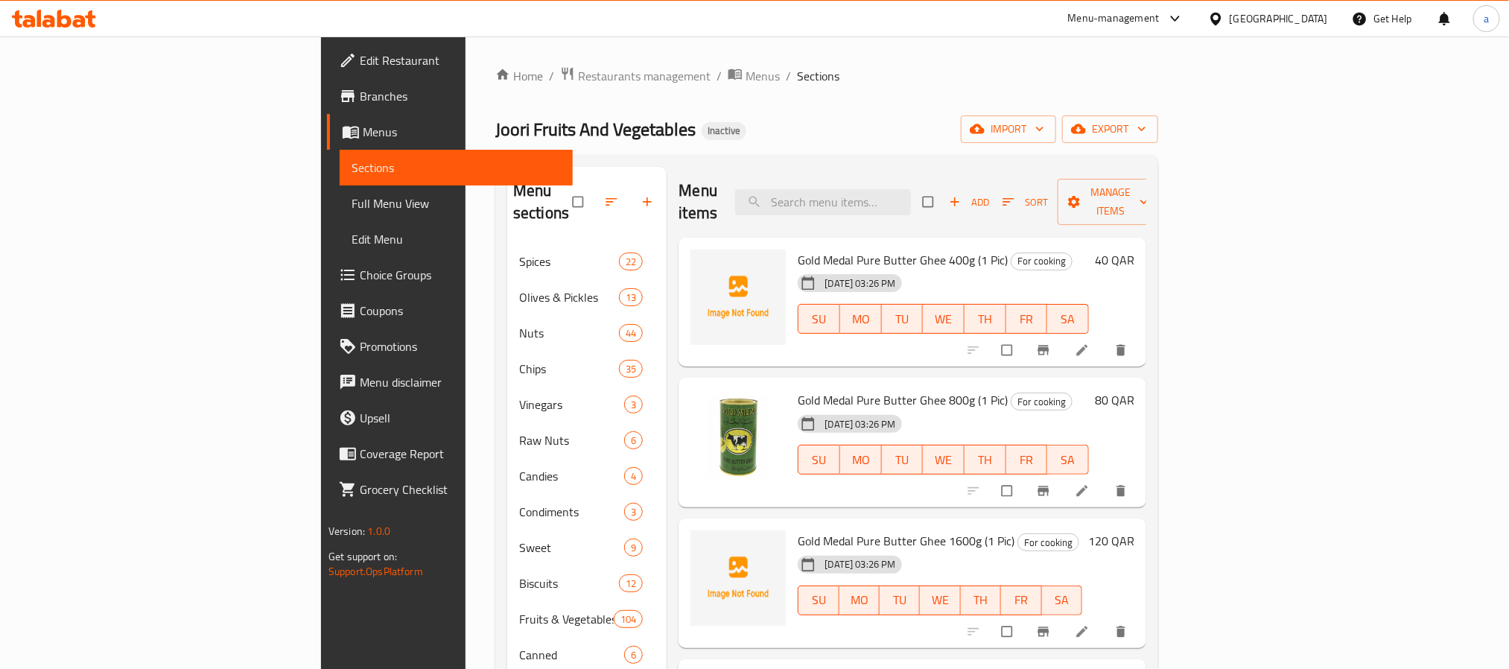
click at [798, 389] on span "Gold Medal Pure Butter Ghee 800g (1 Pic)" at bounding box center [903, 400] width 210 height 22
copy h6 "Gold Medal Pure Butter Ghee 800g (1 Pic)"
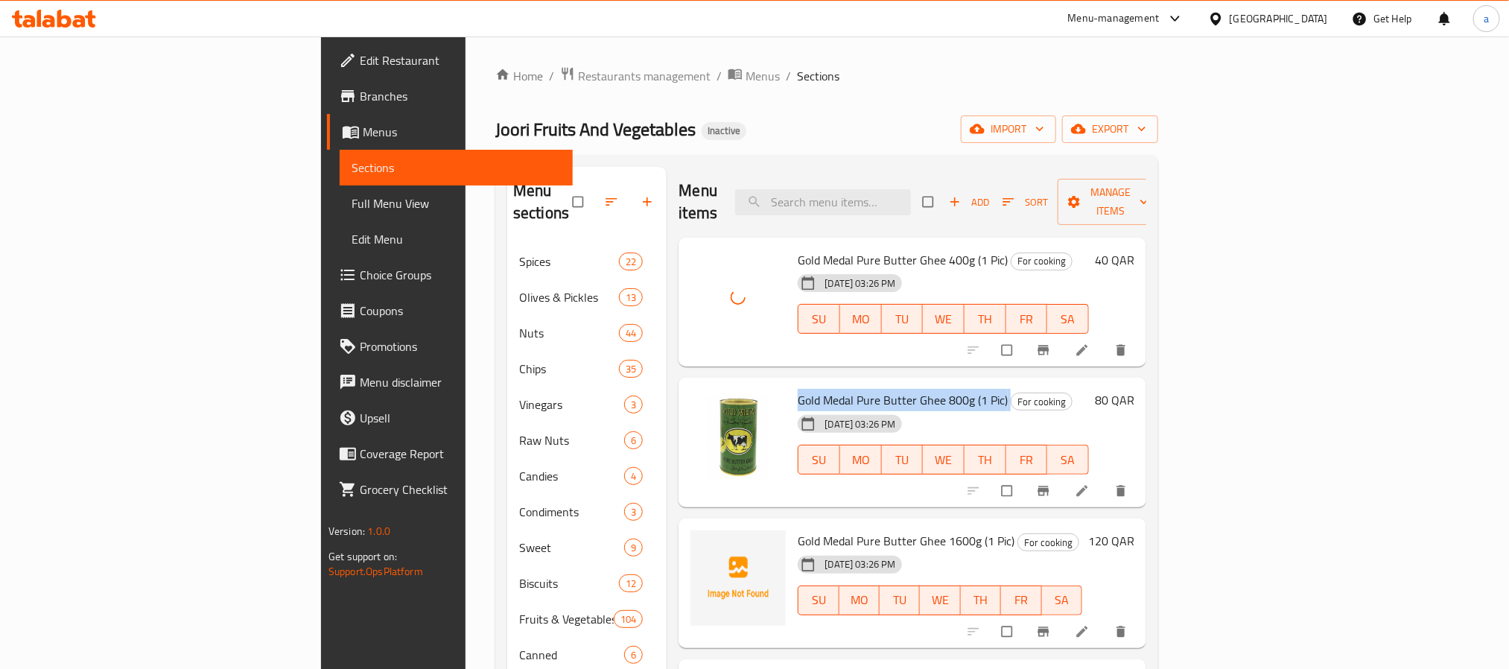
scroll to position [34, 0]
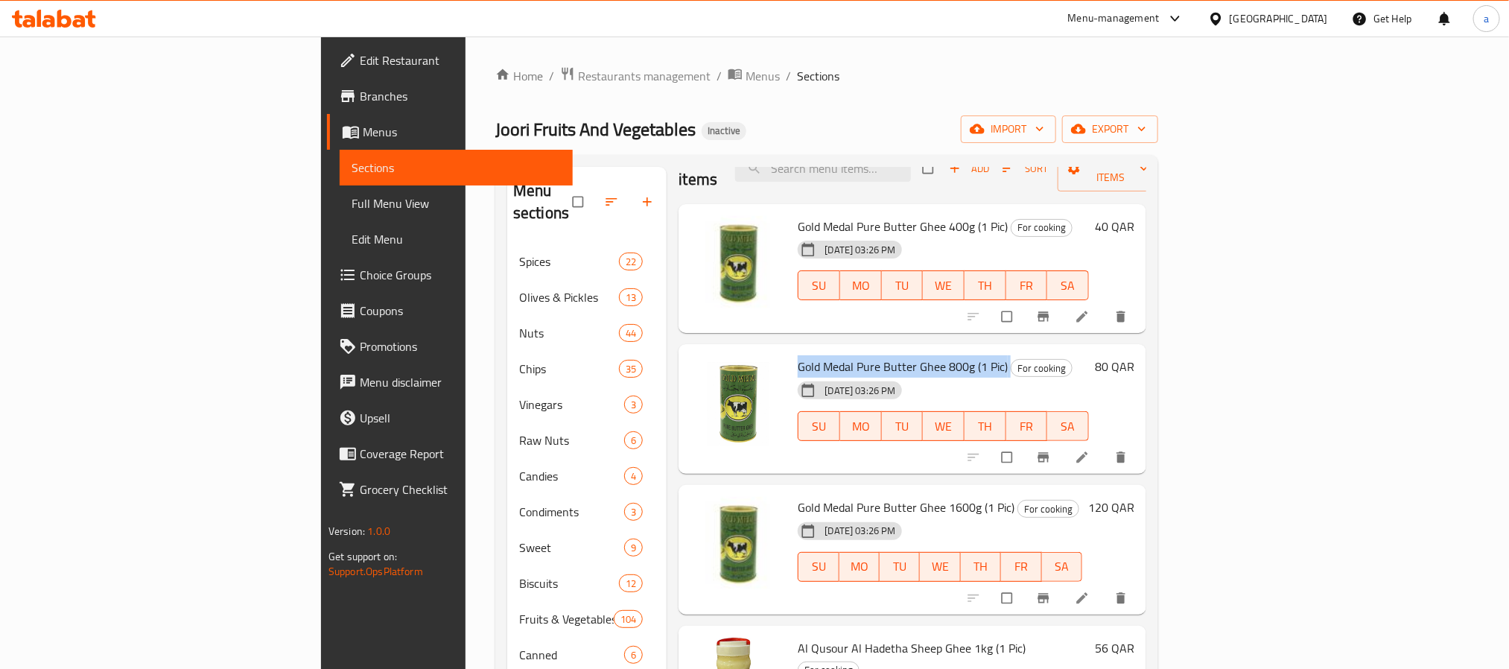
click at [798, 355] on span "Gold Medal Pure Butter Ghee 800g (1 Pic)" at bounding box center [903, 366] width 210 height 22
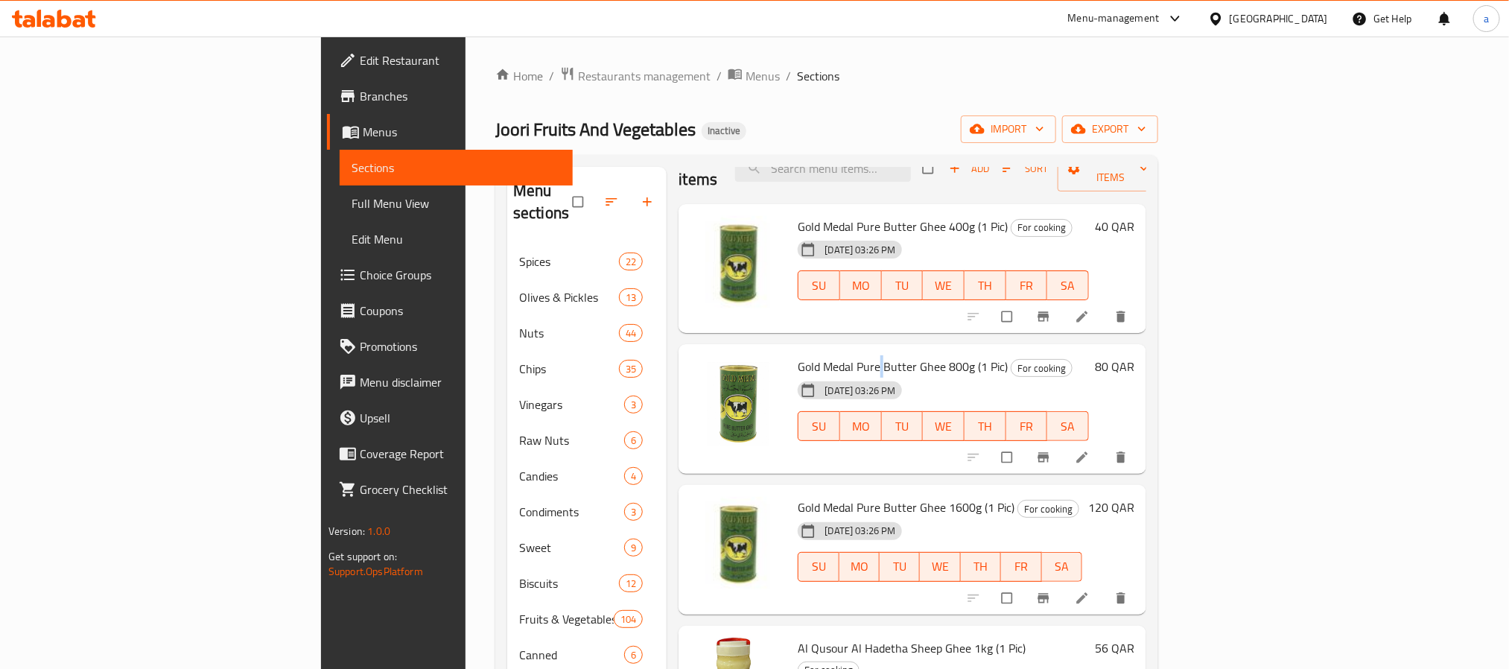
click at [798, 355] on span "Gold Medal Pure Butter Ghee 800g (1 Pic)" at bounding box center [903, 366] width 210 height 22
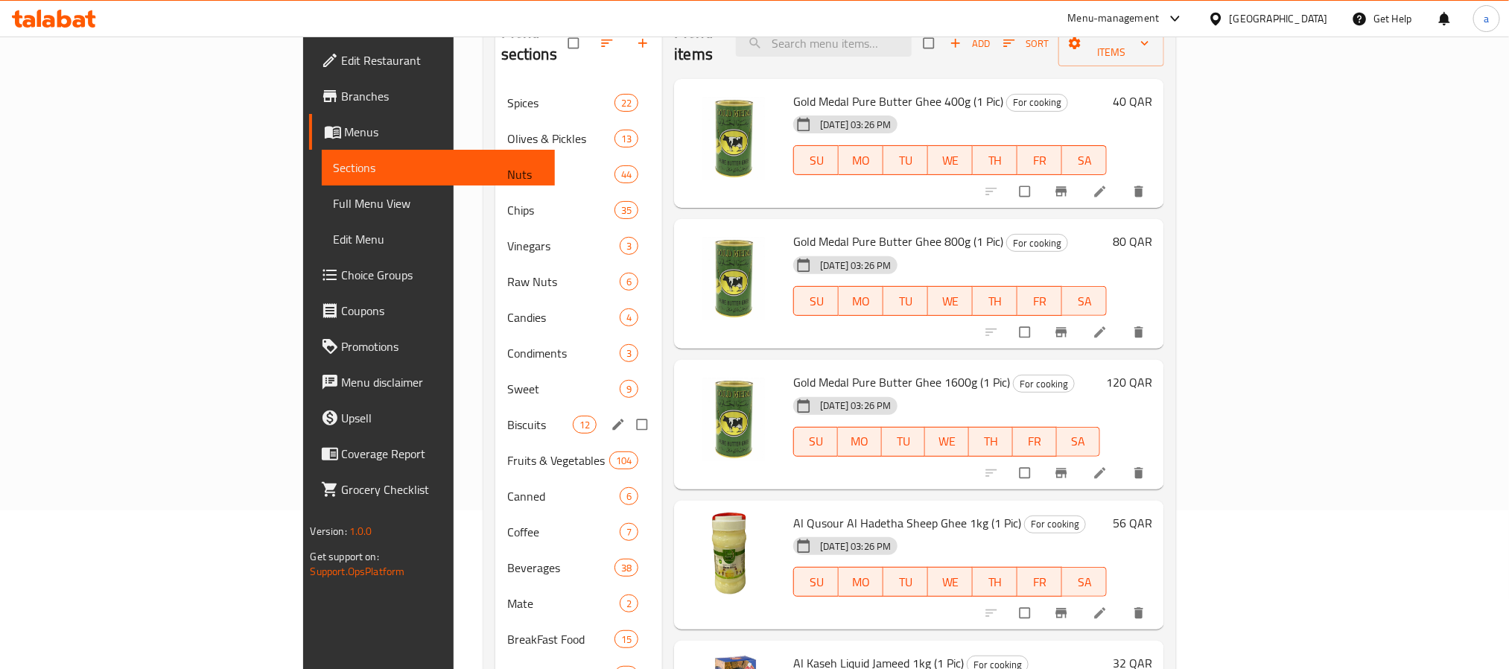
scroll to position [223, 0]
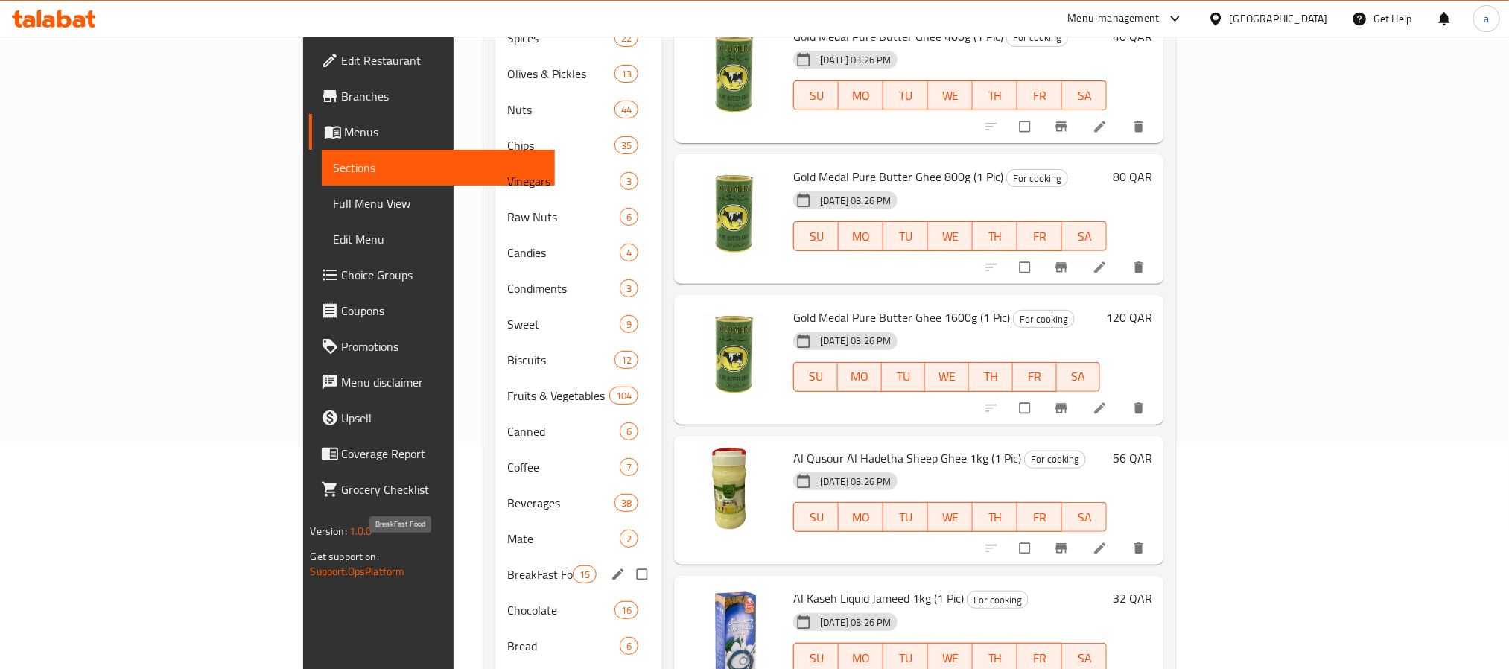
click at [507, 565] on span "BreakFast Food" at bounding box center [540, 574] width 66 height 18
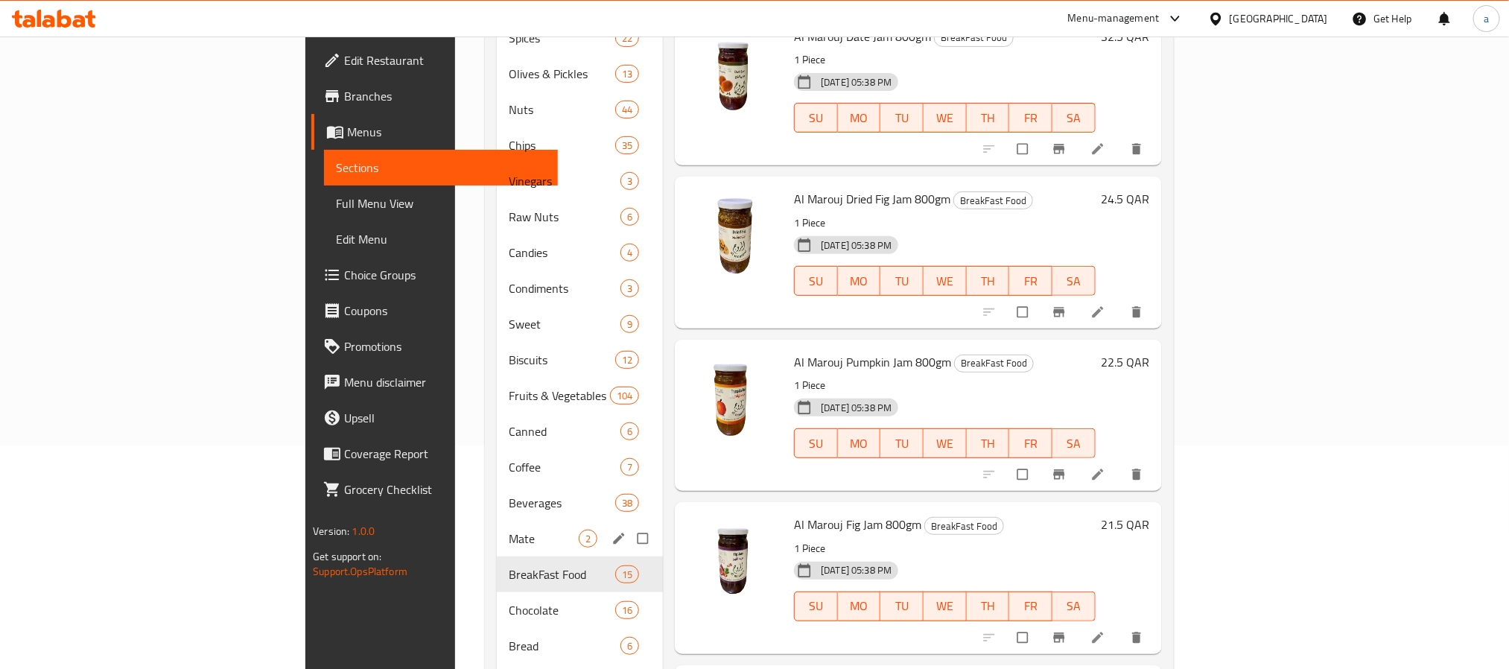
click at [497, 521] on div "Mate 2" at bounding box center [580, 539] width 166 height 36
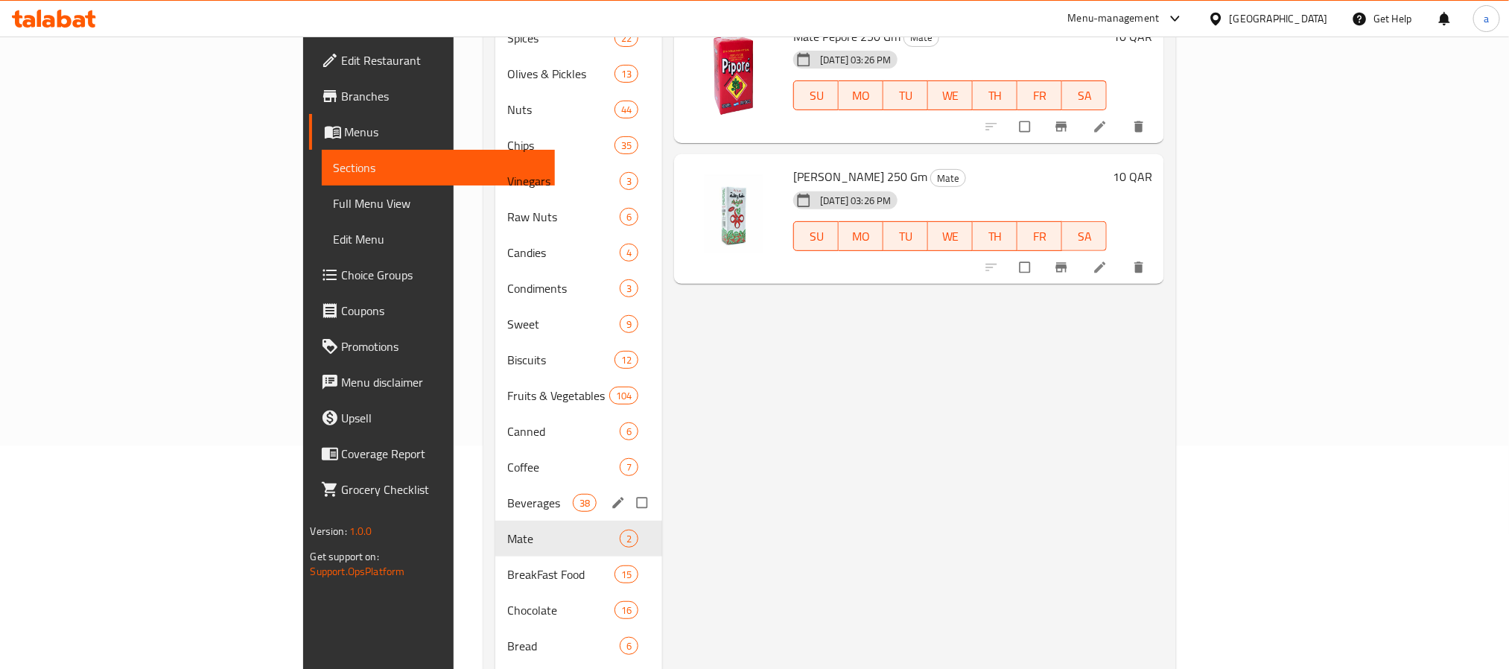
click at [495, 485] on div "Beverages 38" at bounding box center [579, 503] width 168 height 36
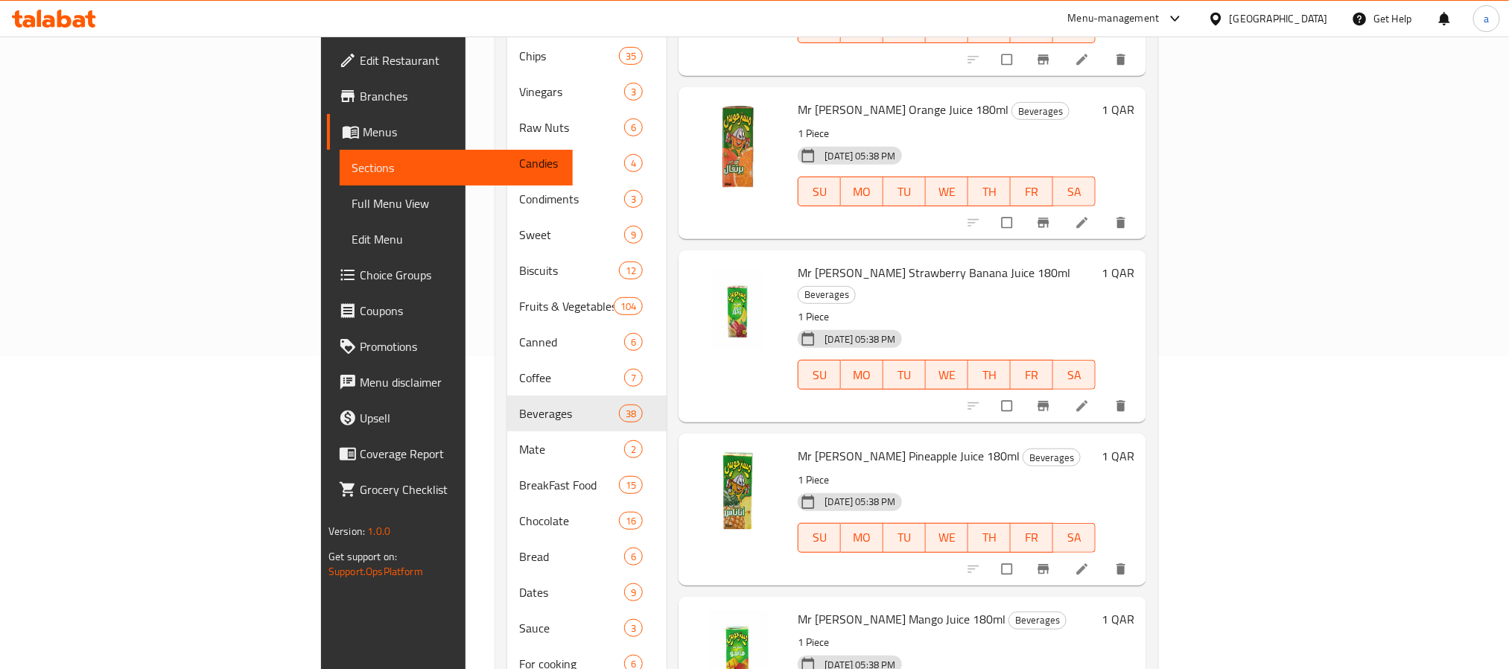
scroll to position [335, 0]
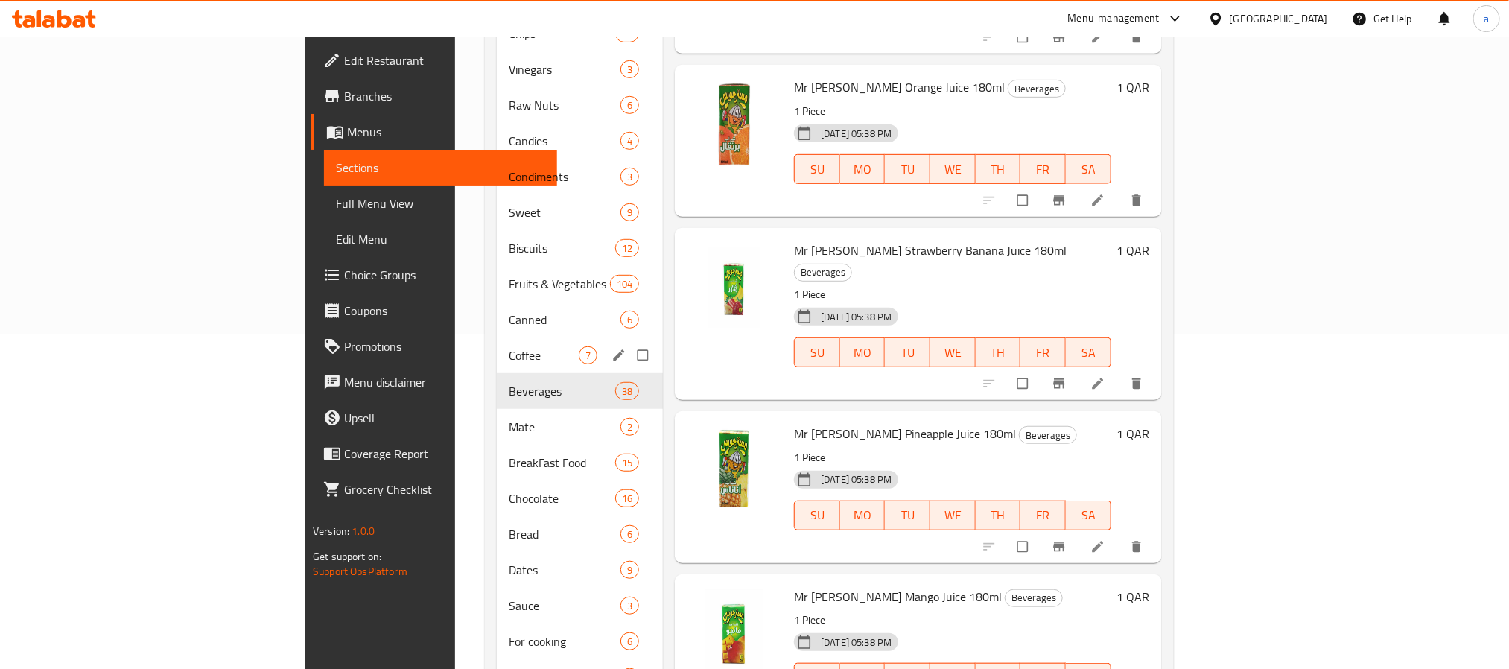
click at [509, 346] on span "Coffee" at bounding box center [544, 355] width 70 height 18
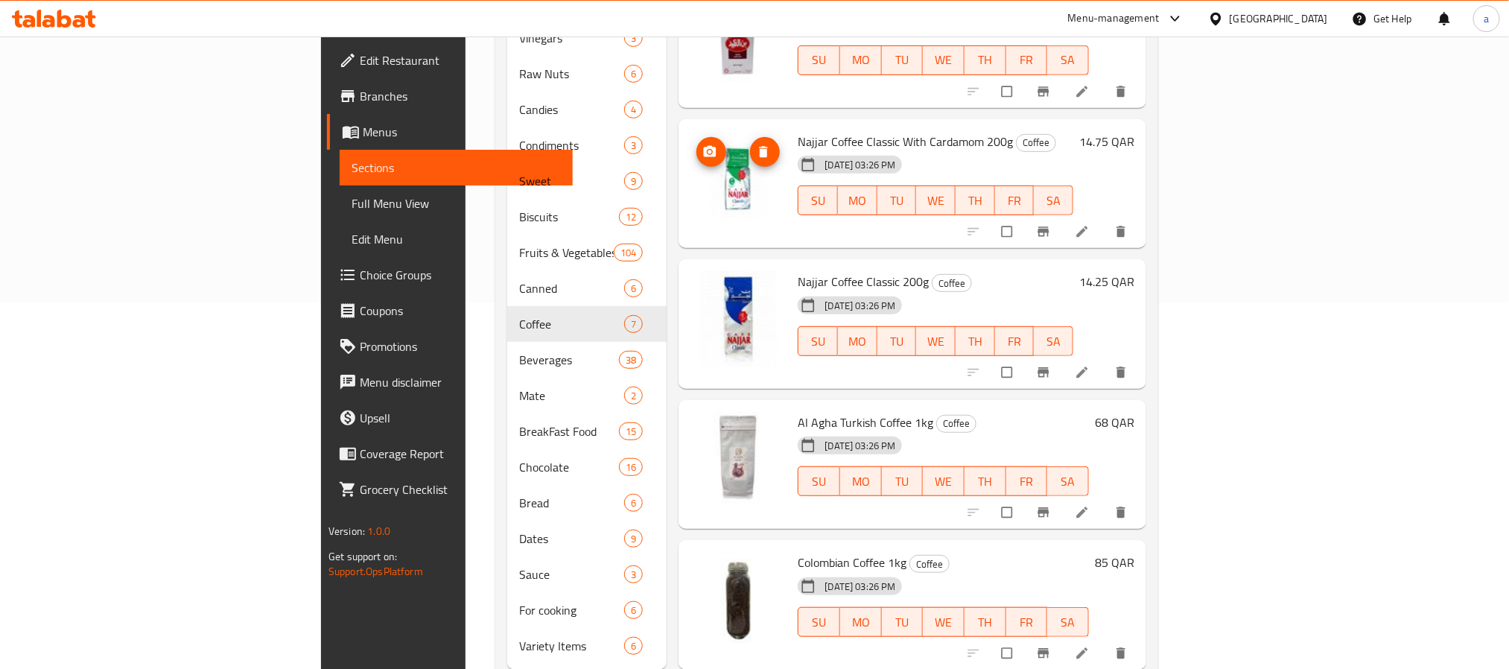
scroll to position [385, 0]
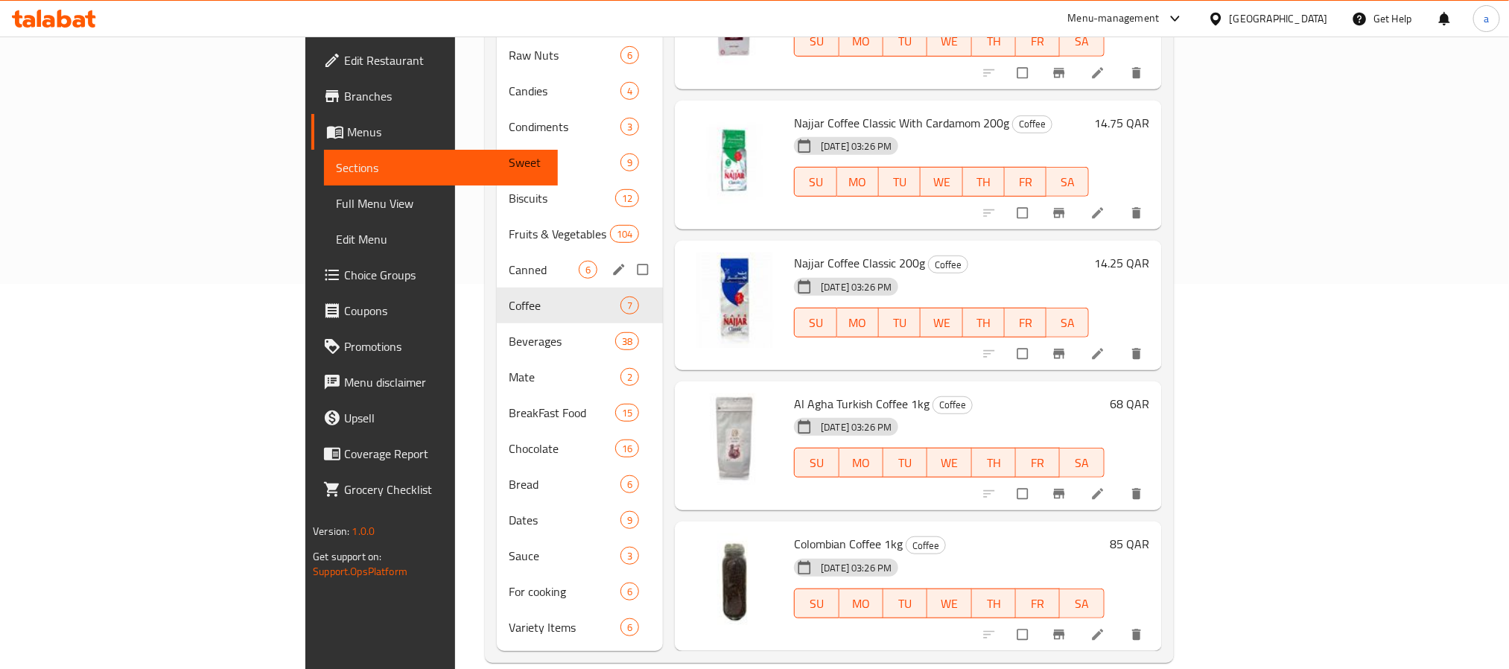
click at [497, 257] on div "Canned 6" at bounding box center [580, 270] width 166 height 36
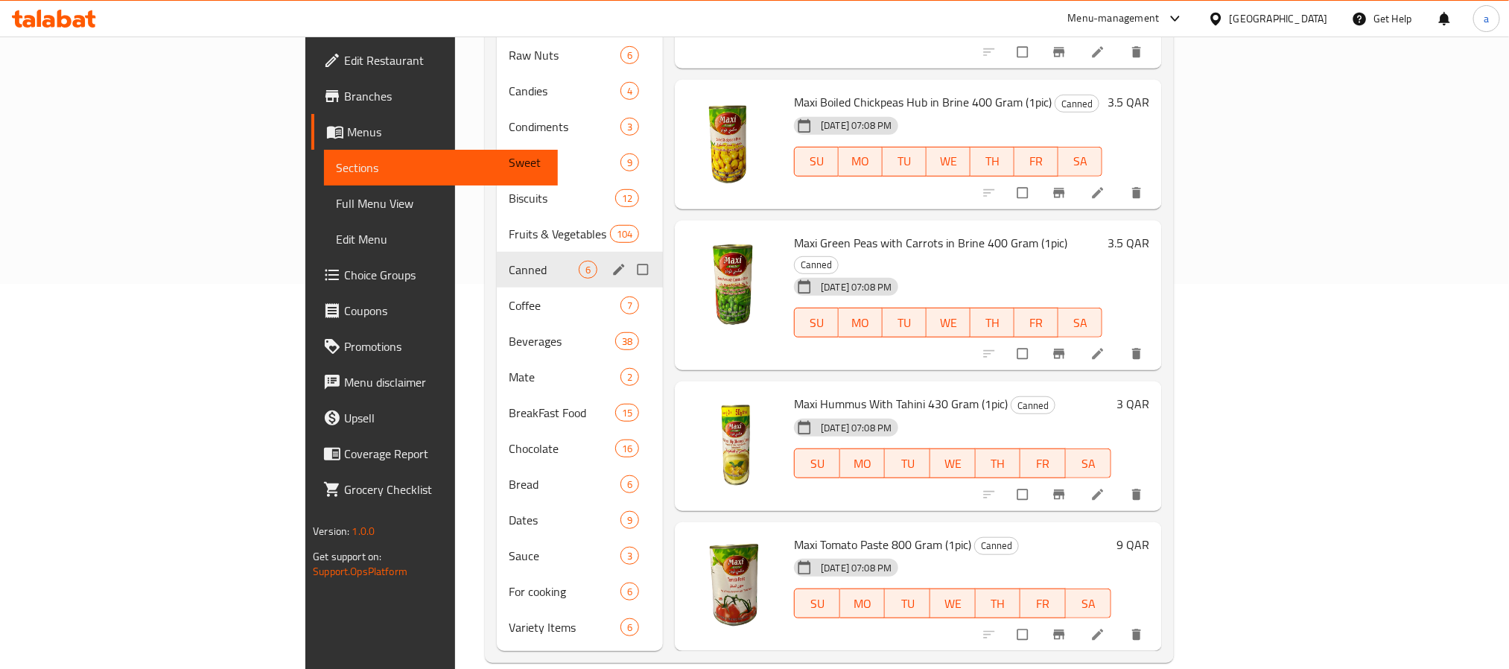
scroll to position [34, 0]
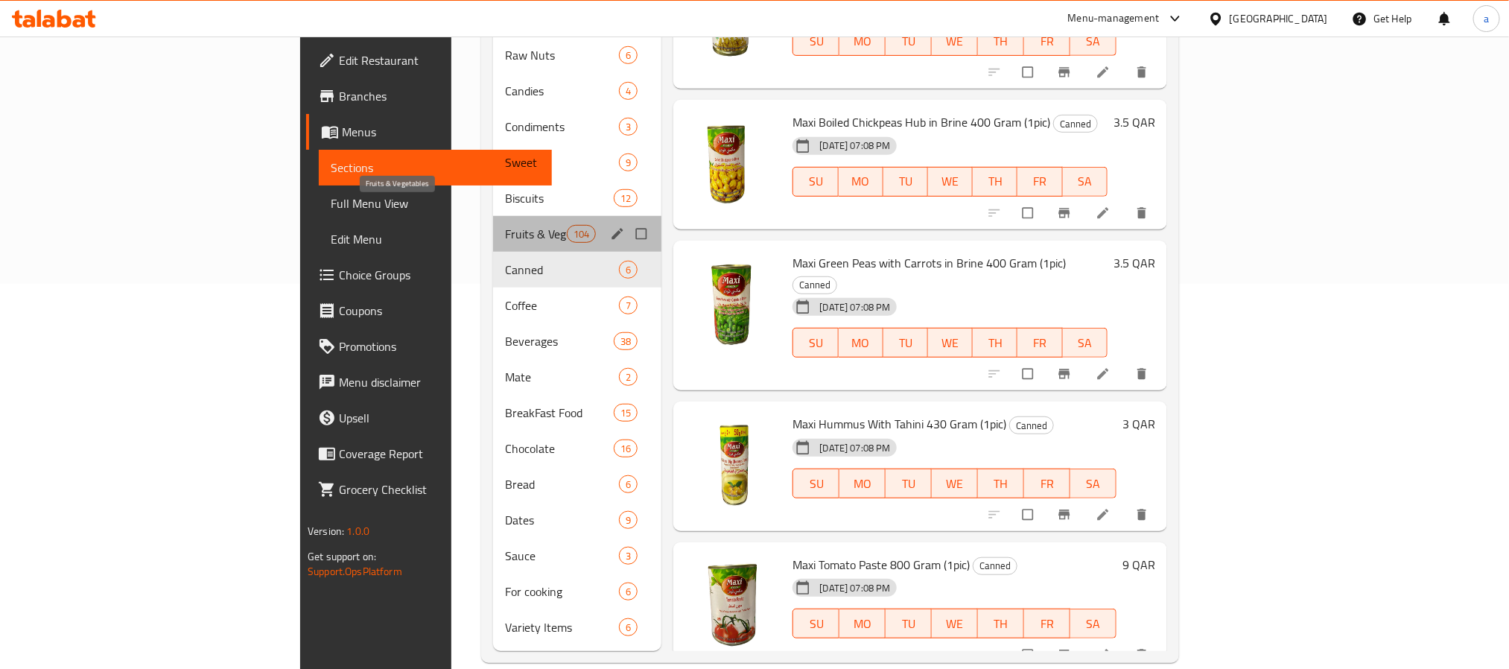
click at [505, 225] on span "Fruits & Vegetables" at bounding box center [536, 234] width 62 height 18
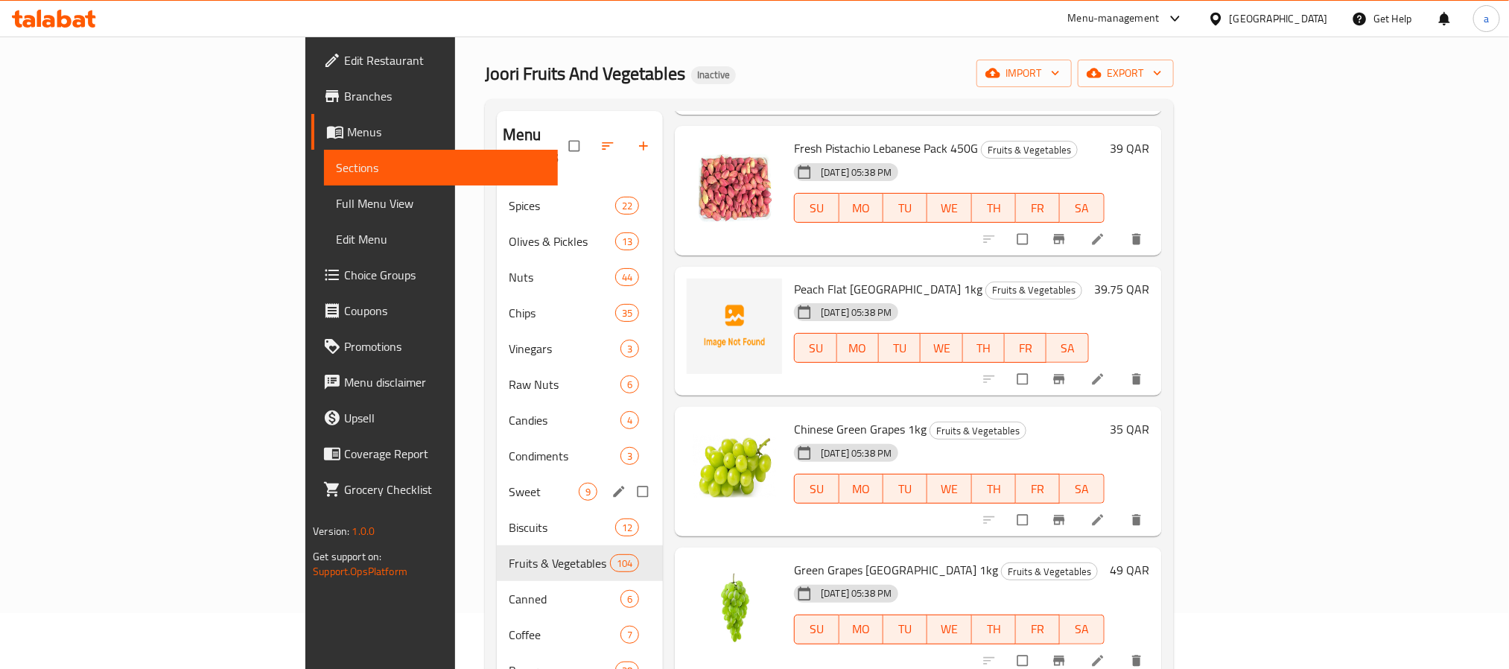
scroll to position [50, 0]
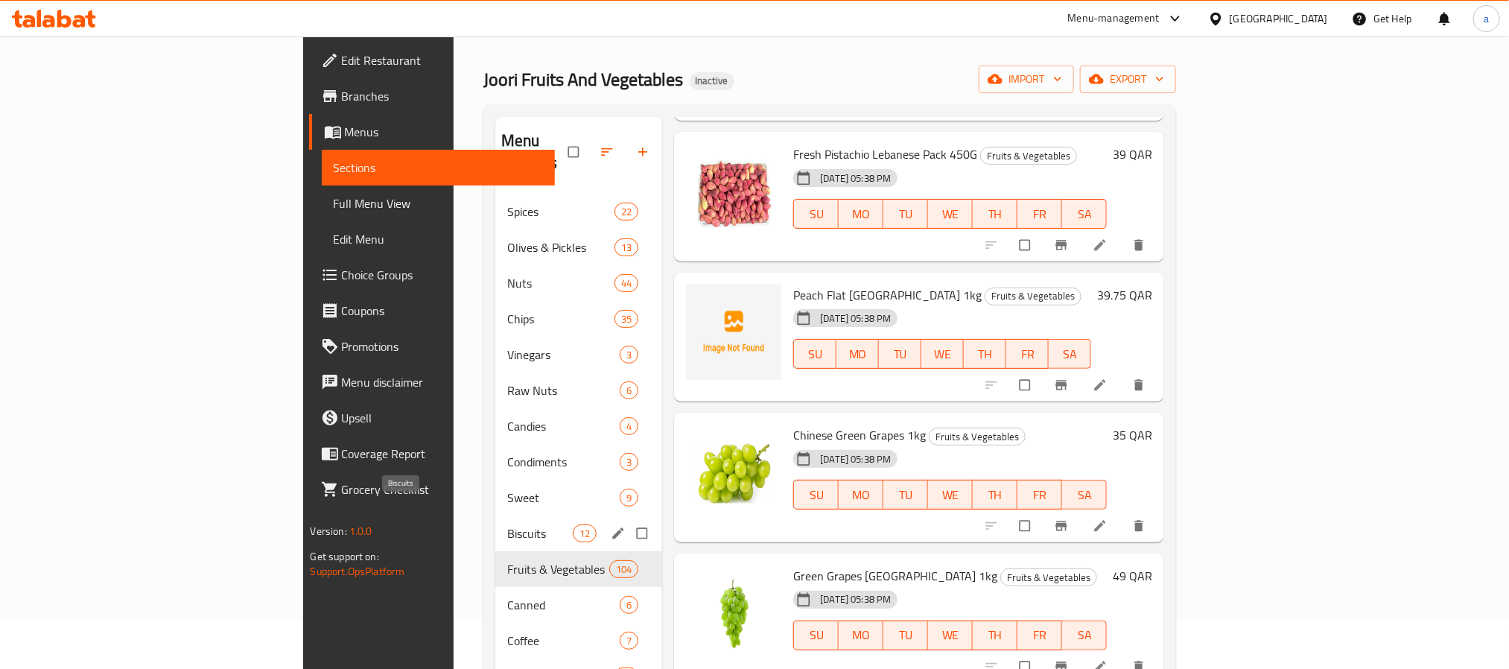
click at [507, 524] on span "Biscuits" at bounding box center [540, 533] width 66 height 18
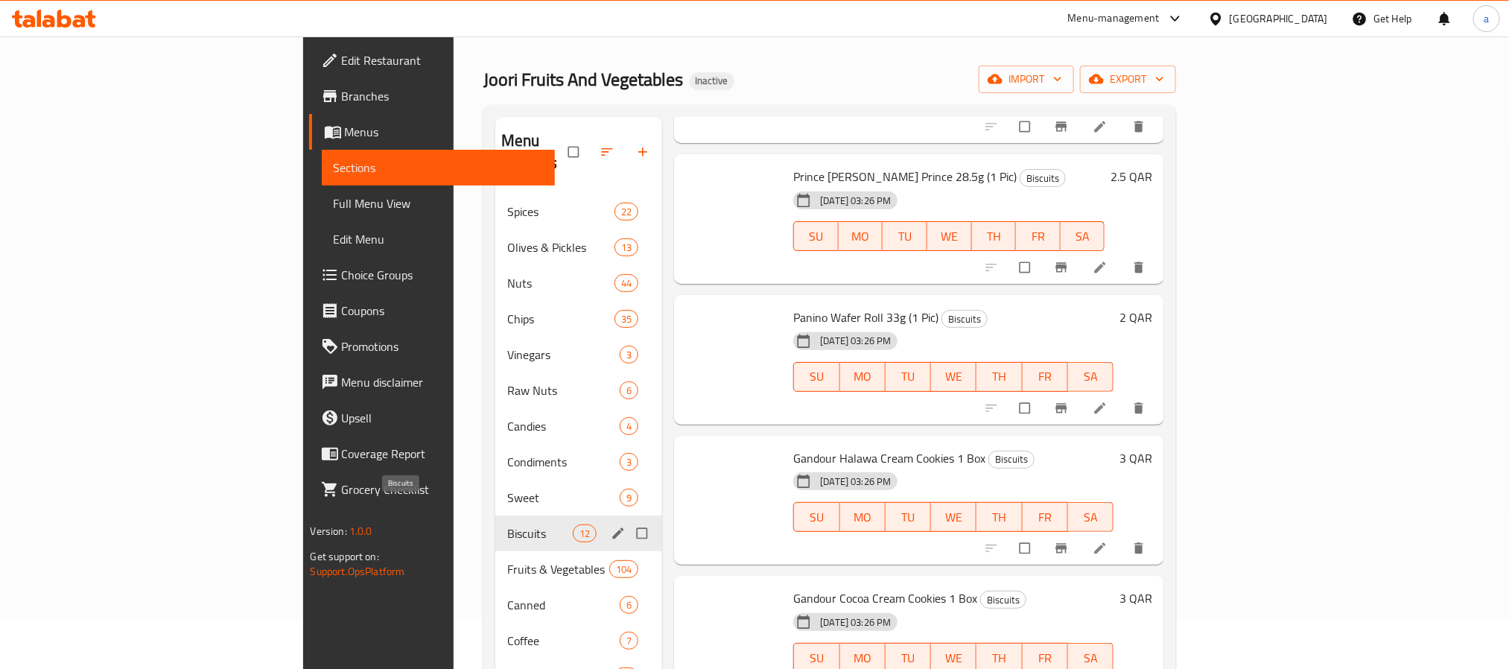
scroll to position [876, 0]
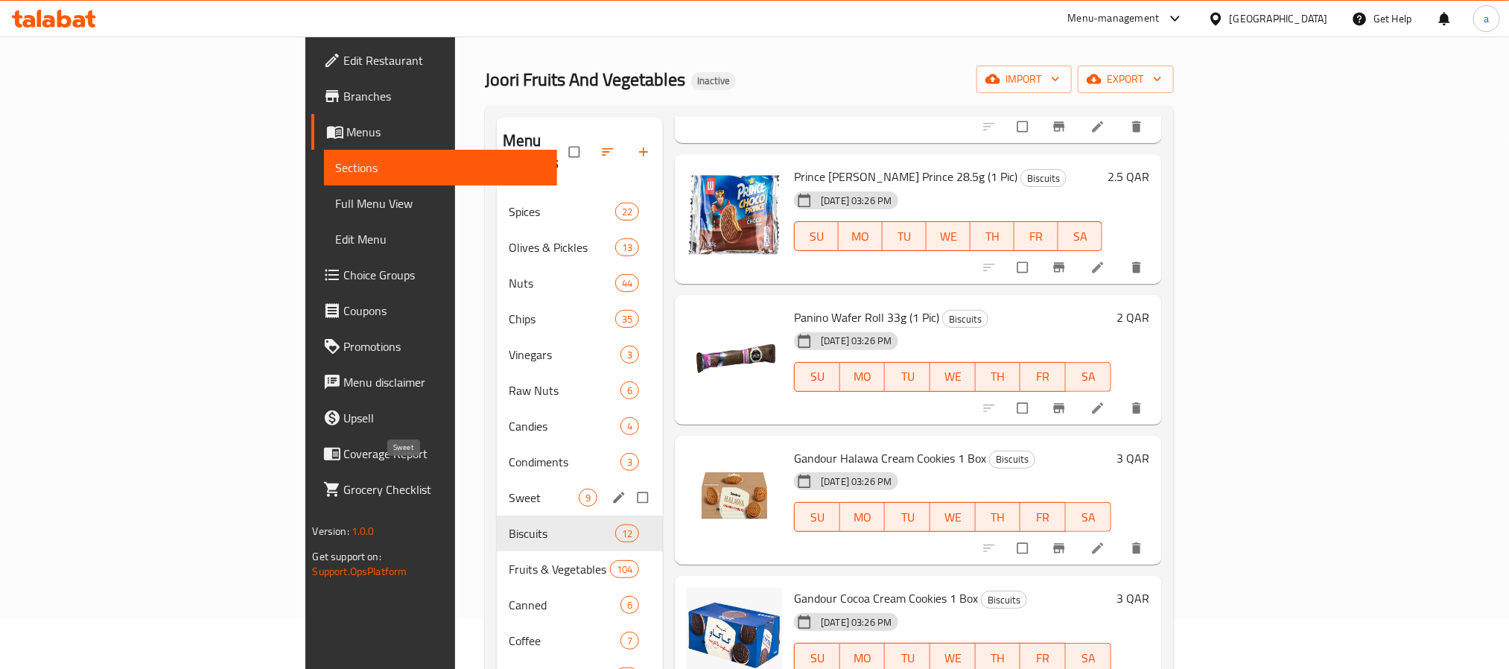
click at [509, 489] on span "Sweet" at bounding box center [544, 498] width 70 height 18
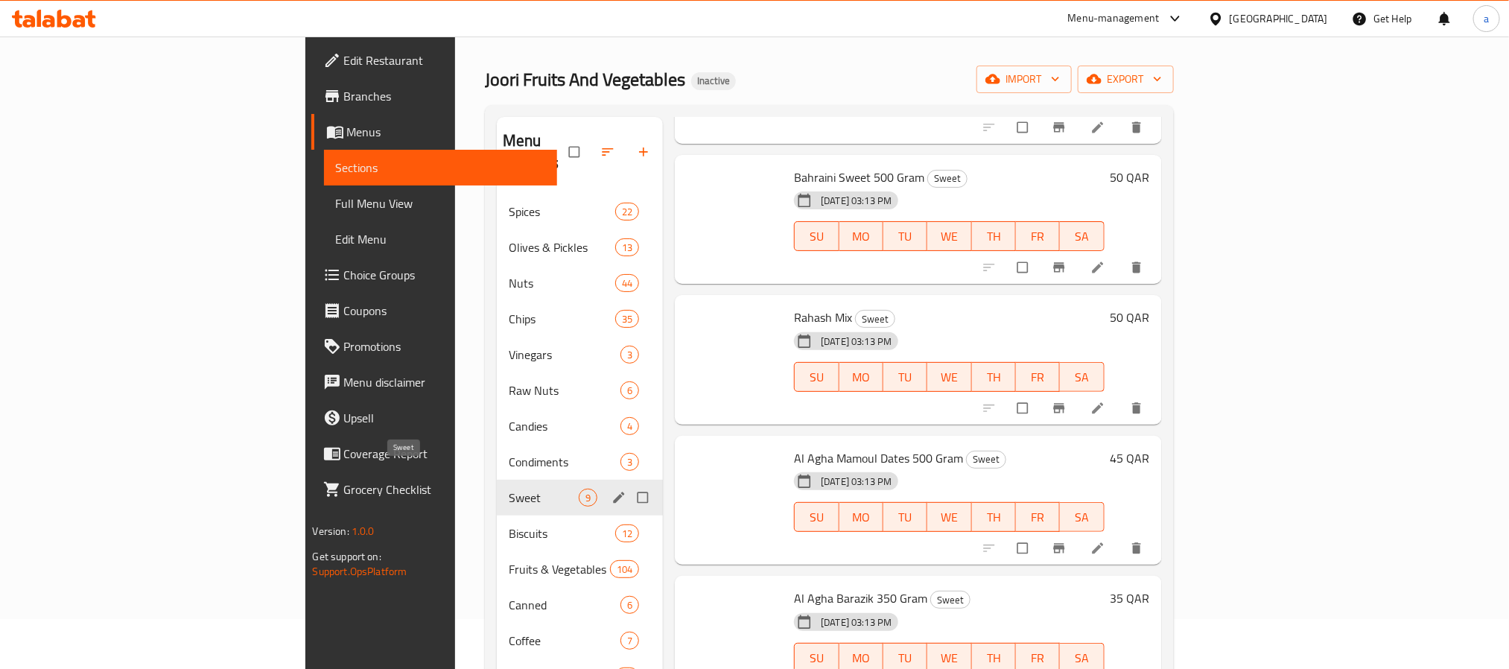
scroll to position [454, 0]
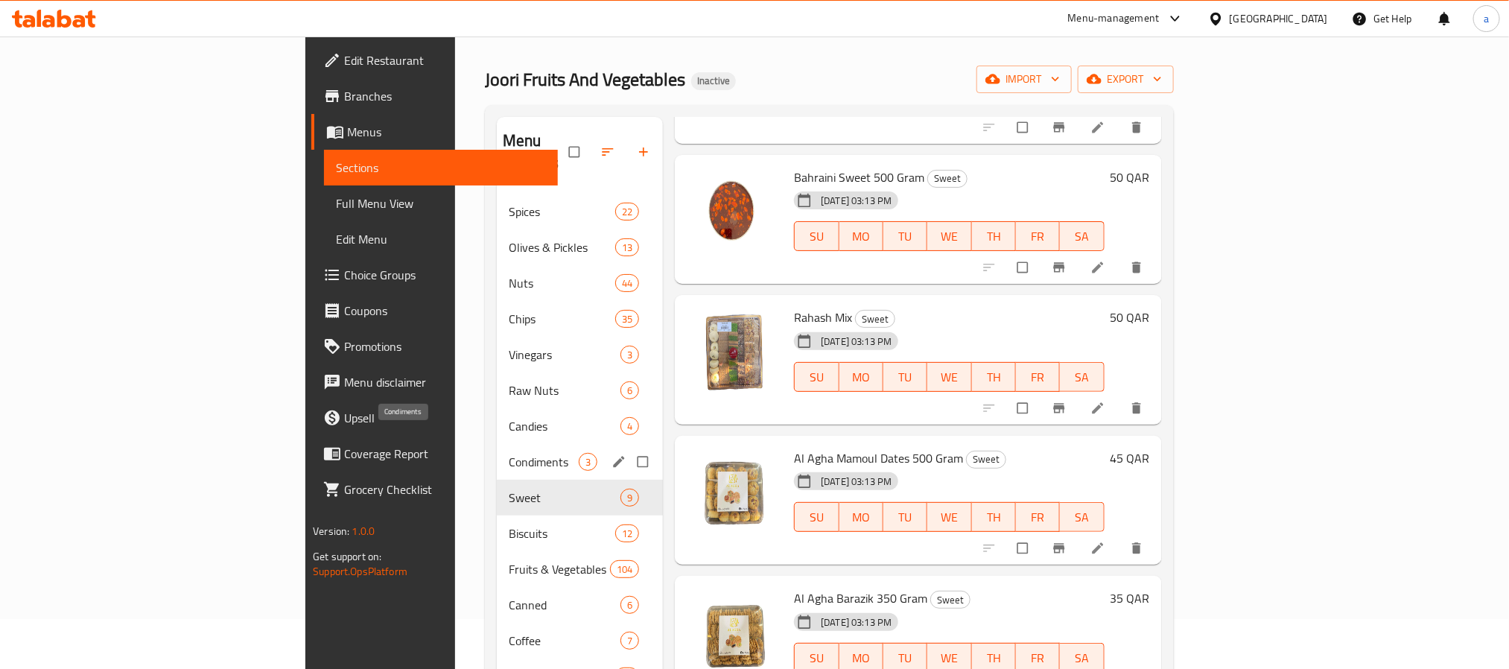
click at [509, 453] on span "Condiments" at bounding box center [544, 462] width 70 height 18
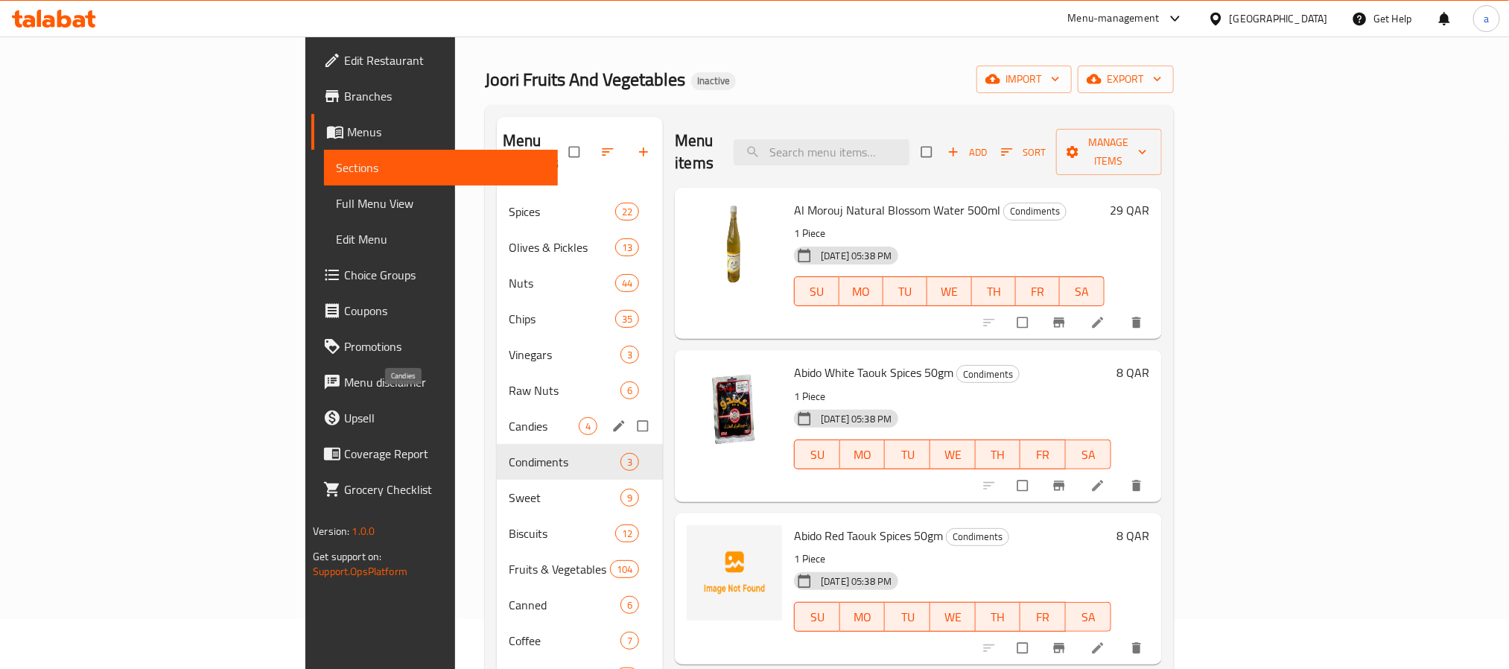
click at [509, 417] on span "Candies" at bounding box center [544, 426] width 70 height 18
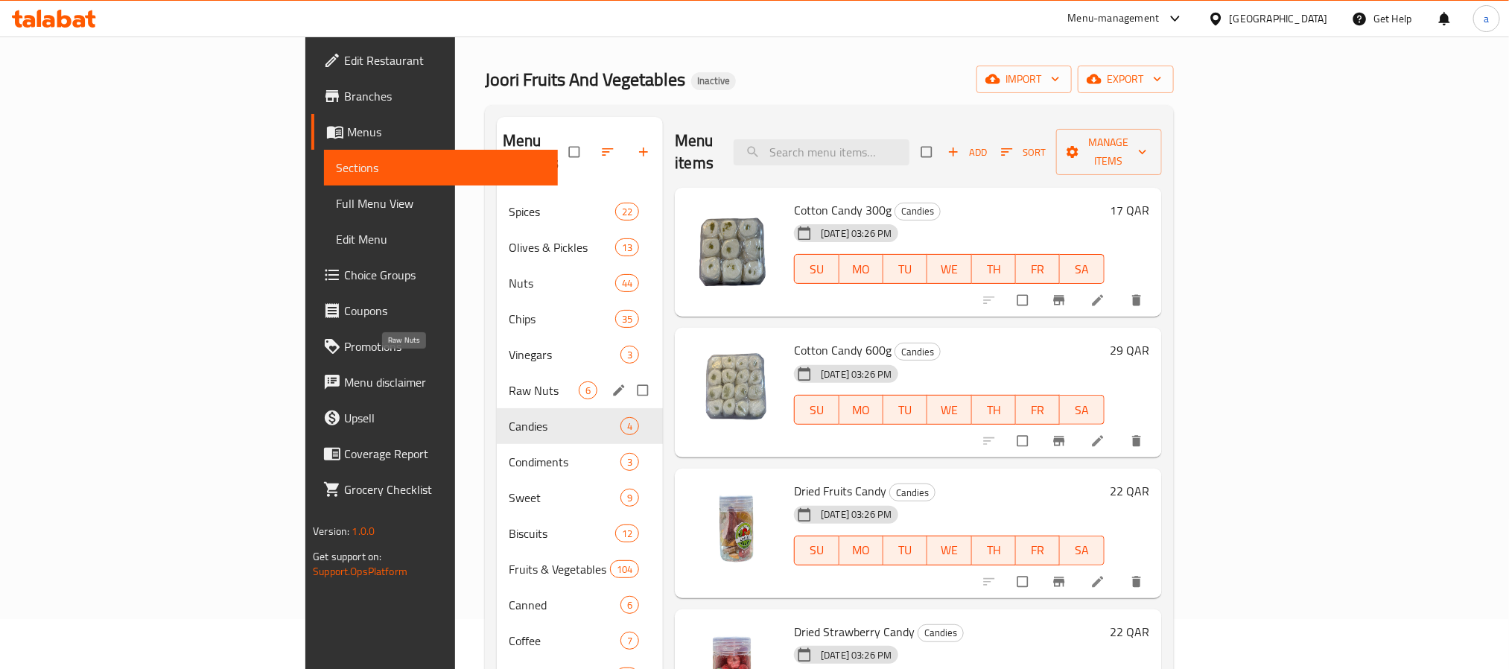
click at [509, 381] on span "Raw Nuts" at bounding box center [544, 390] width 70 height 18
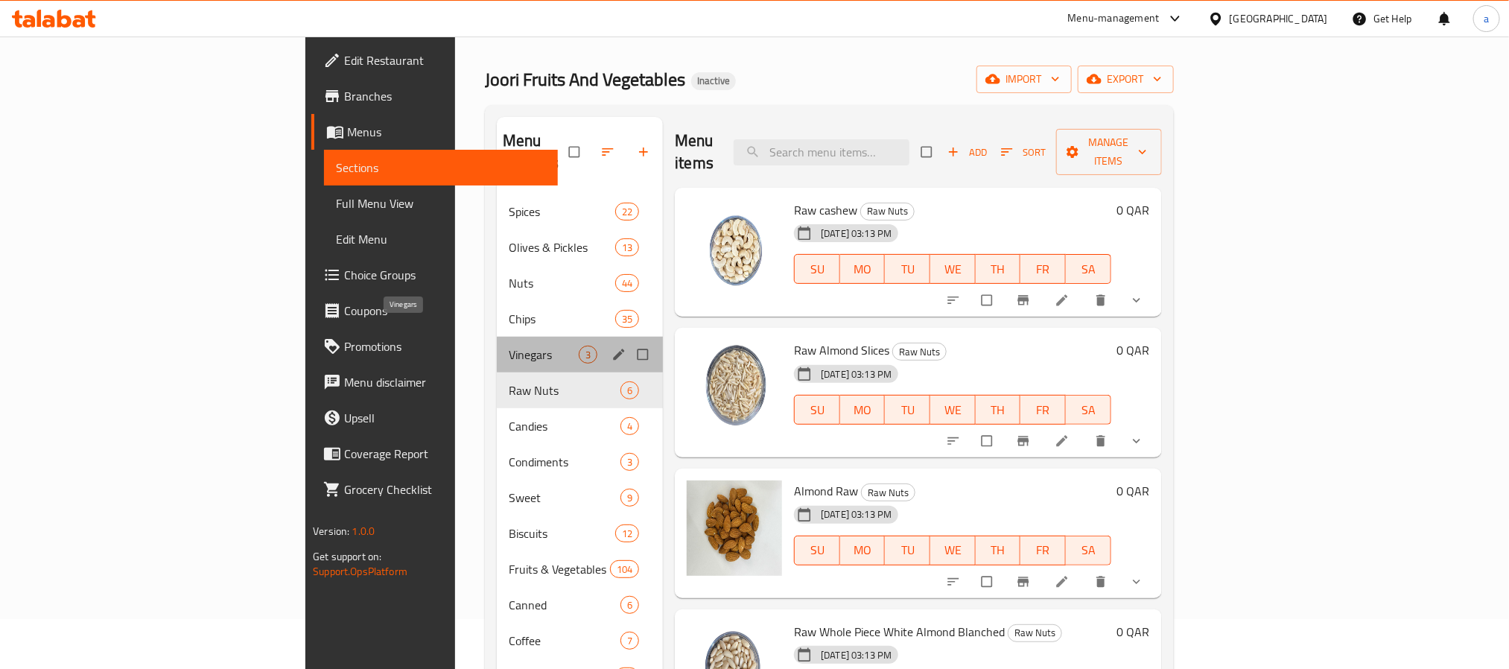
click at [509, 346] on span "Vinegars" at bounding box center [544, 355] width 70 height 18
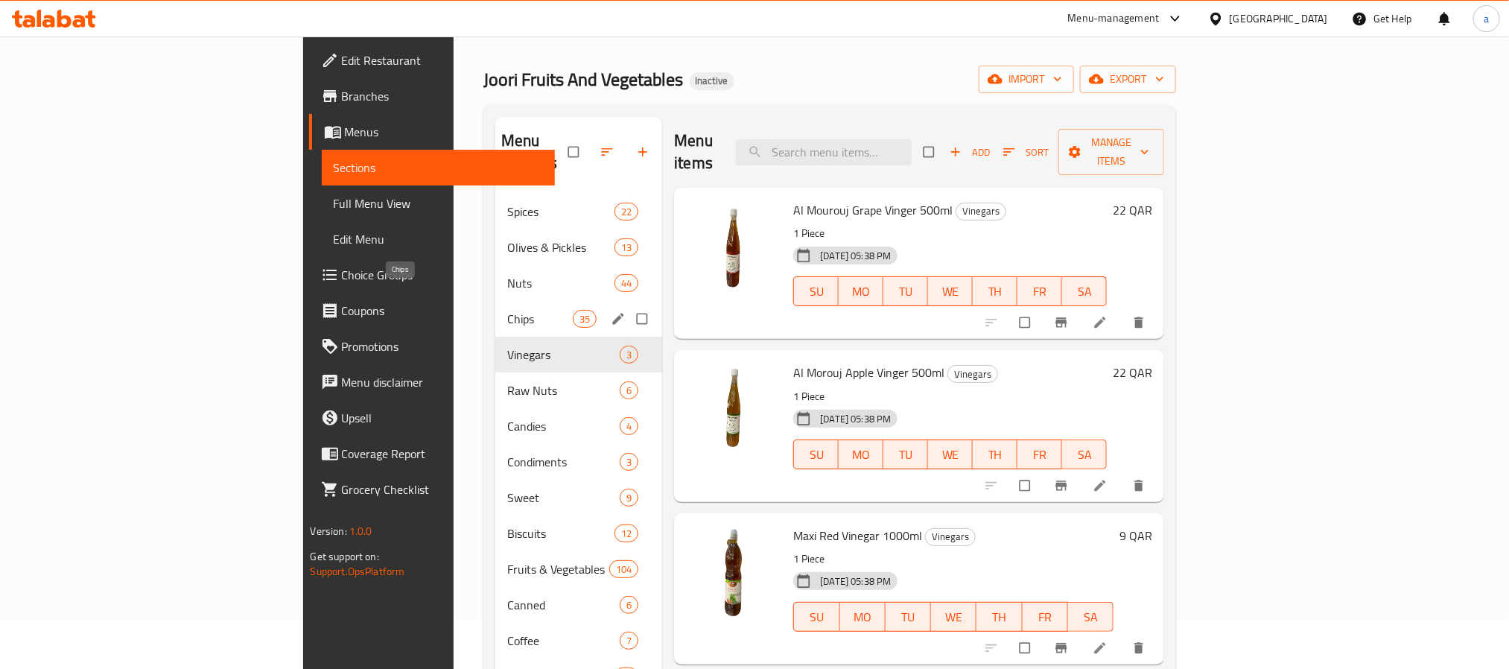
click at [507, 310] on span "Chips" at bounding box center [540, 319] width 66 height 18
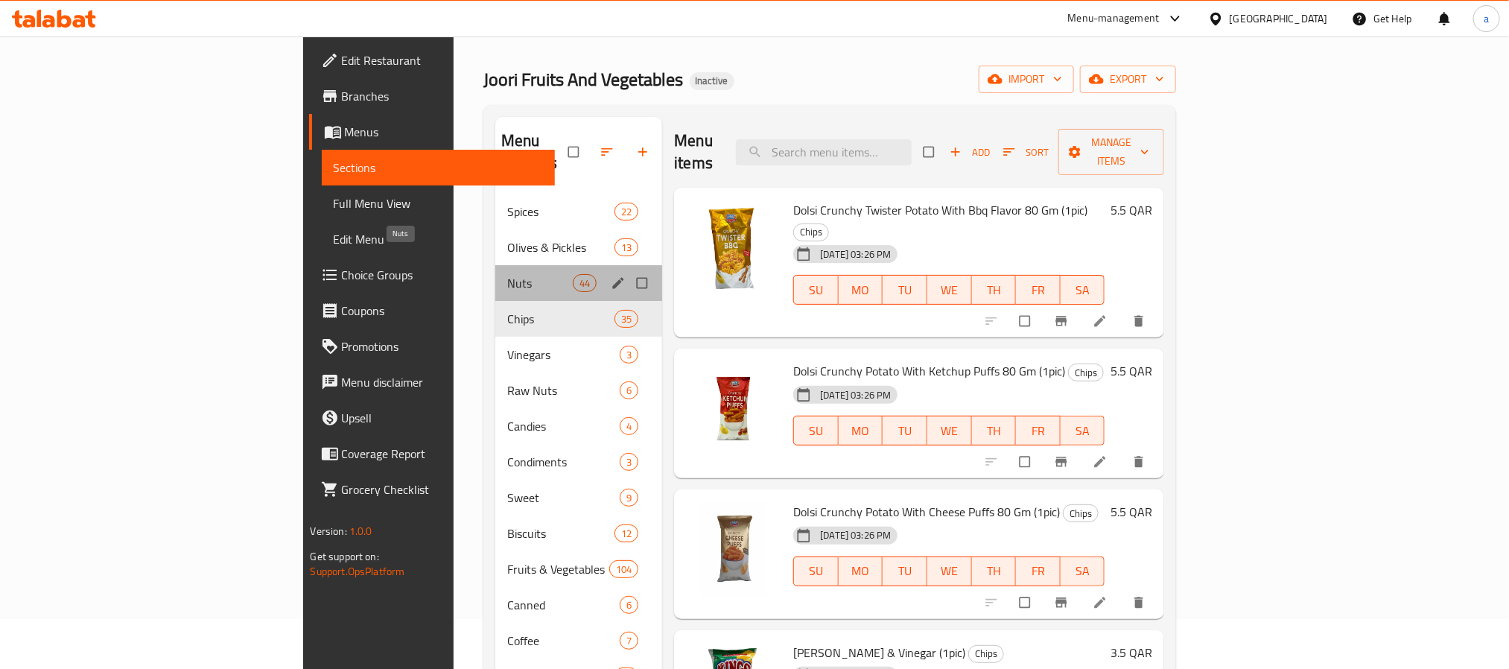
click at [507, 274] on span "Nuts" at bounding box center [540, 283] width 66 height 18
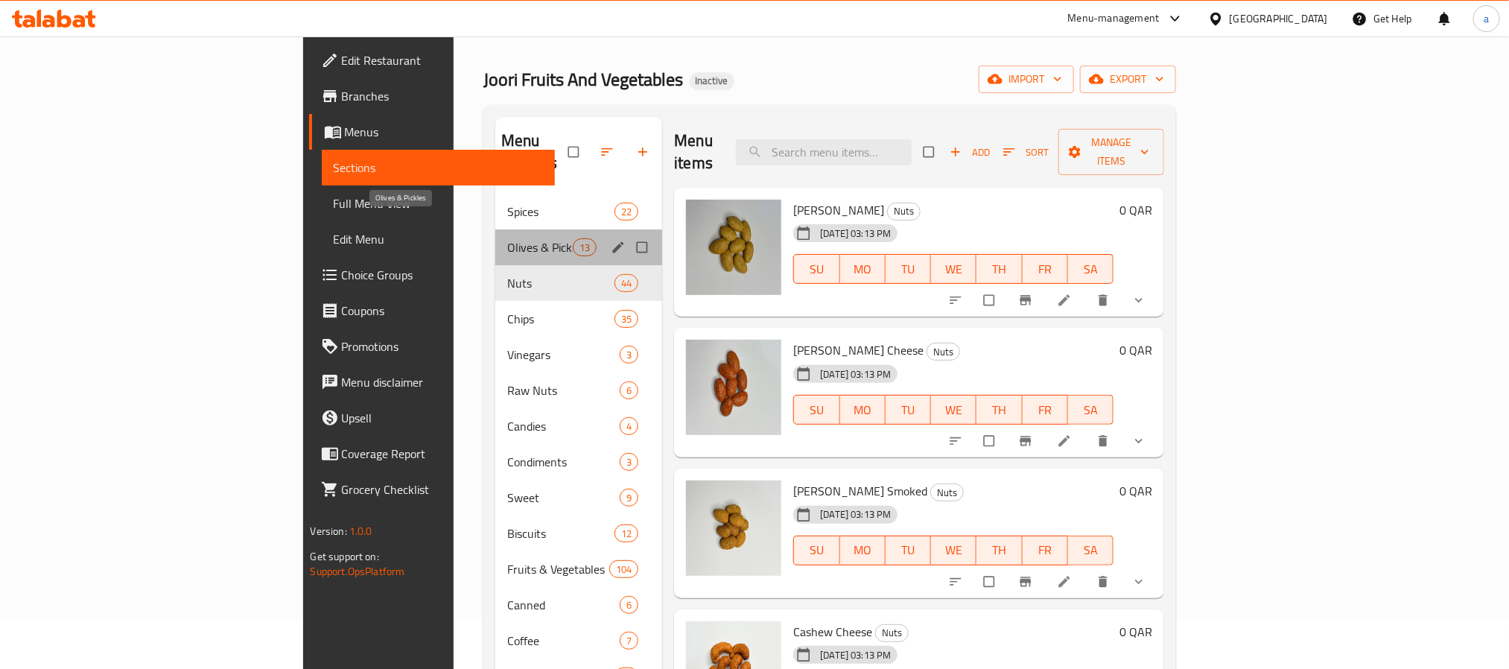
click at [507, 238] on span "Olives & Pickles" at bounding box center [540, 247] width 66 height 18
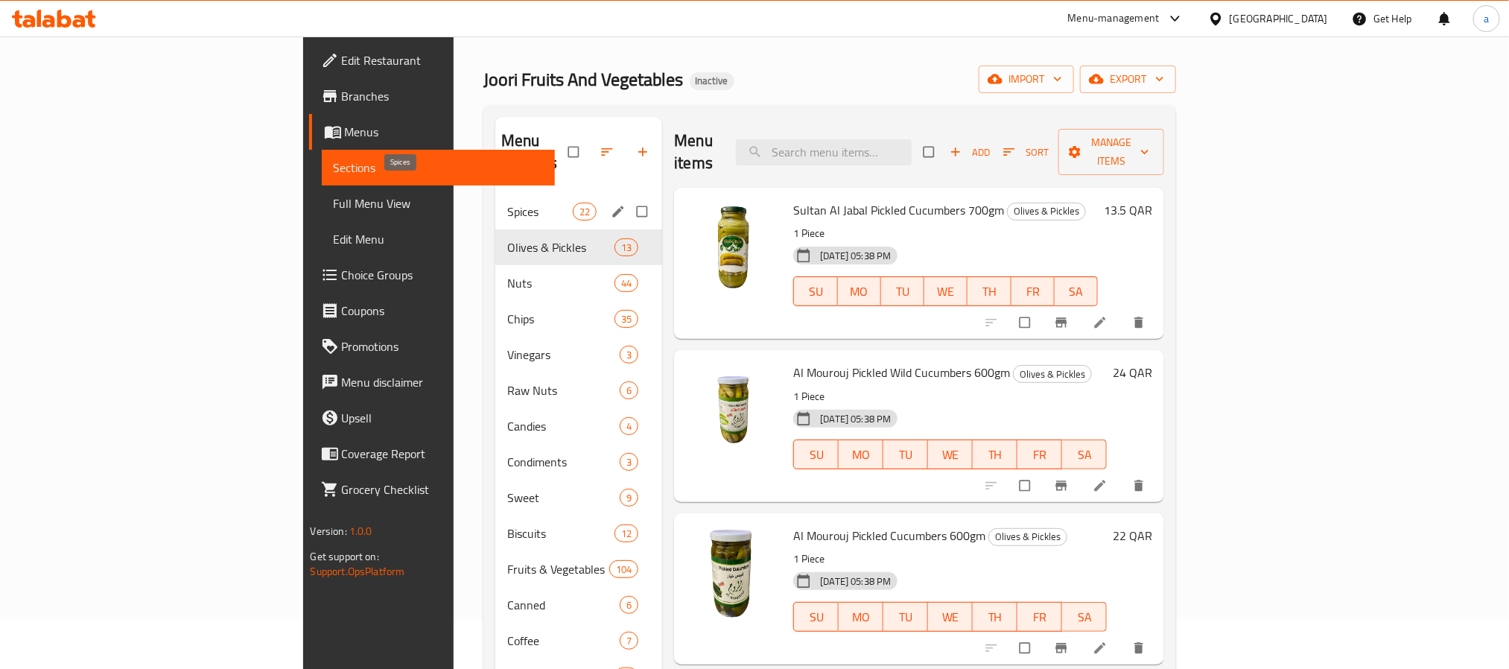
click at [507, 203] on span "Spices" at bounding box center [540, 212] width 66 height 18
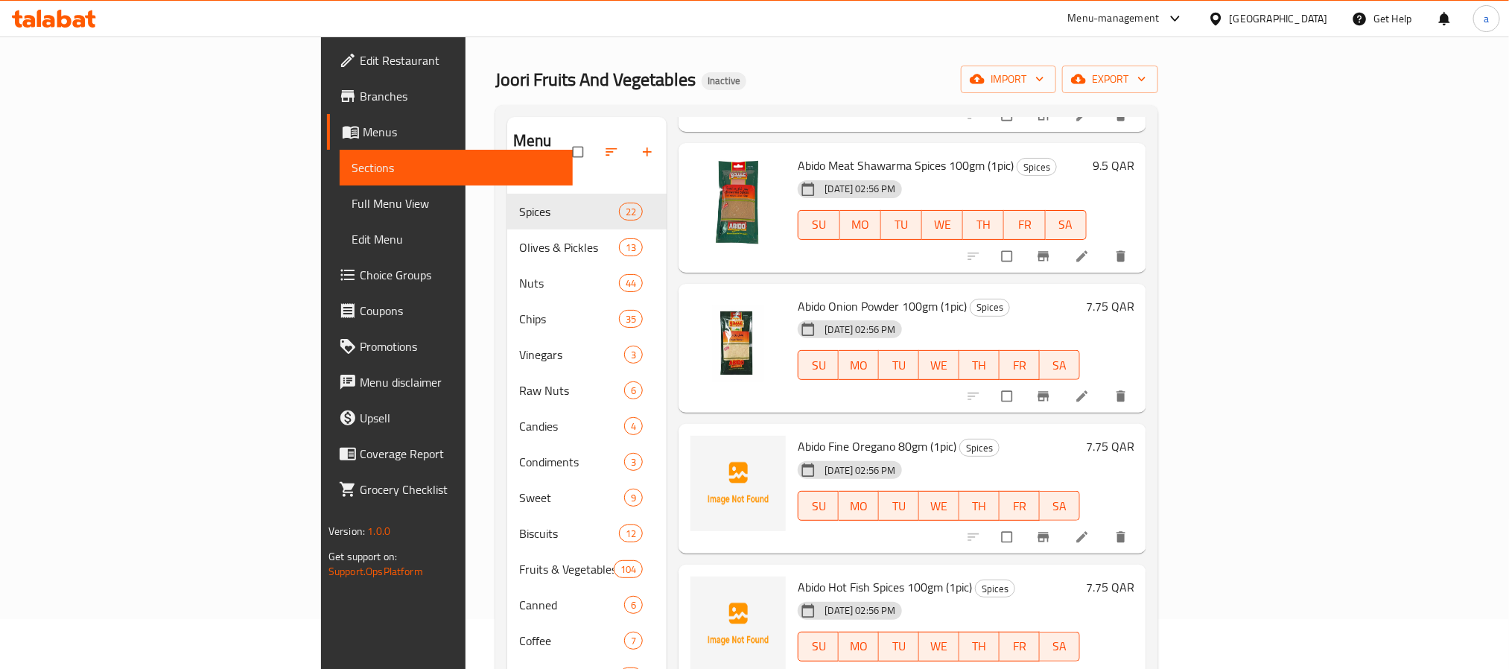
scroll to position [2280, 0]
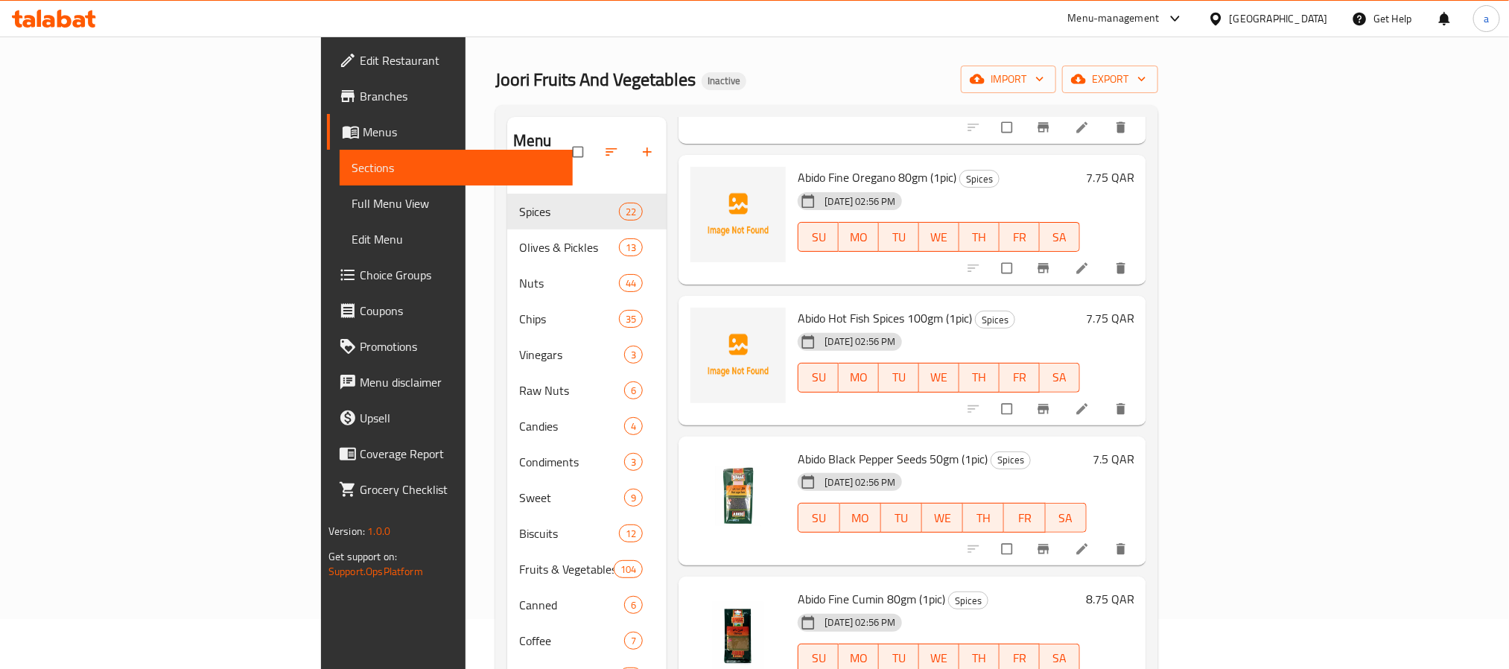
click at [798, 307] on span "Abido Hot Fish Spices 100gm (1pic)" at bounding box center [885, 318] width 174 height 22
copy h6 "Abido Hot Fish Spices 100gm (1pic)"
